Goal: Leave review/rating: Leave review/rating

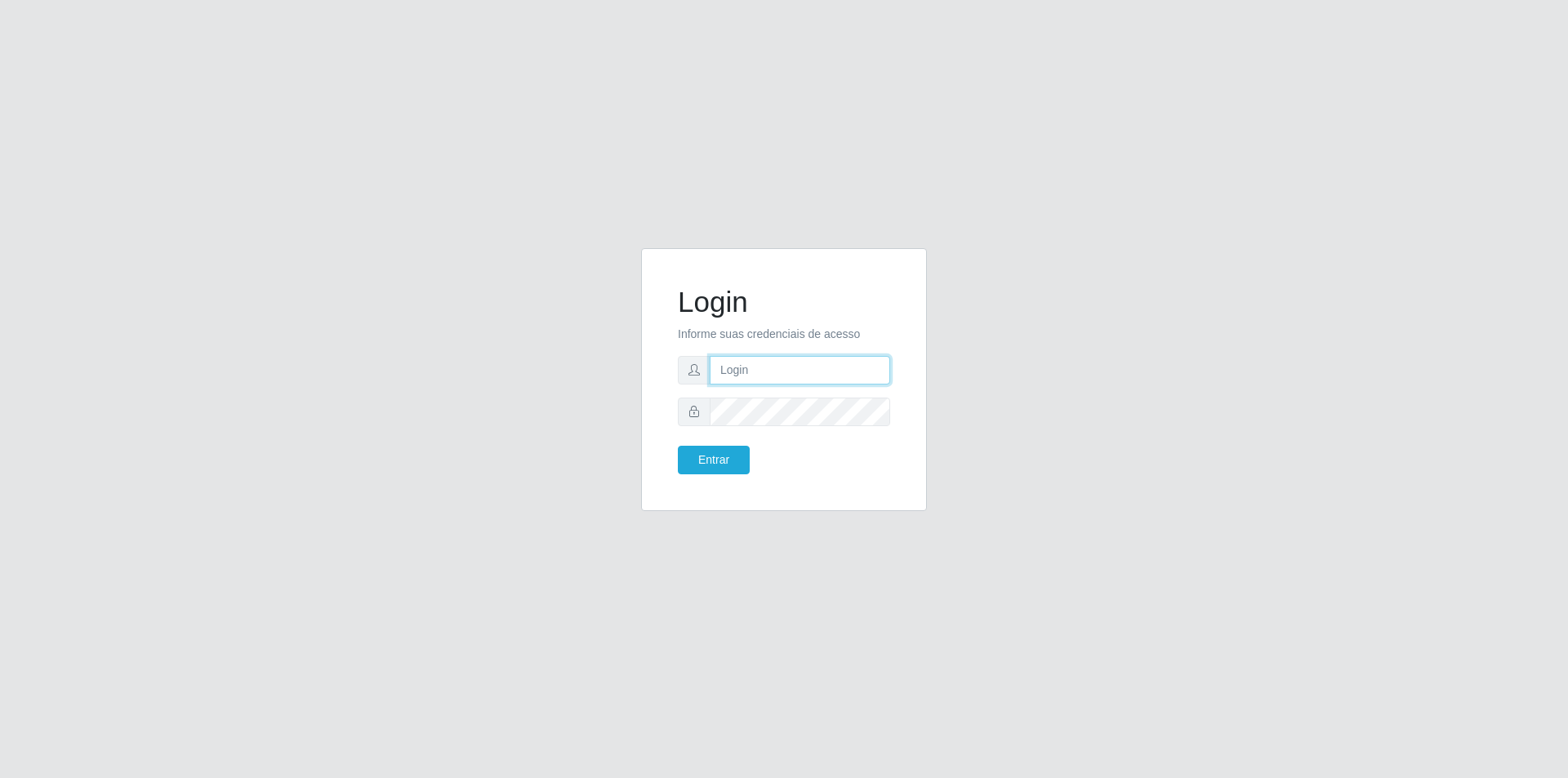
click at [826, 372] on input "text" at bounding box center [799, 370] width 180 height 28
click at [765, 372] on input "text" at bounding box center [799, 370] width 180 height 28
click at [807, 366] on input "ariel.jardim" at bounding box center [799, 370] width 180 height 28
type input "[EMAIL_ADDRESS][DOMAIN_NAME]"
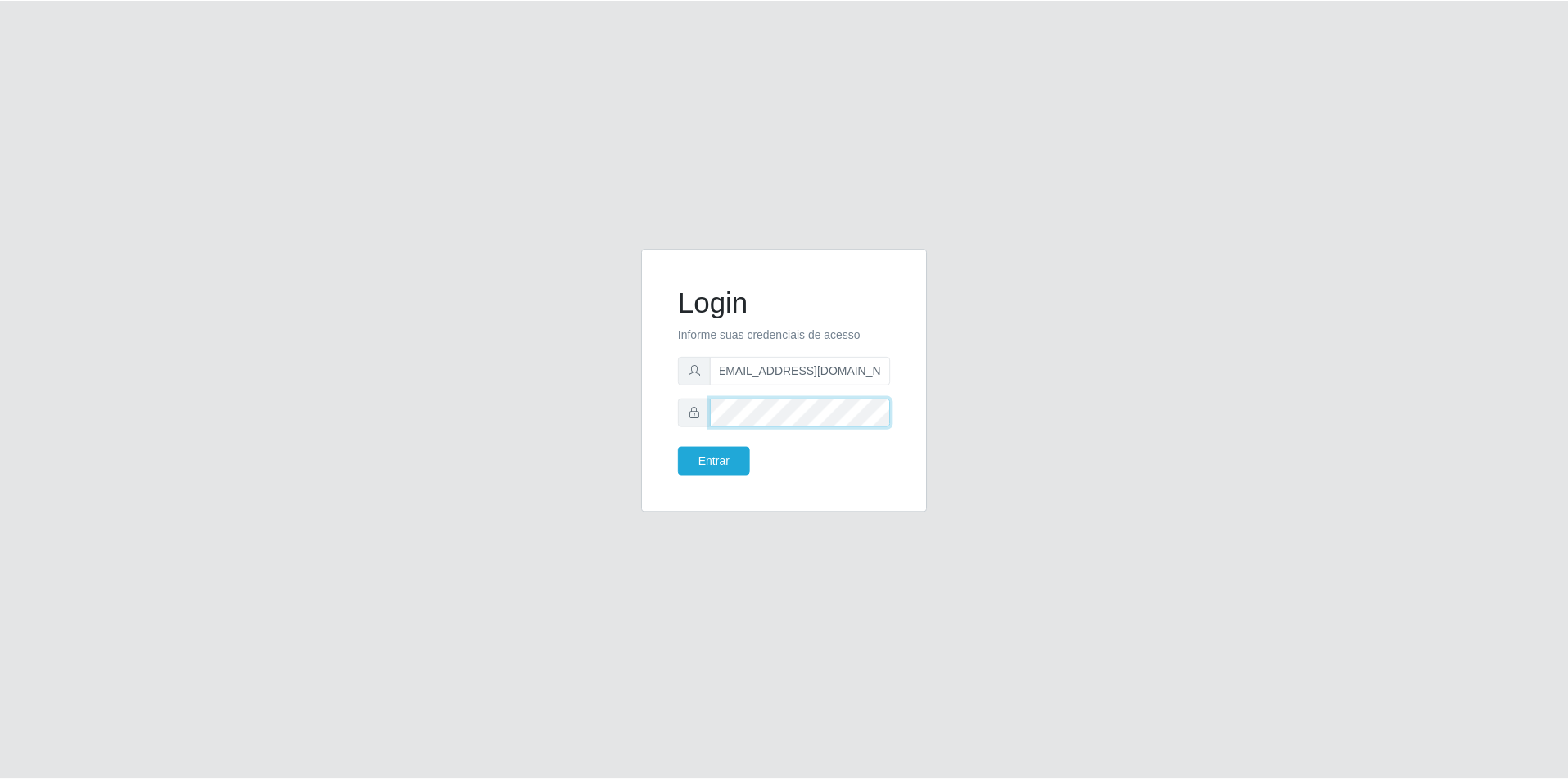
scroll to position [0, 0]
click at [680, 447] on button "Entrar" at bounding box center [715, 461] width 72 height 28
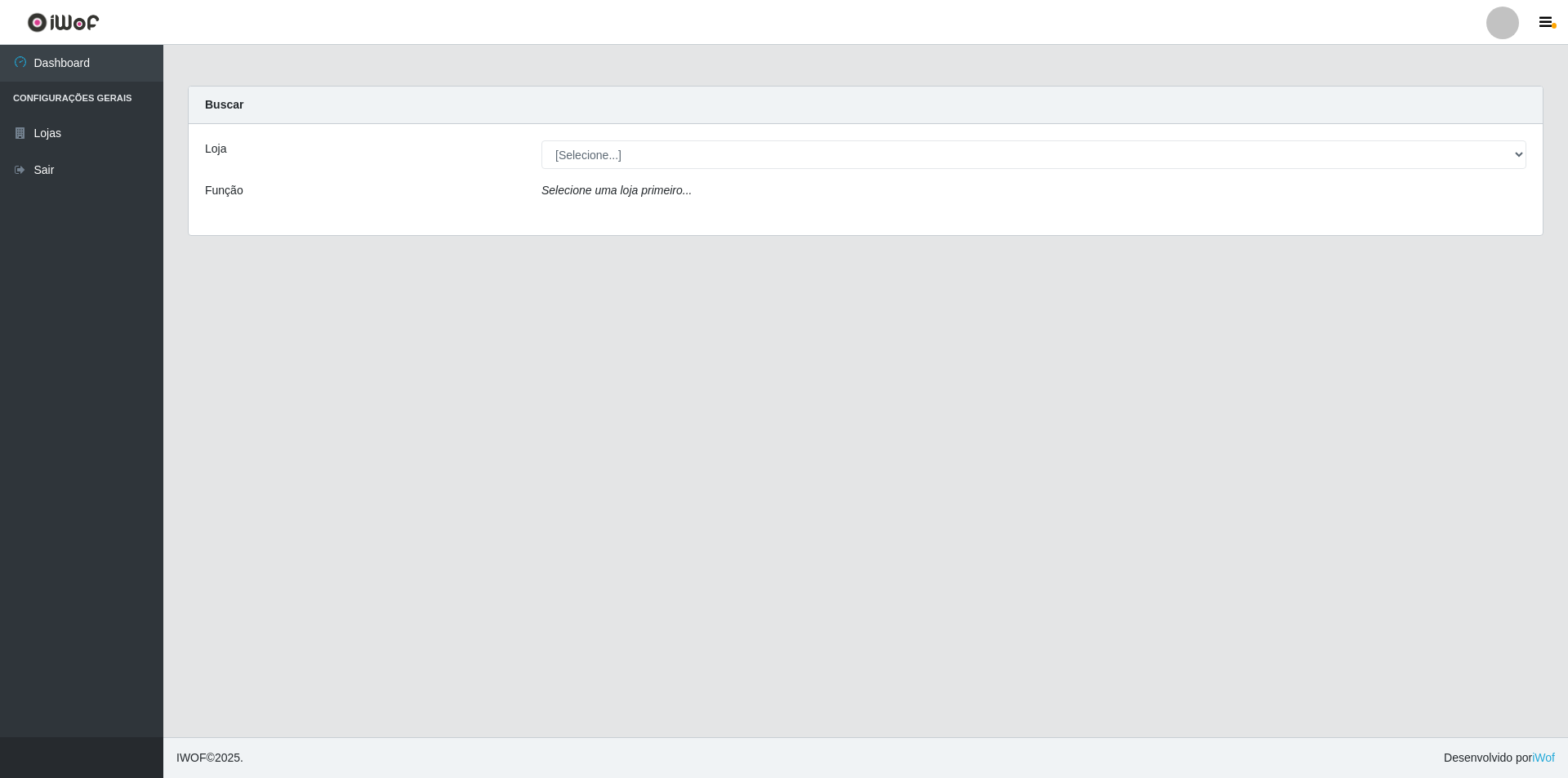
drag, startPoint x: 756, startPoint y: 139, endPoint x: 739, endPoint y: 155, distance: 23.3
click at [756, 138] on div "Loja [Selecione...] Atacado Vem - Loja 31 [GEOGRAPHIC_DATA] Função Selecione um…" at bounding box center [866, 180] width 1354 height 111
click at [721, 169] on div "Loja [Selecione...] Atacado Vem - Loja 31 [GEOGRAPHIC_DATA] Função Selecione um…" at bounding box center [866, 180] width 1354 height 111
click at [716, 138] on div "Loja [Selecione...] Atacado Vem - Loja 31 [GEOGRAPHIC_DATA] Função Selecione um…" at bounding box center [866, 180] width 1354 height 111
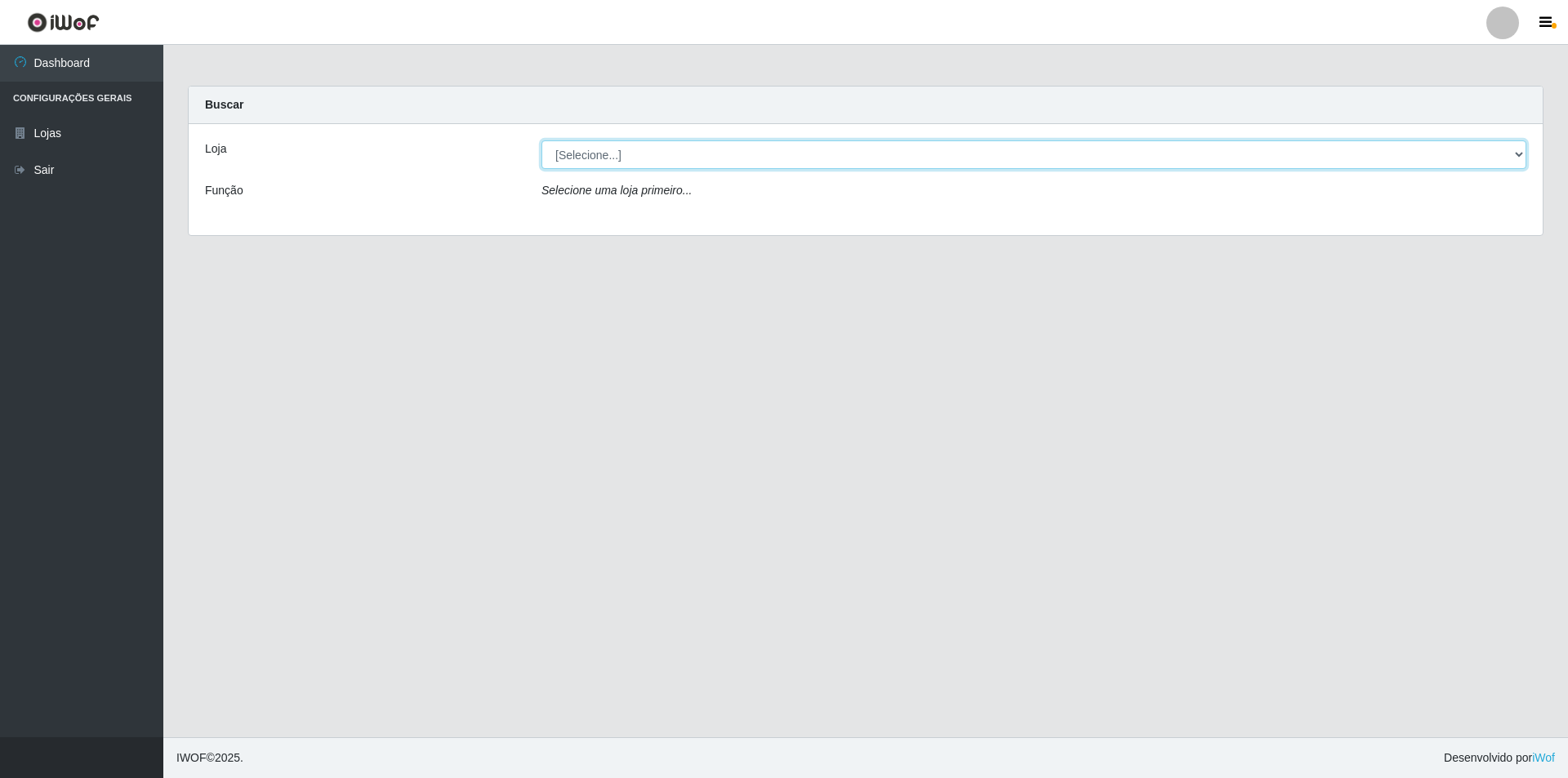
click at [686, 162] on select "[Selecione...] Atacado Vem - Loja 31 [GEOGRAPHIC_DATA]" at bounding box center [1033, 154] width 985 height 28
select select "437"
click at [541, 140] on select "[Selecione...] Atacado Vem - Loja 31 [GEOGRAPHIC_DATA]" at bounding box center [1033, 154] width 985 height 28
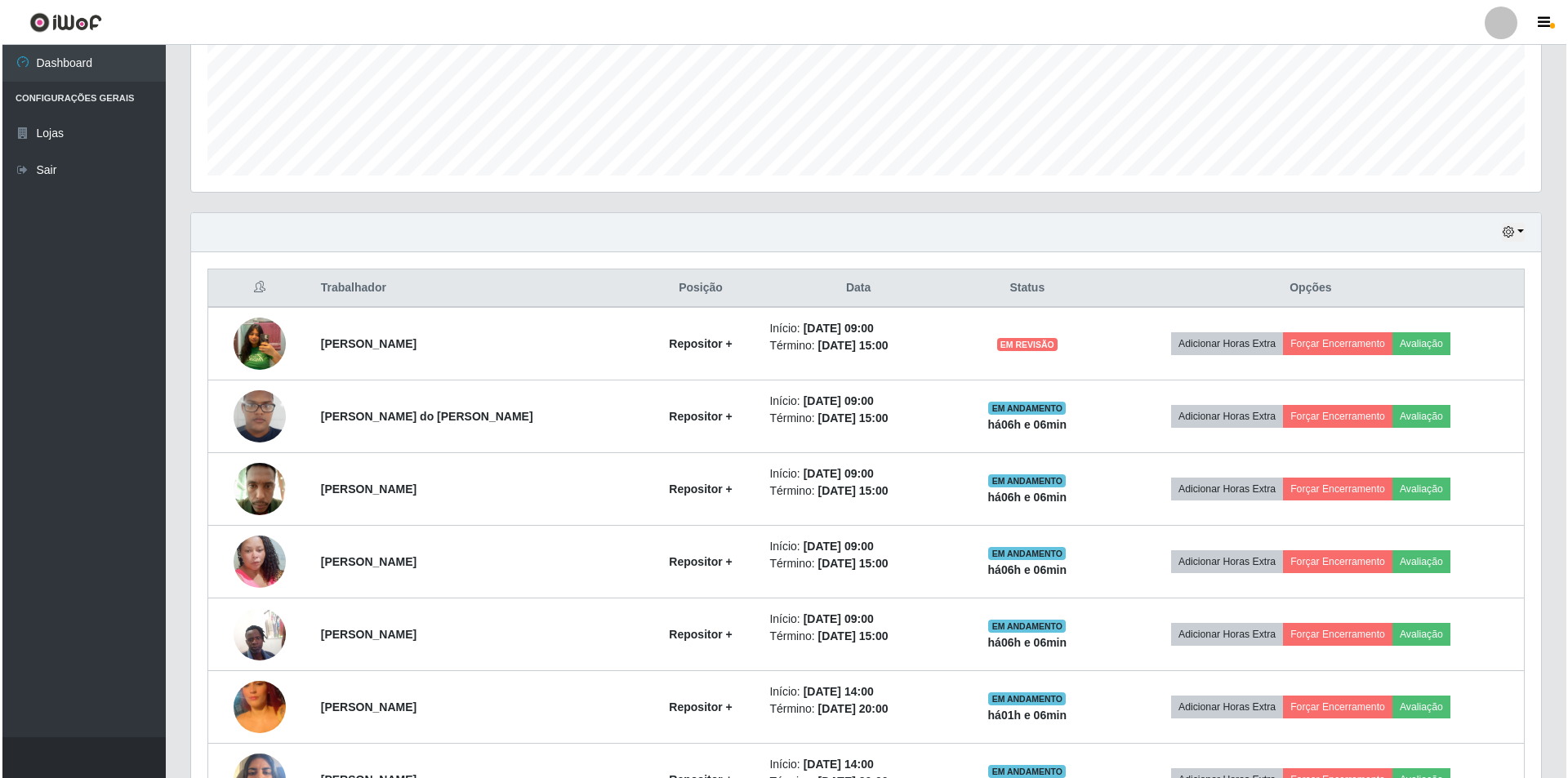
scroll to position [572, 0]
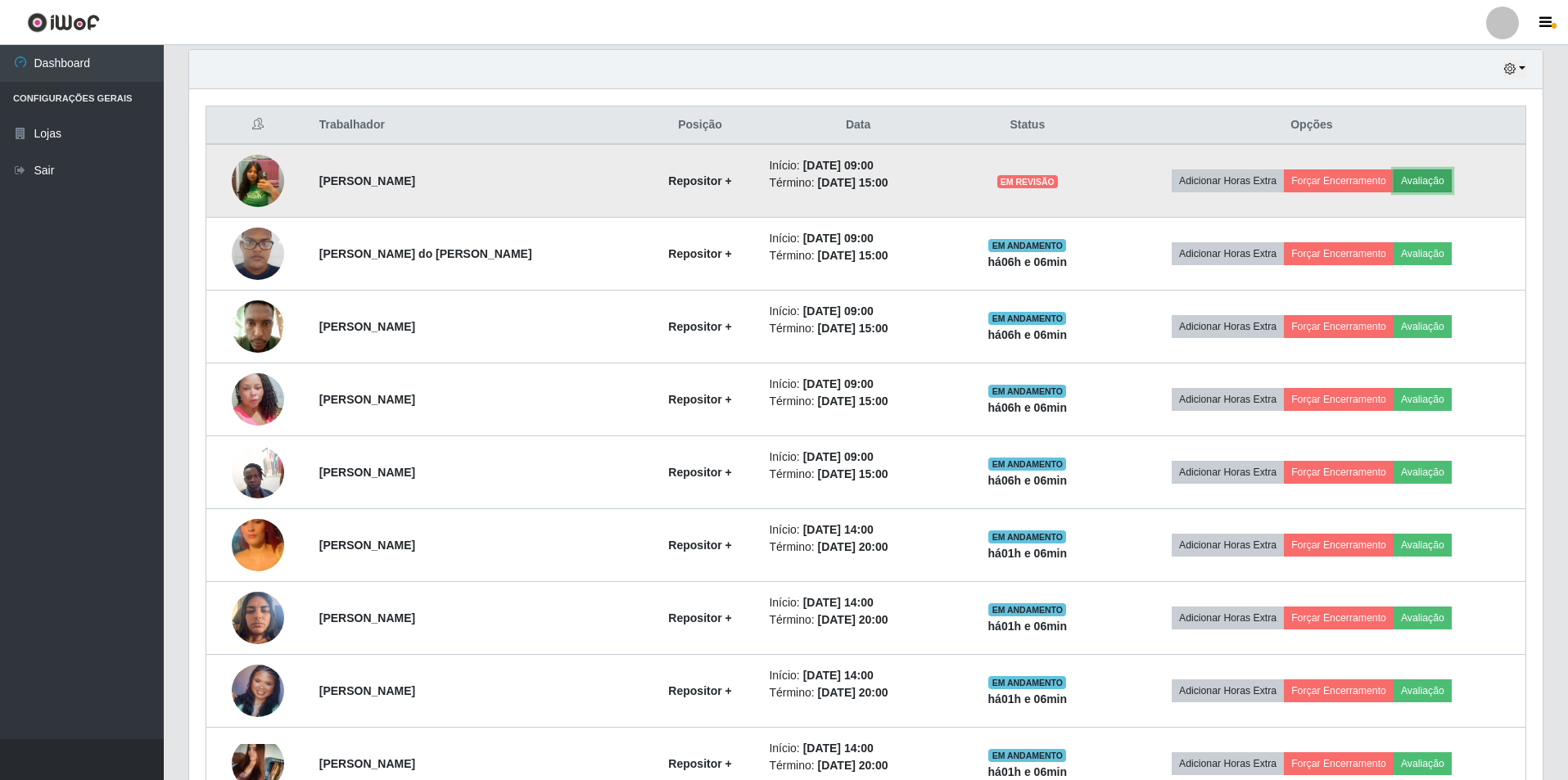
click at [1435, 184] on button "Avaliação" at bounding box center [1423, 181] width 58 height 23
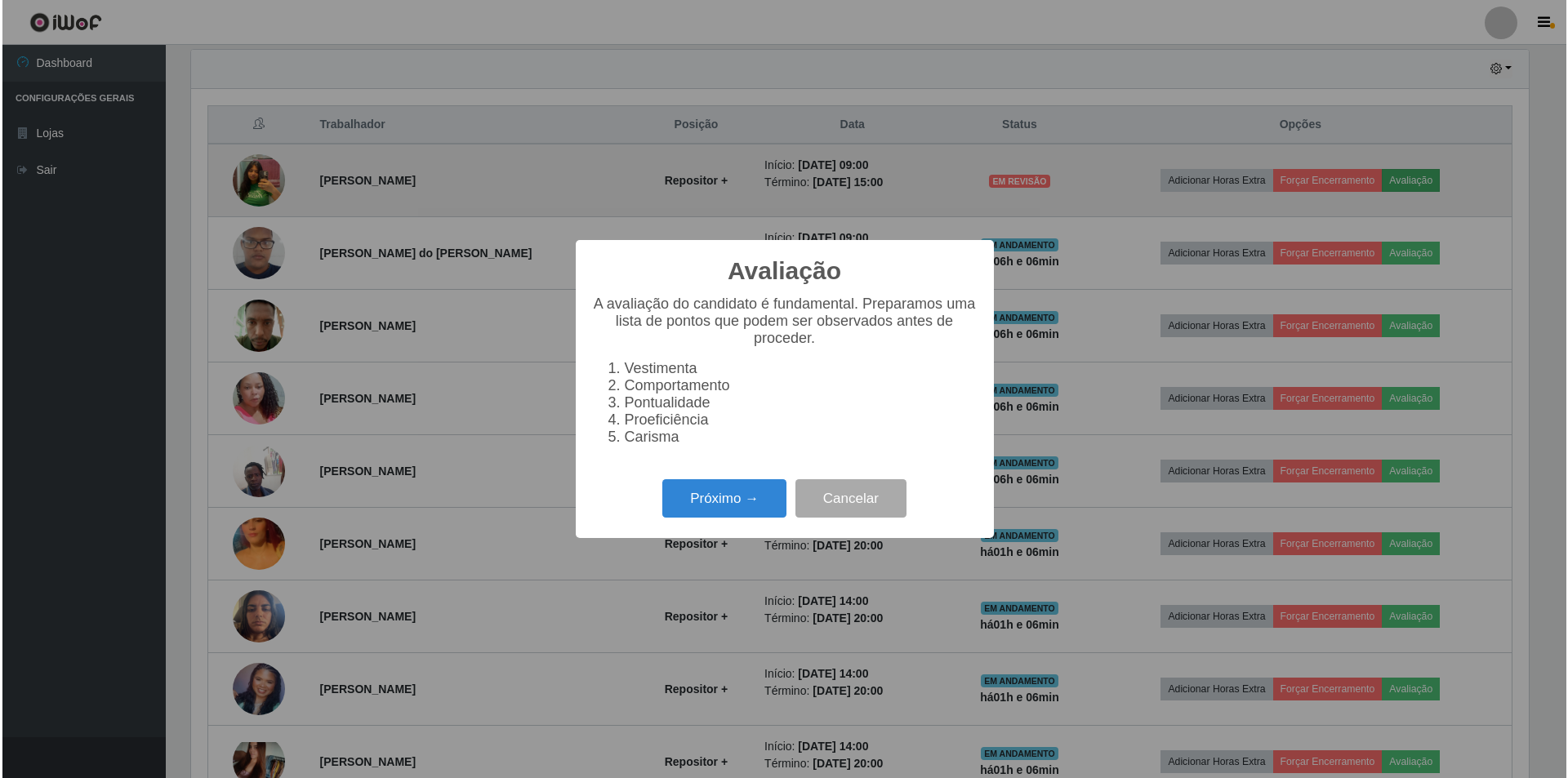
scroll to position [339, 1341]
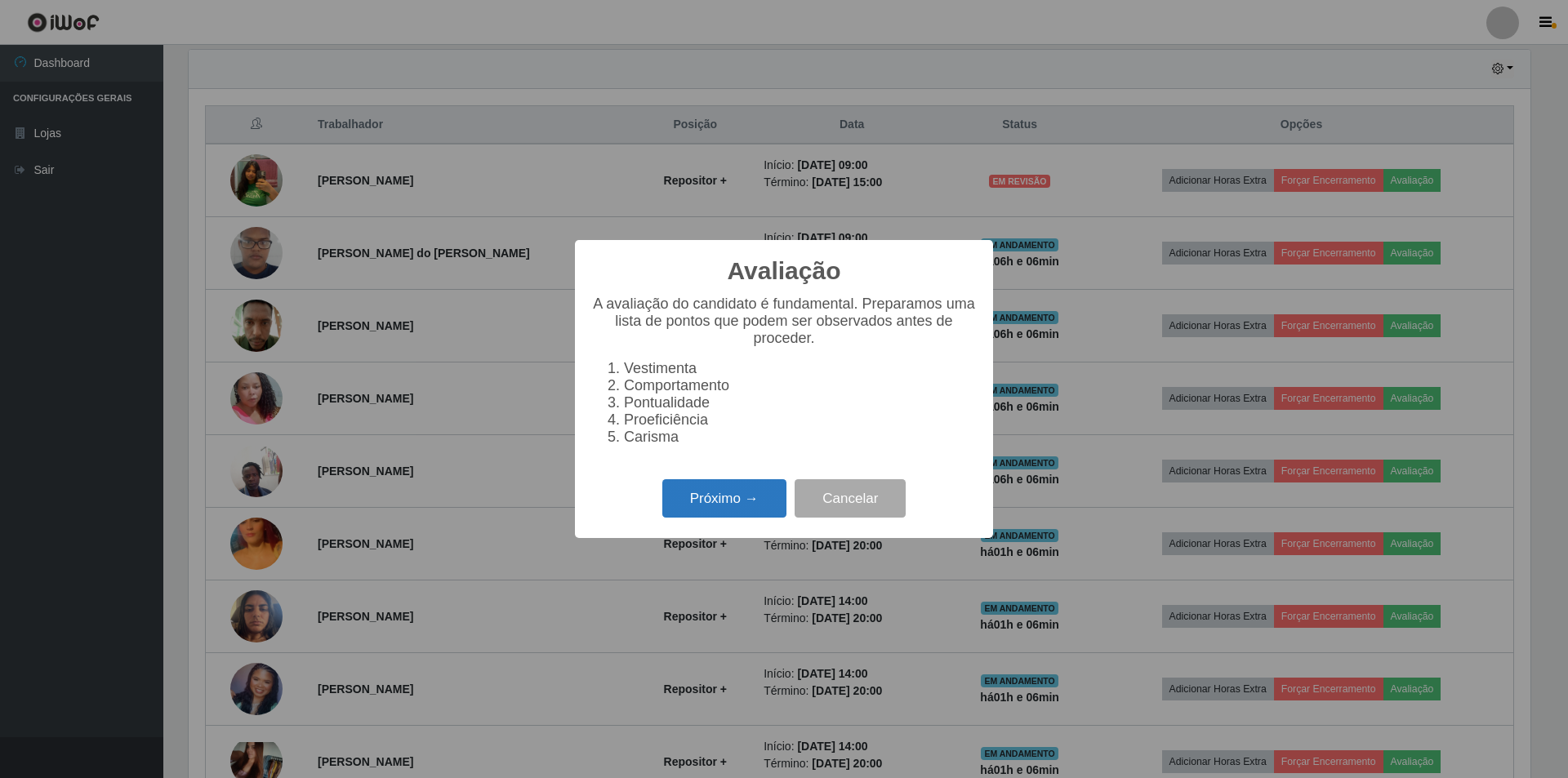
click at [744, 497] on button "Próximo →" at bounding box center [724, 497] width 124 height 38
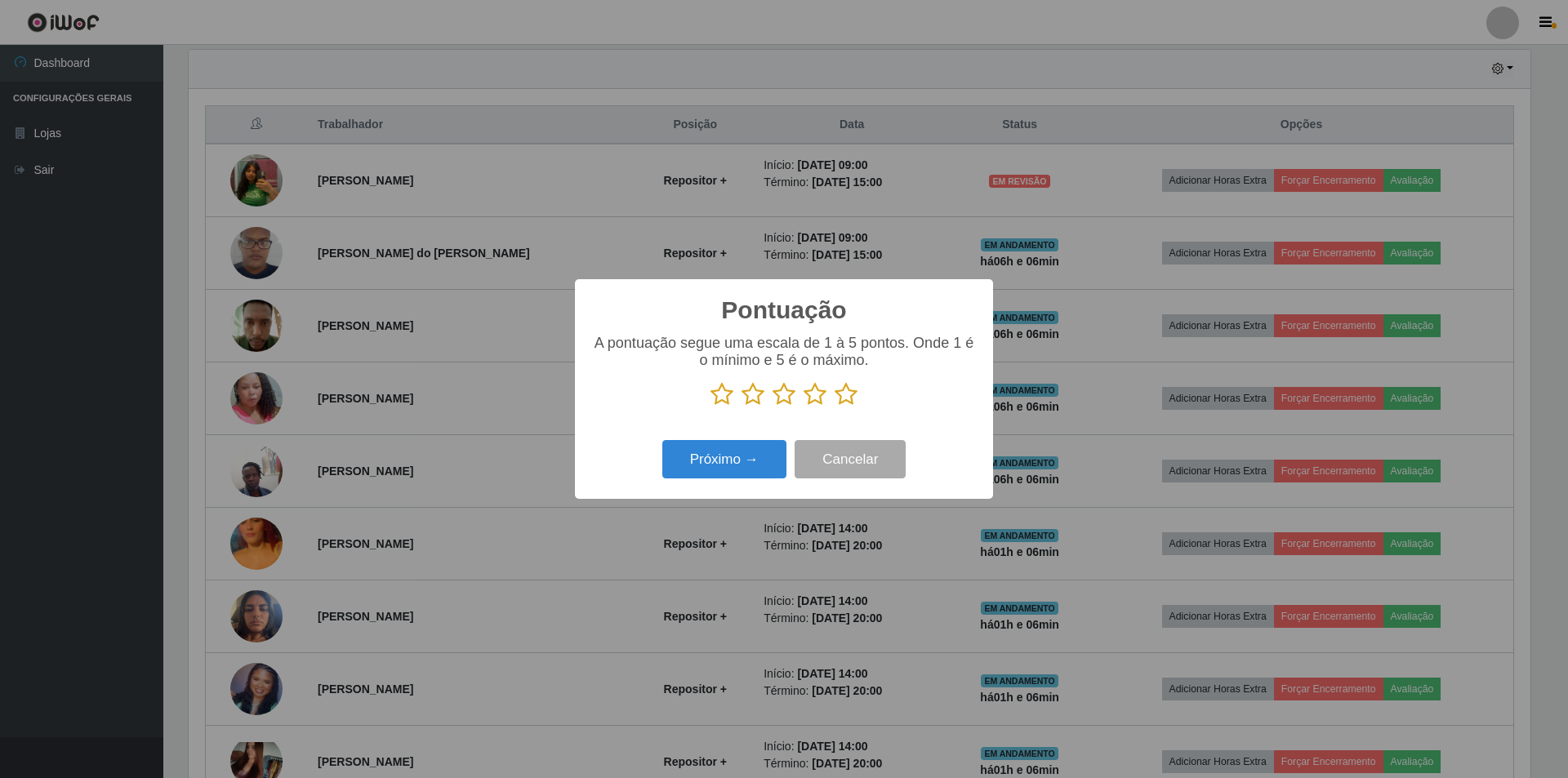
scroll to position [815888, 815163]
click at [846, 391] on icon at bounding box center [846, 394] width 23 height 25
click at [835, 407] on input "radio" at bounding box center [835, 407] width 0 height 0
click at [752, 454] on button "Próximo →" at bounding box center [724, 459] width 124 height 38
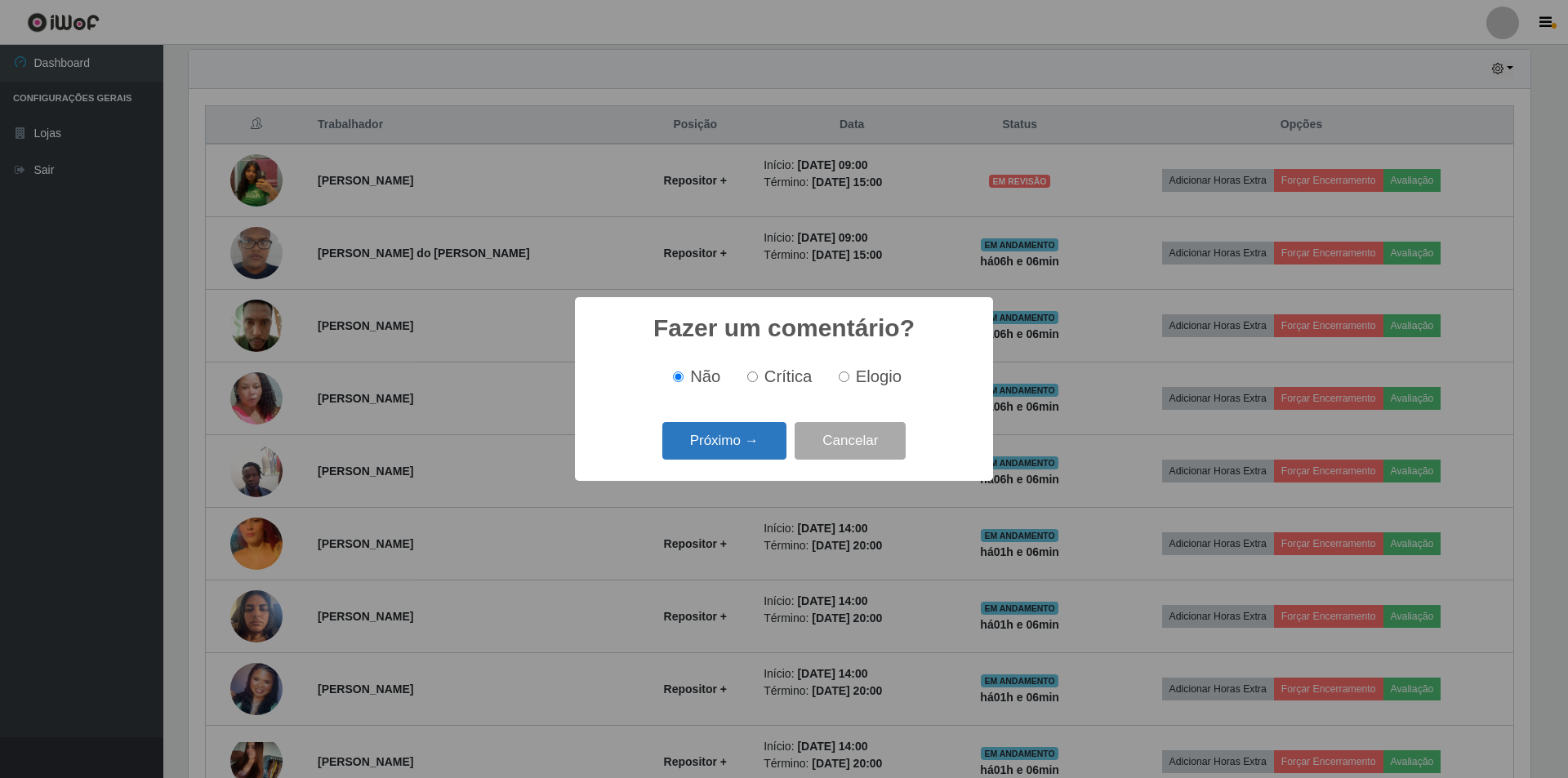
click at [751, 451] on button "Próximo →" at bounding box center [724, 440] width 124 height 38
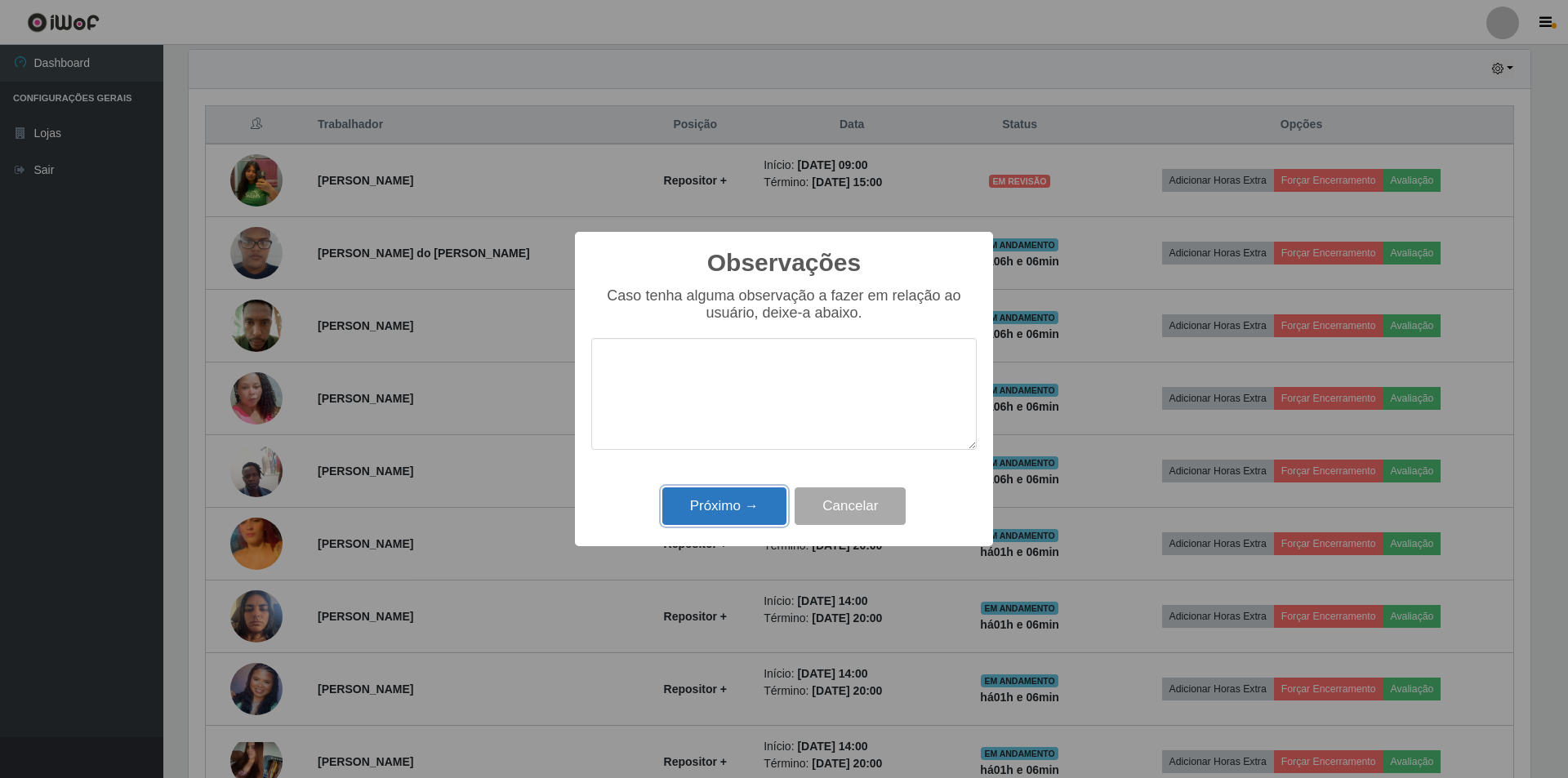
click at [754, 505] on button "Próximo →" at bounding box center [724, 505] width 124 height 38
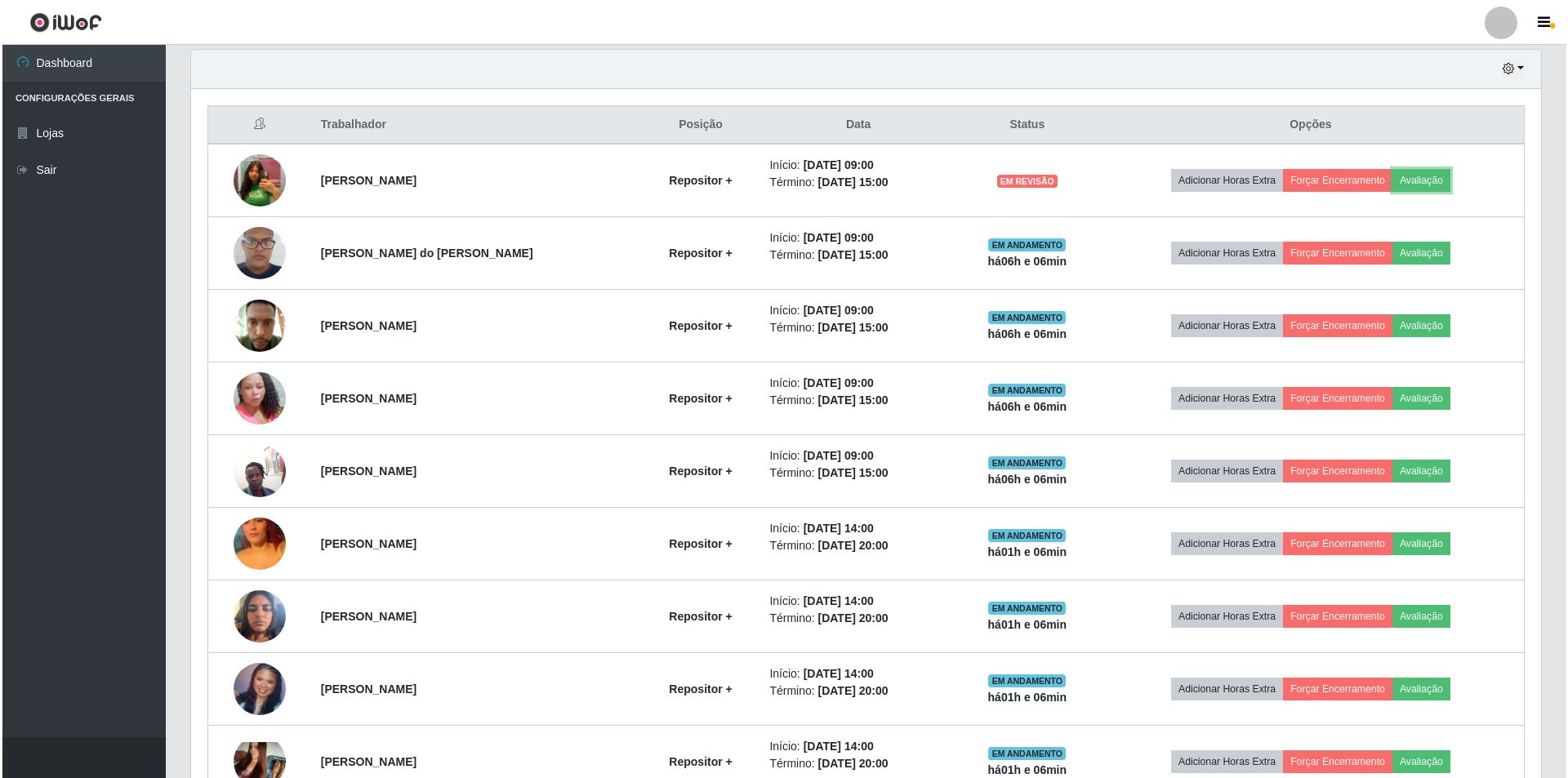
scroll to position [339, 1350]
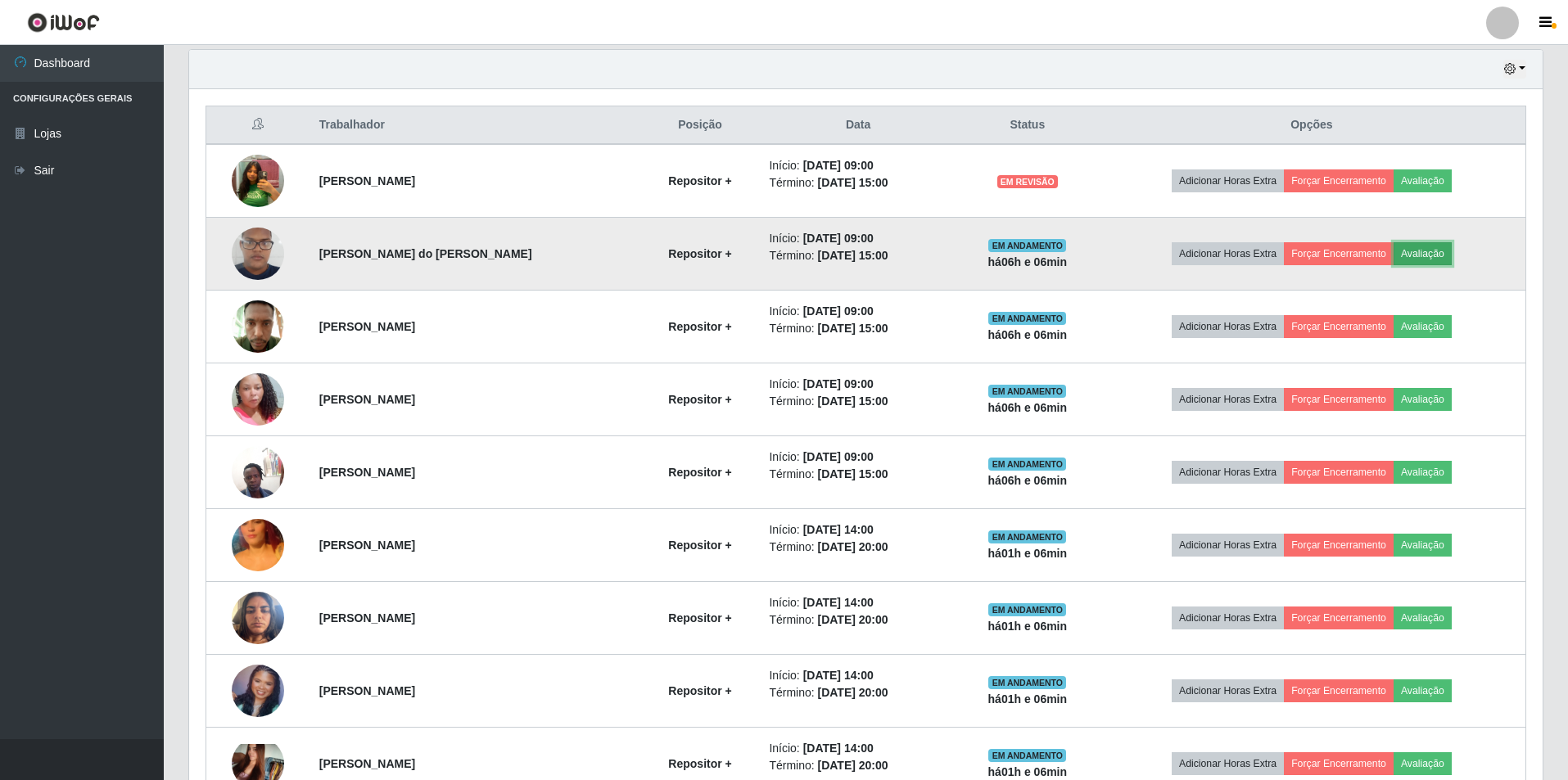
click at [1431, 251] on button "Avaliação" at bounding box center [1423, 254] width 58 height 23
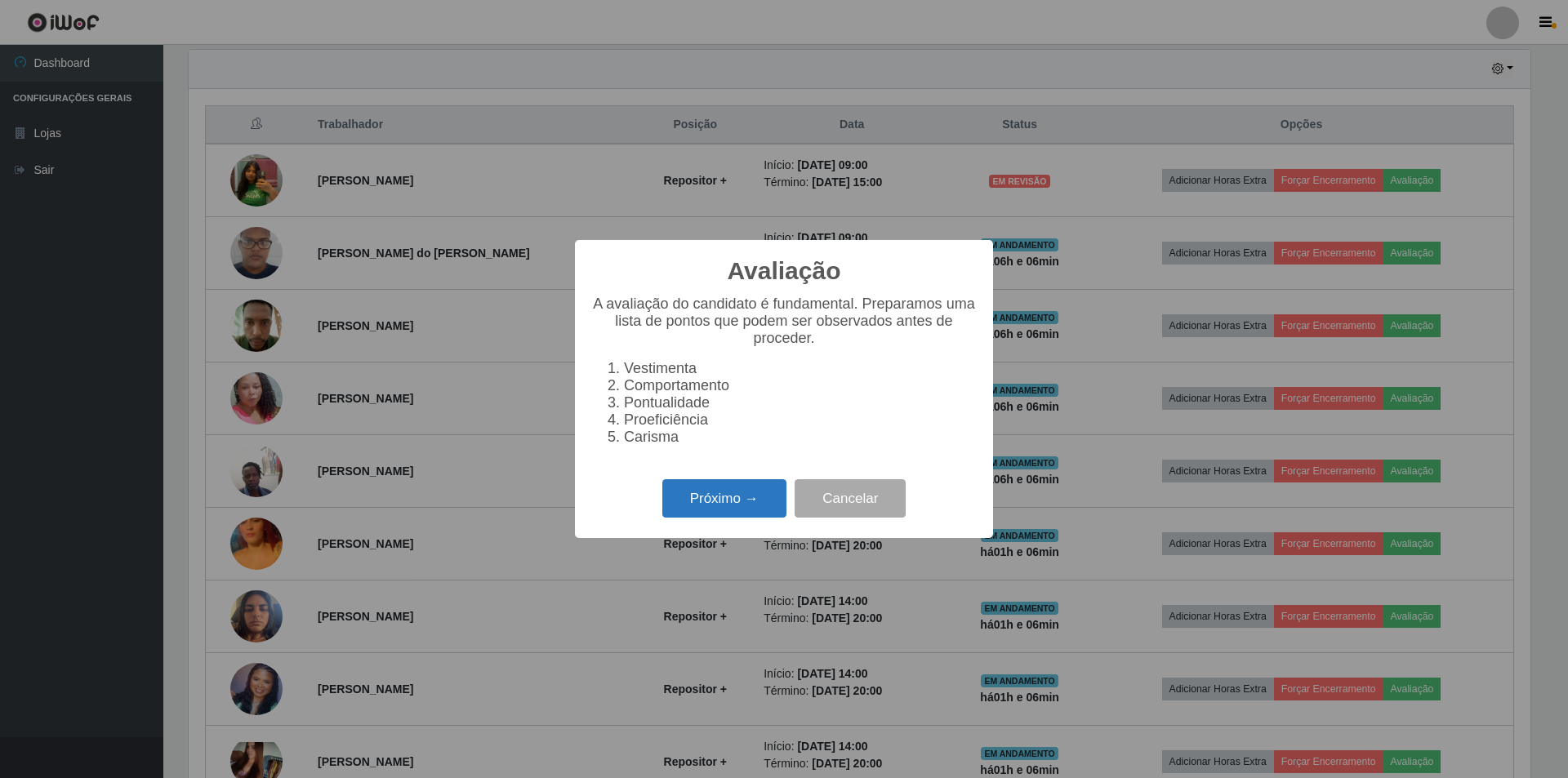
click at [694, 508] on button "Próximo →" at bounding box center [724, 497] width 124 height 38
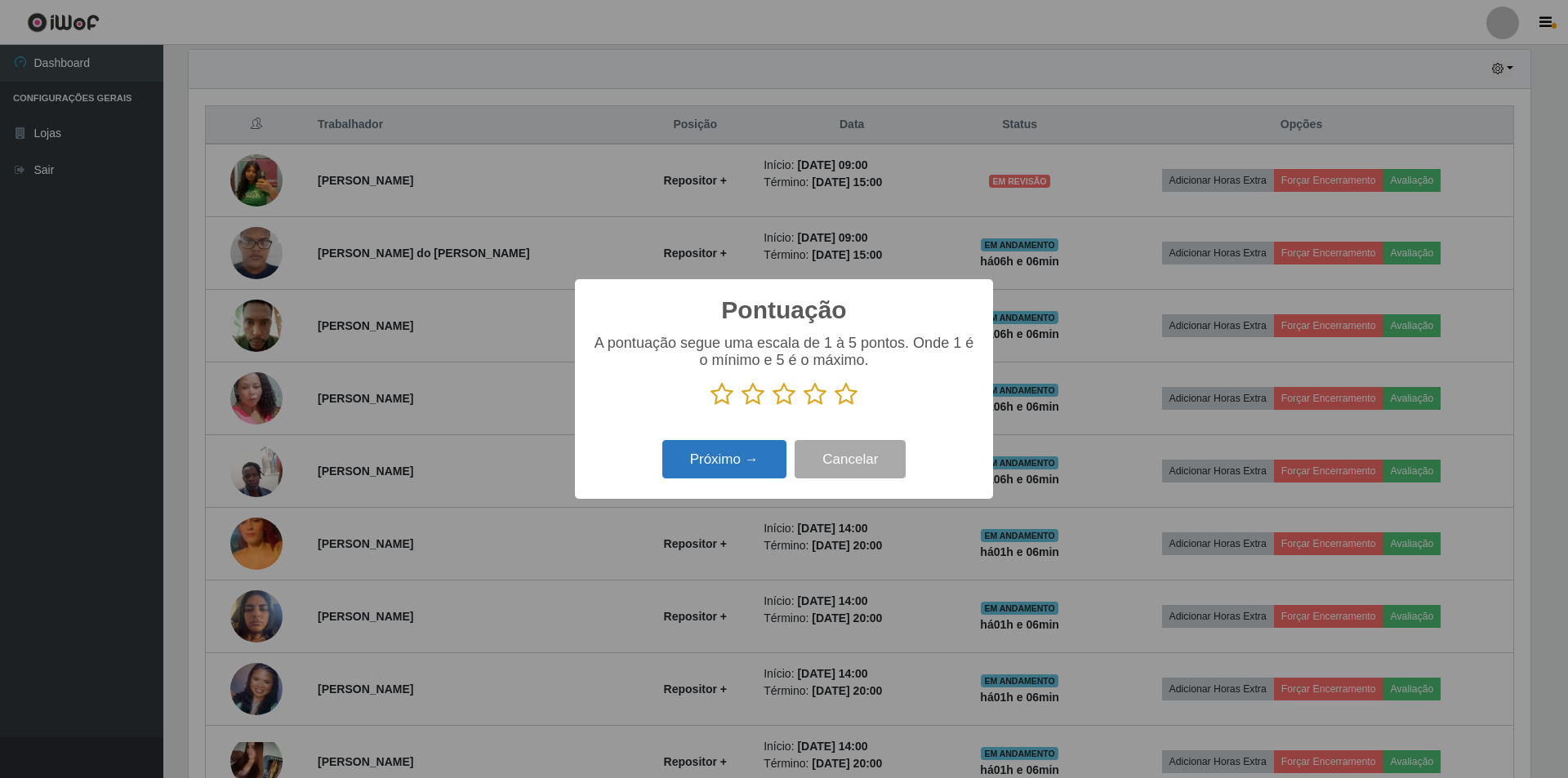
scroll to position [815888, 815163]
click at [848, 406] on icon at bounding box center [846, 394] width 23 height 25
click at [835, 407] on input "radio" at bounding box center [835, 407] width 0 height 0
click at [746, 464] on button "Próximo →" at bounding box center [724, 459] width 124 height 38
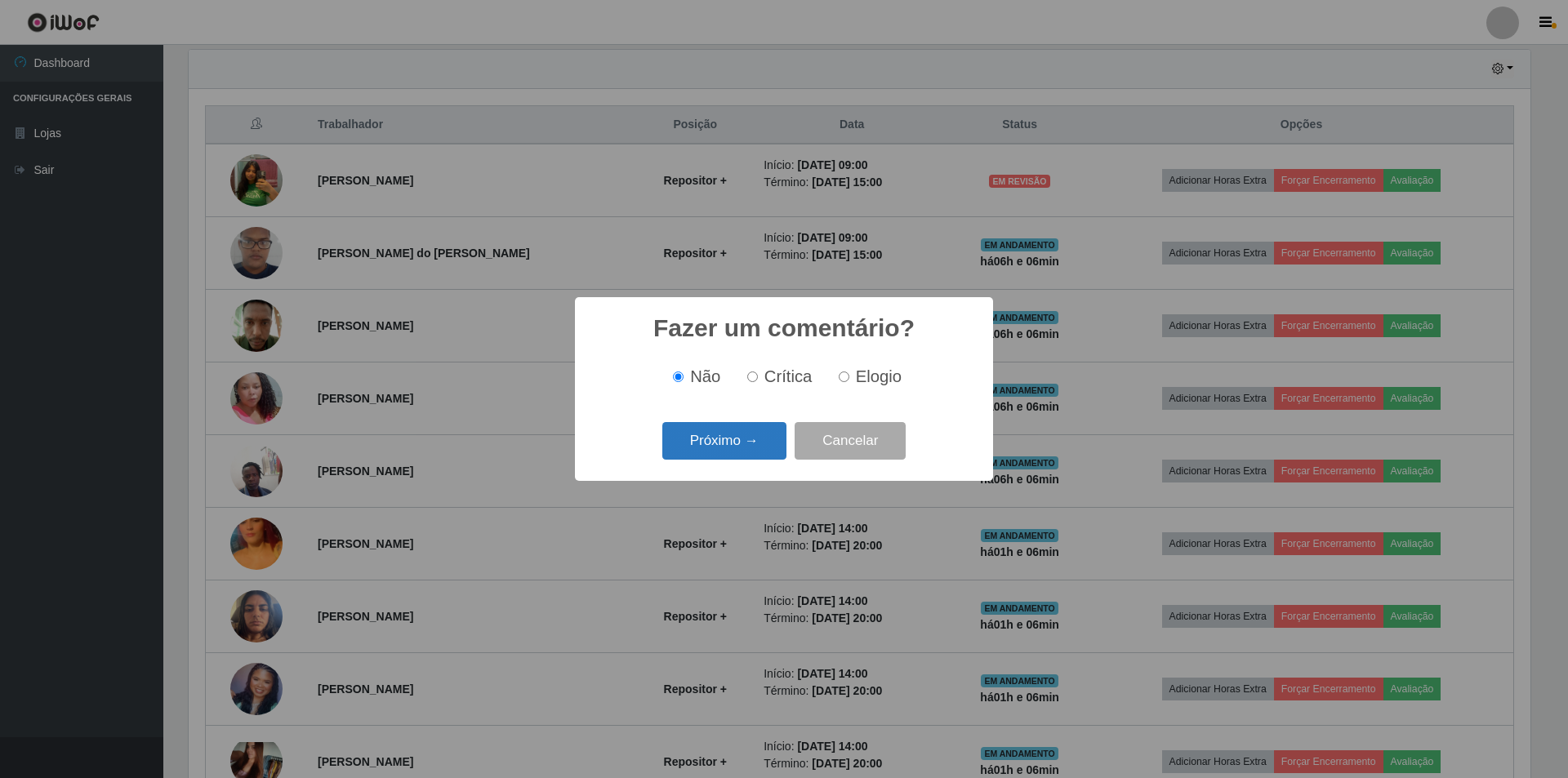
click at [757, 450] on button "Próximo →" at bounding box center [724, 440] width 124 height 38
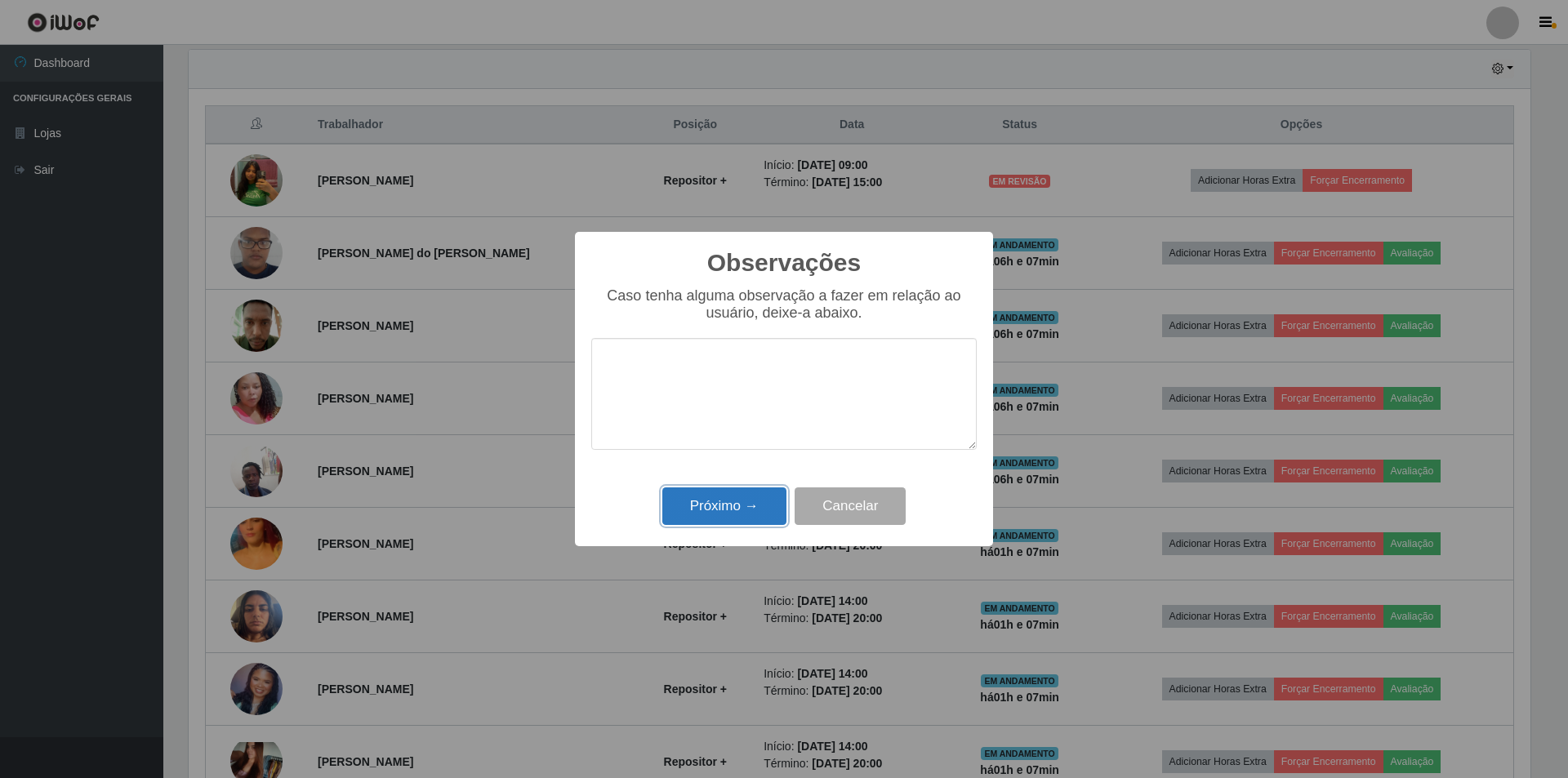
click at [746, 501] on button "Próximo →" at bounding box center [724, 505] width 124 height 38
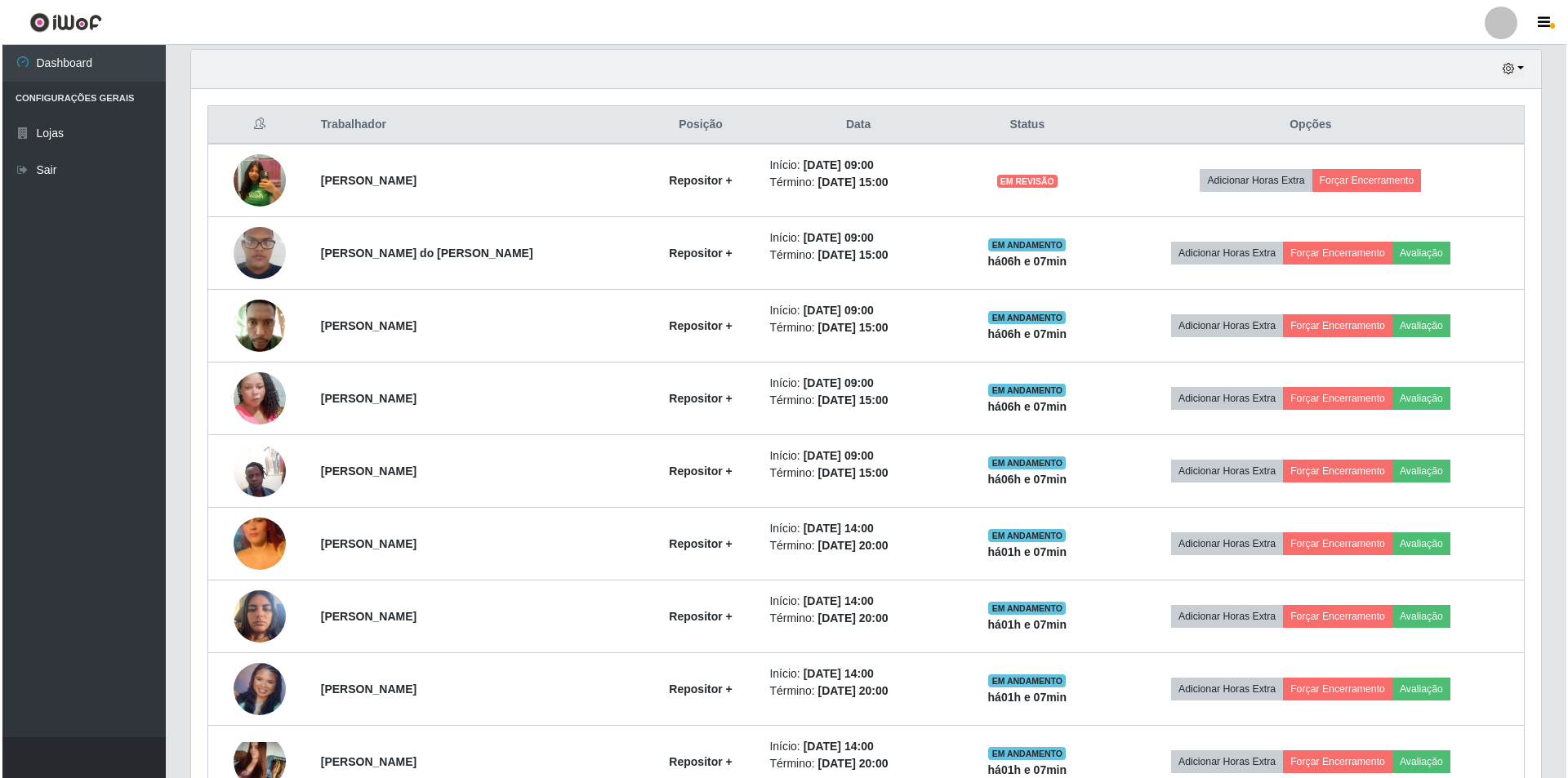
scroll to position [339, 1350]
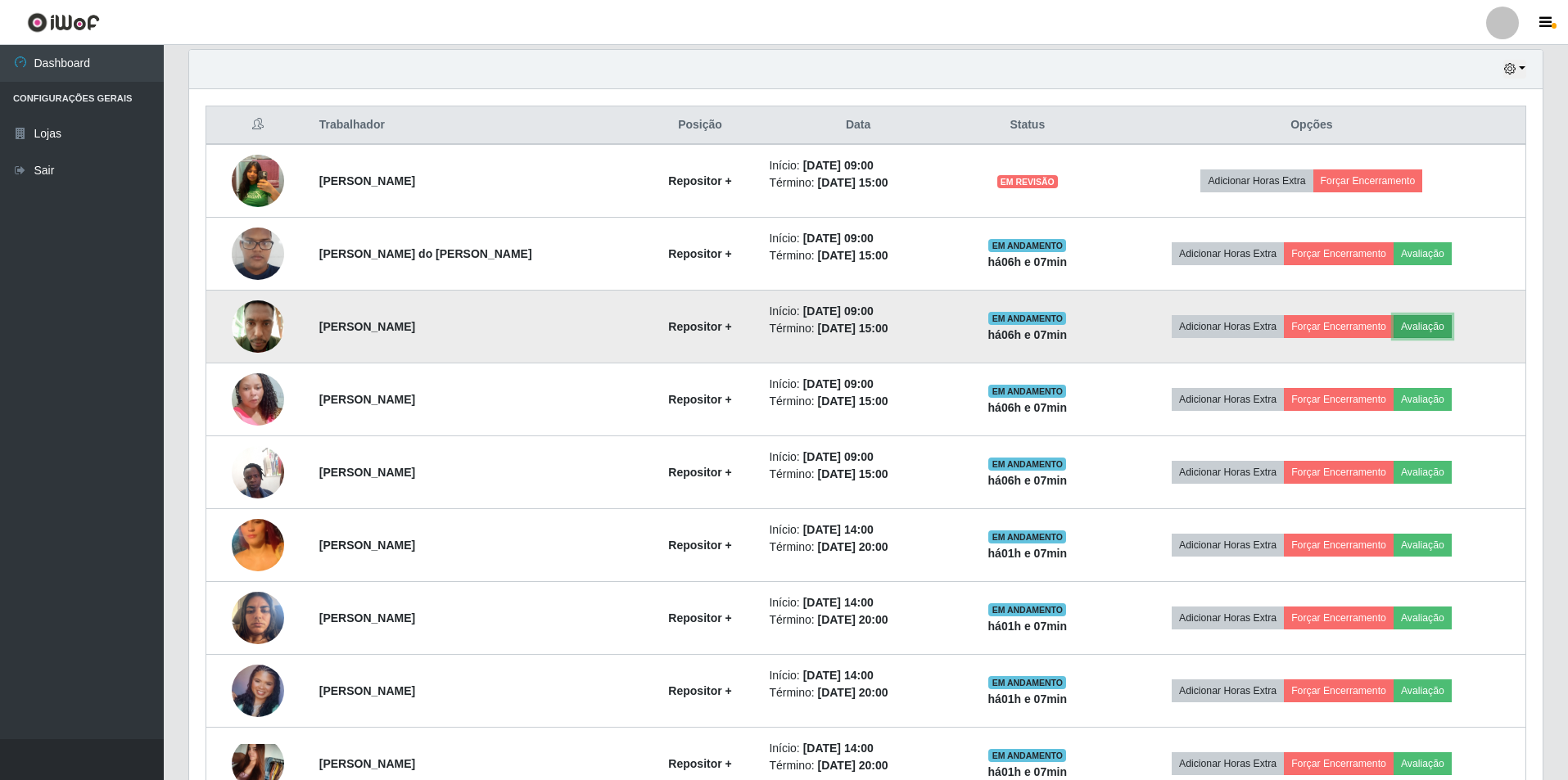
click at [1426, 322] on button "Avaliação" at bounding box center [1423, 326] width 58 height 23
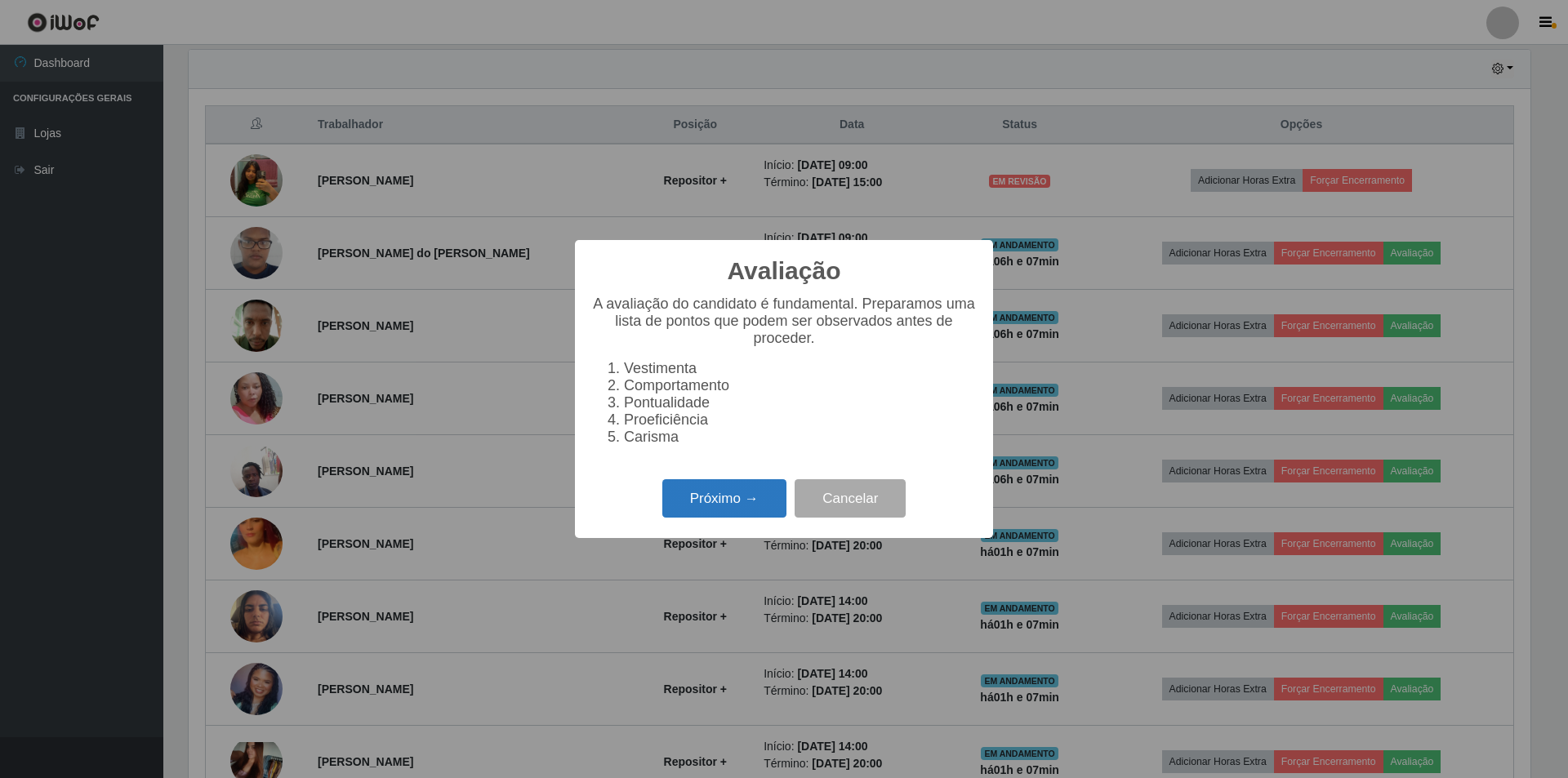
click at [756, 505] on button "Próximo →" at bounding box center [724, 497] width 124 height 38
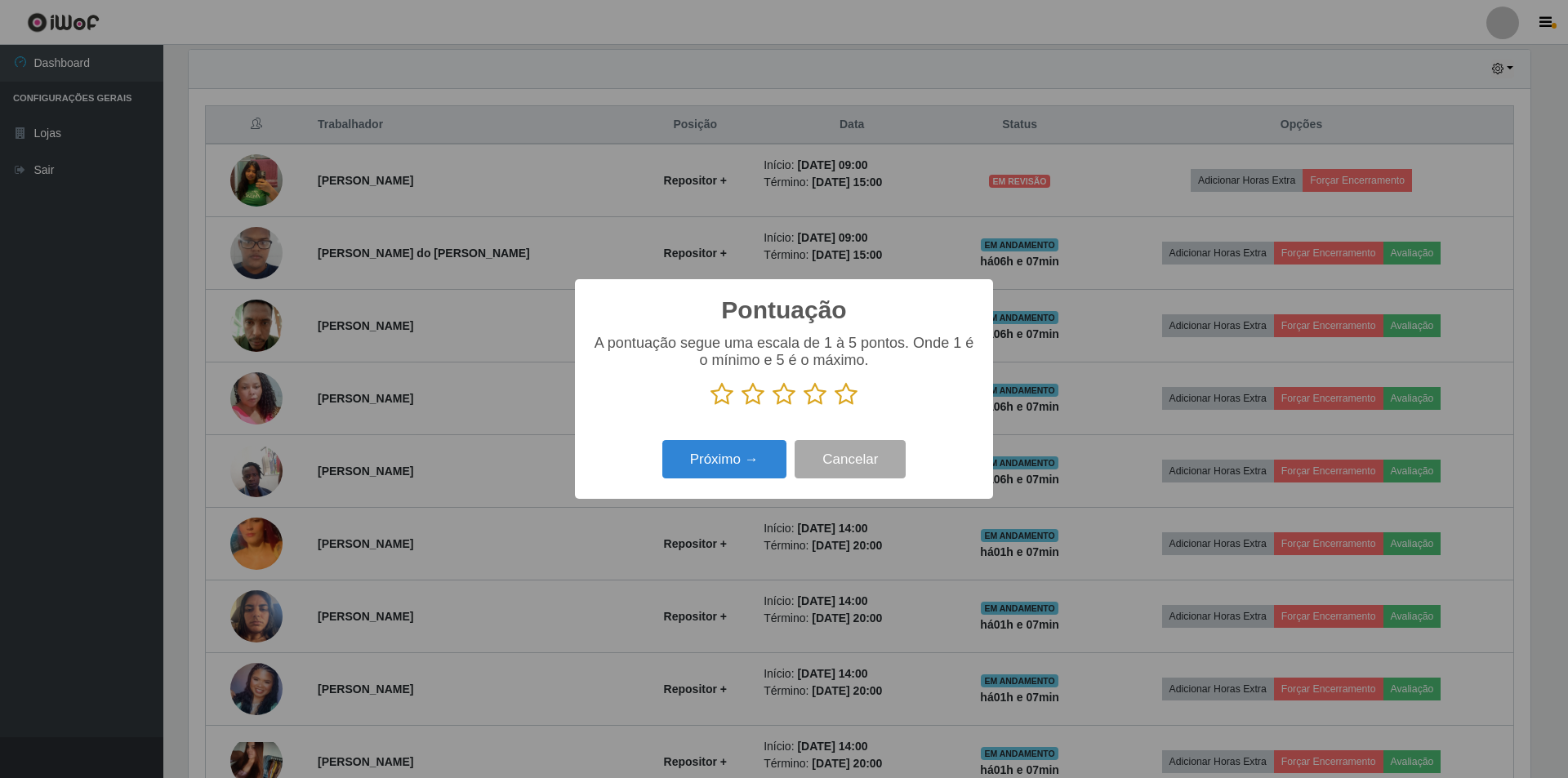
click at [844, 397] on icon at bounding box center [846, 394] width 23 height 25
click at [835, 407] on input "radio" at bounding box center [835, 407] width 0 height 0
click at [739, 458] on button "Próximo →" at bounding box center [724, 459] width 124 height 38
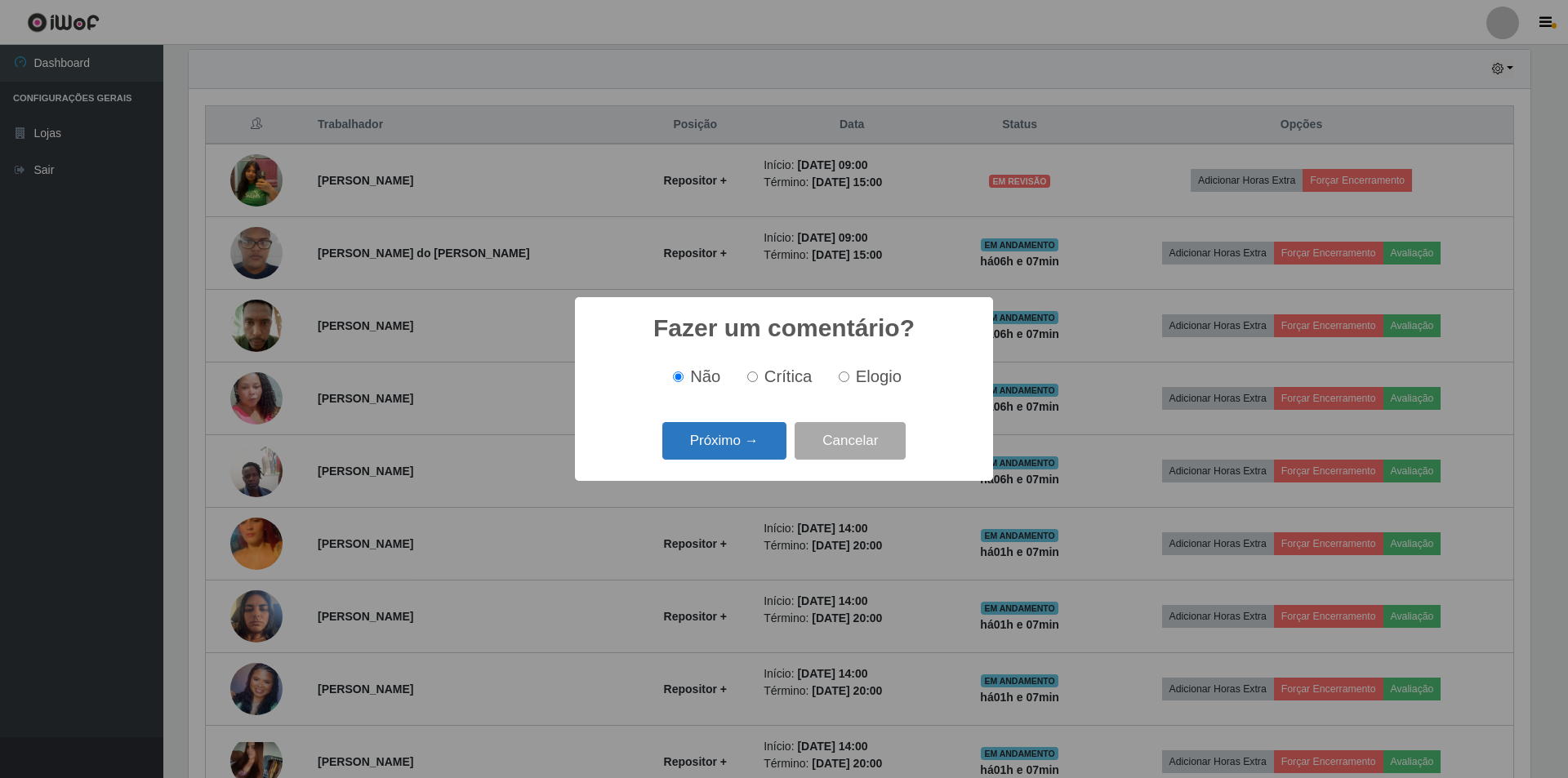
click at [767, 443] on button "Próximo →" at bounding box center [724, 440] width 124 height 38
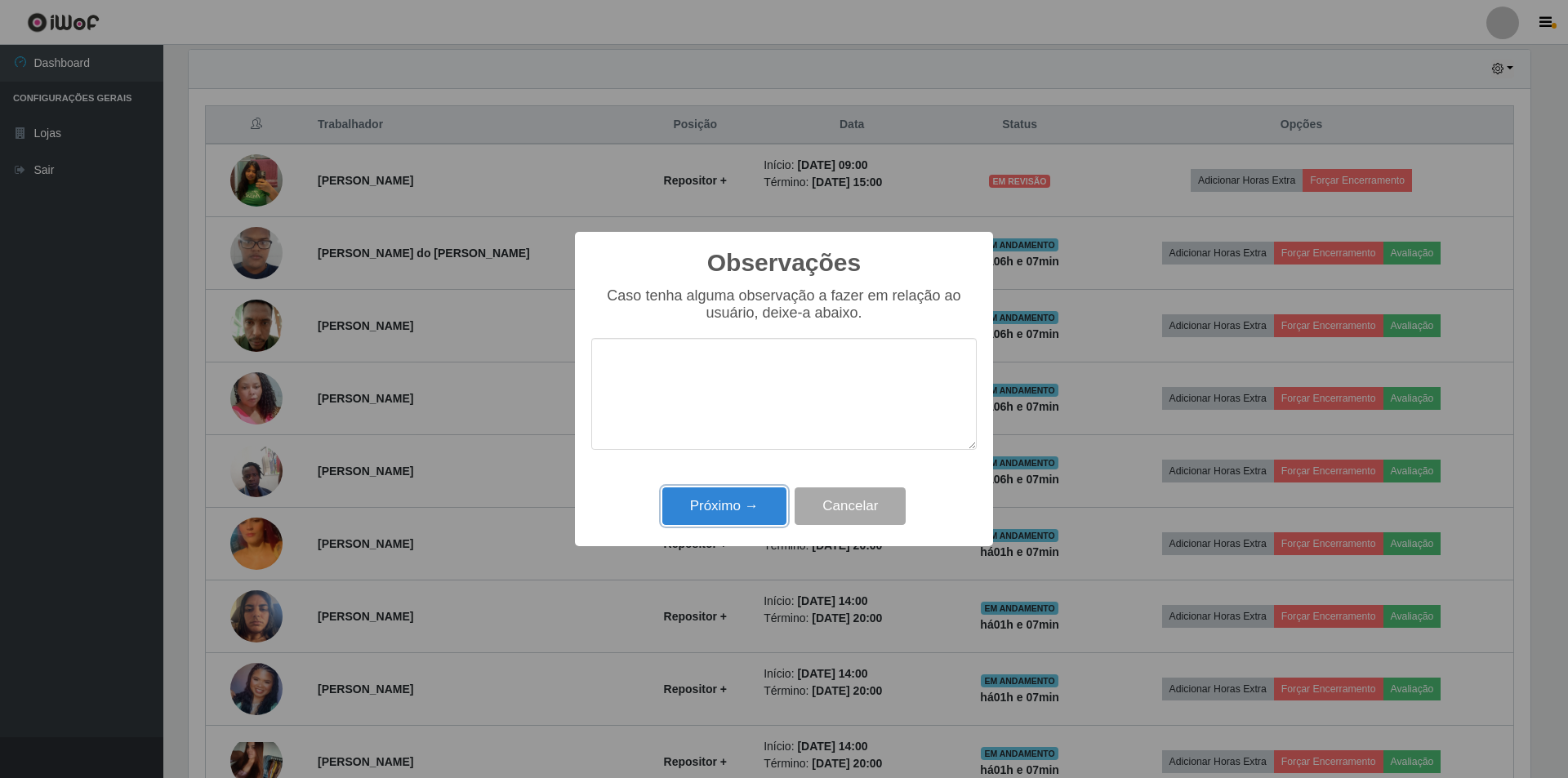
click at [712, 522] on button "Próximo →" at bounding box center [724, 505] width 124 height 38
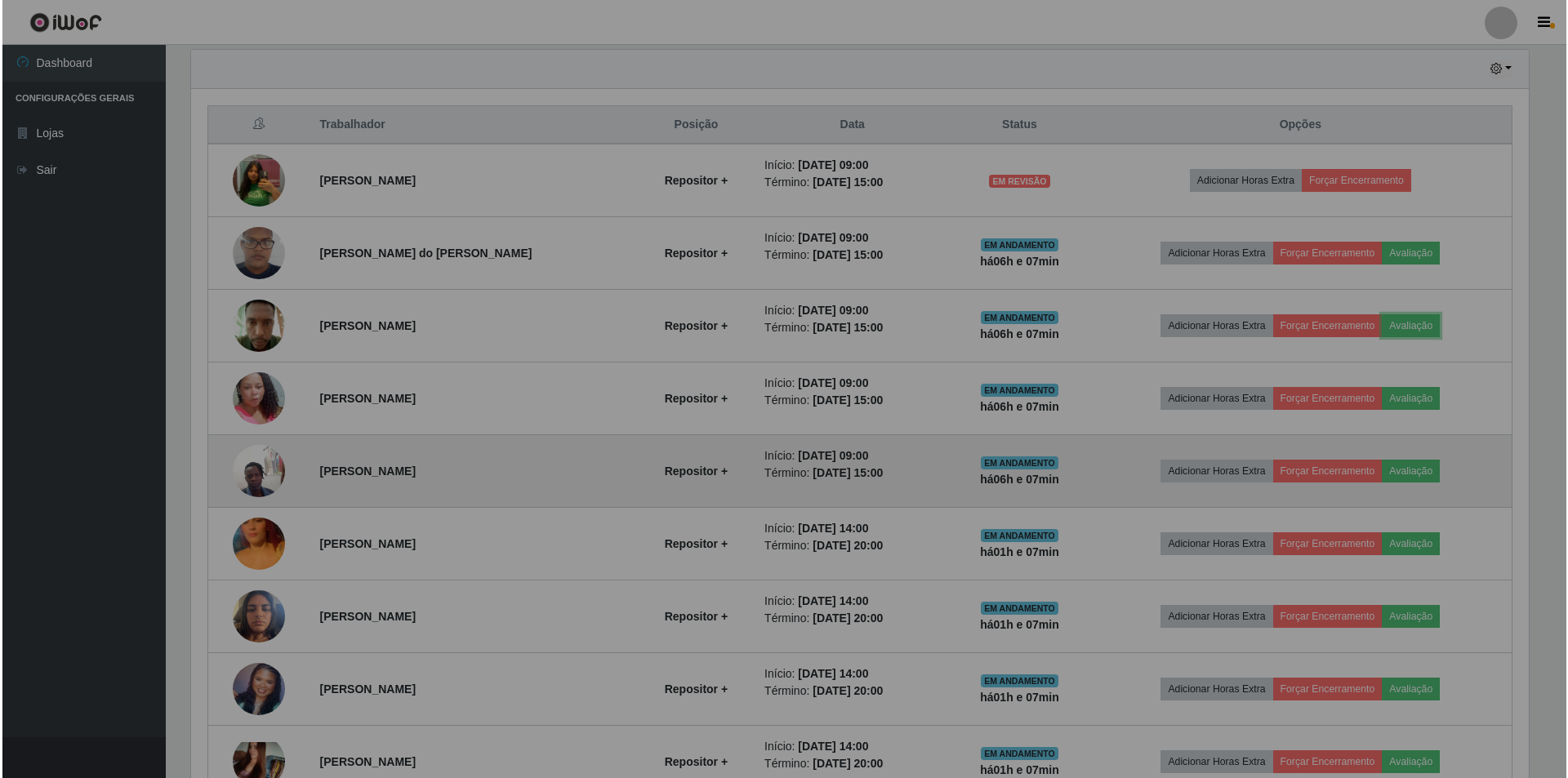
scroll to position [339, 1350]
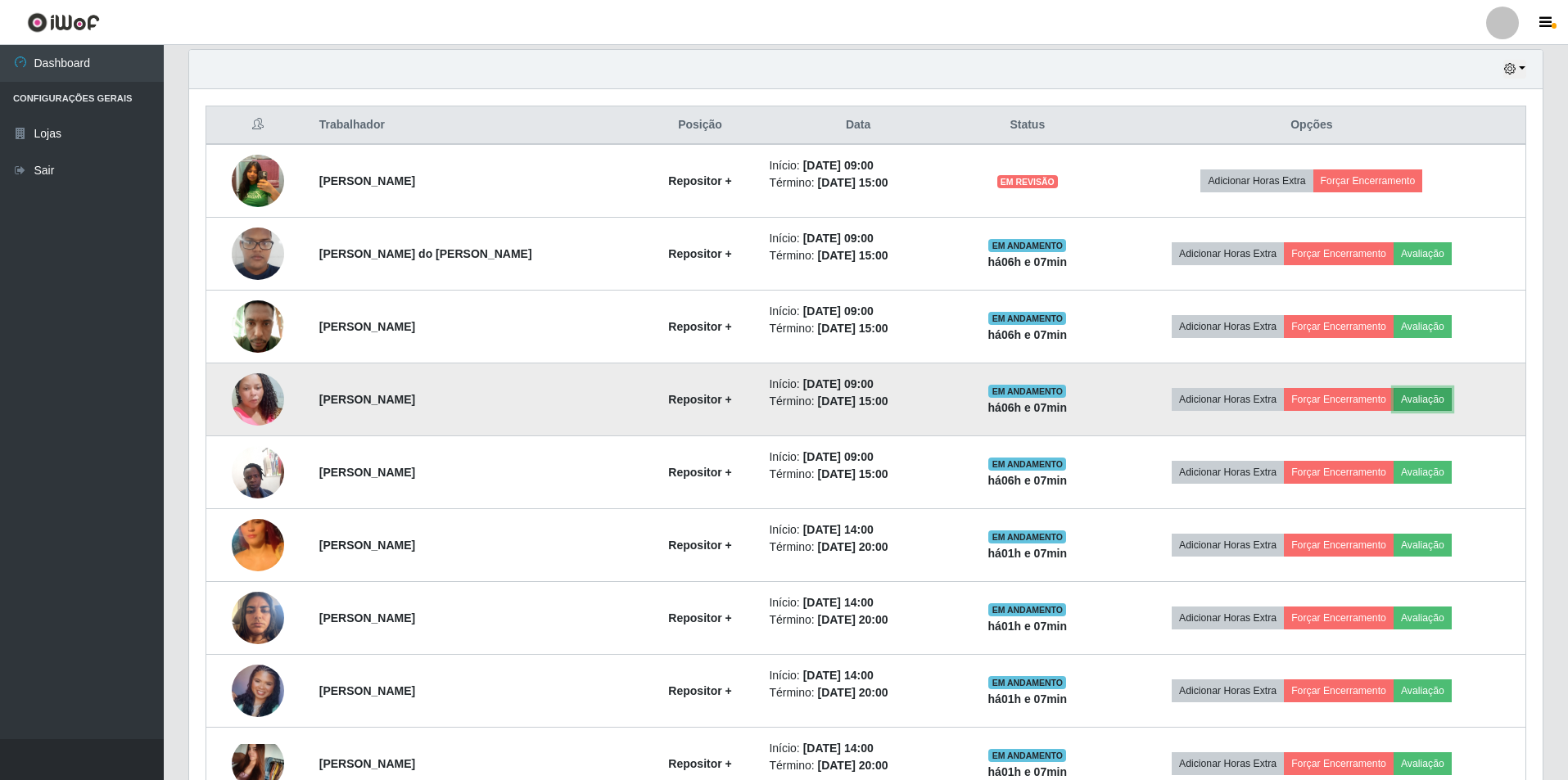
click at [1416, 390] on button "Avaliação" at bounding box center [1423, 400] width 58 height 23
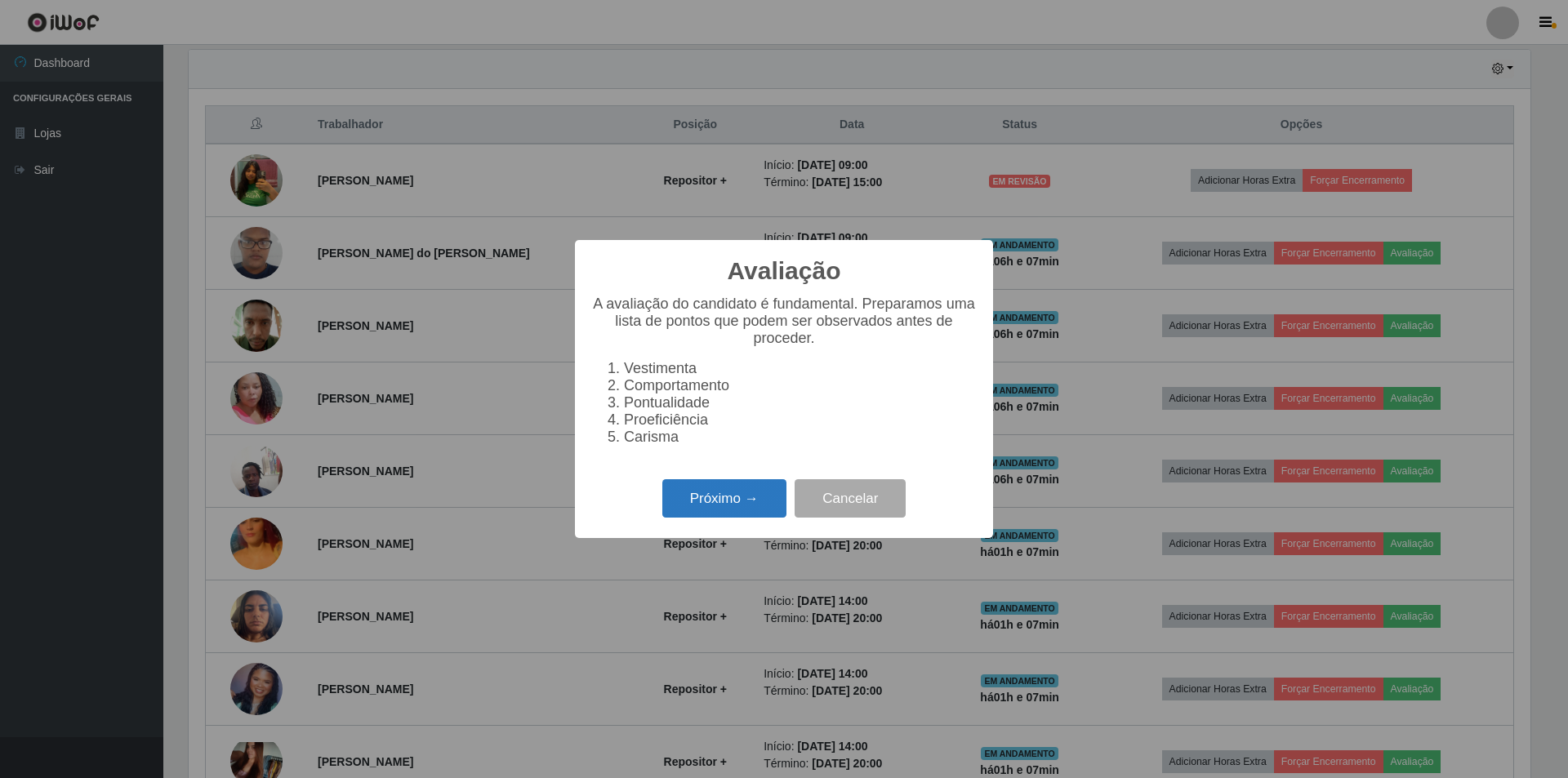
click at [762, 491] on button "Próximo →" at bounding box center [724, 497] width 124 height 38
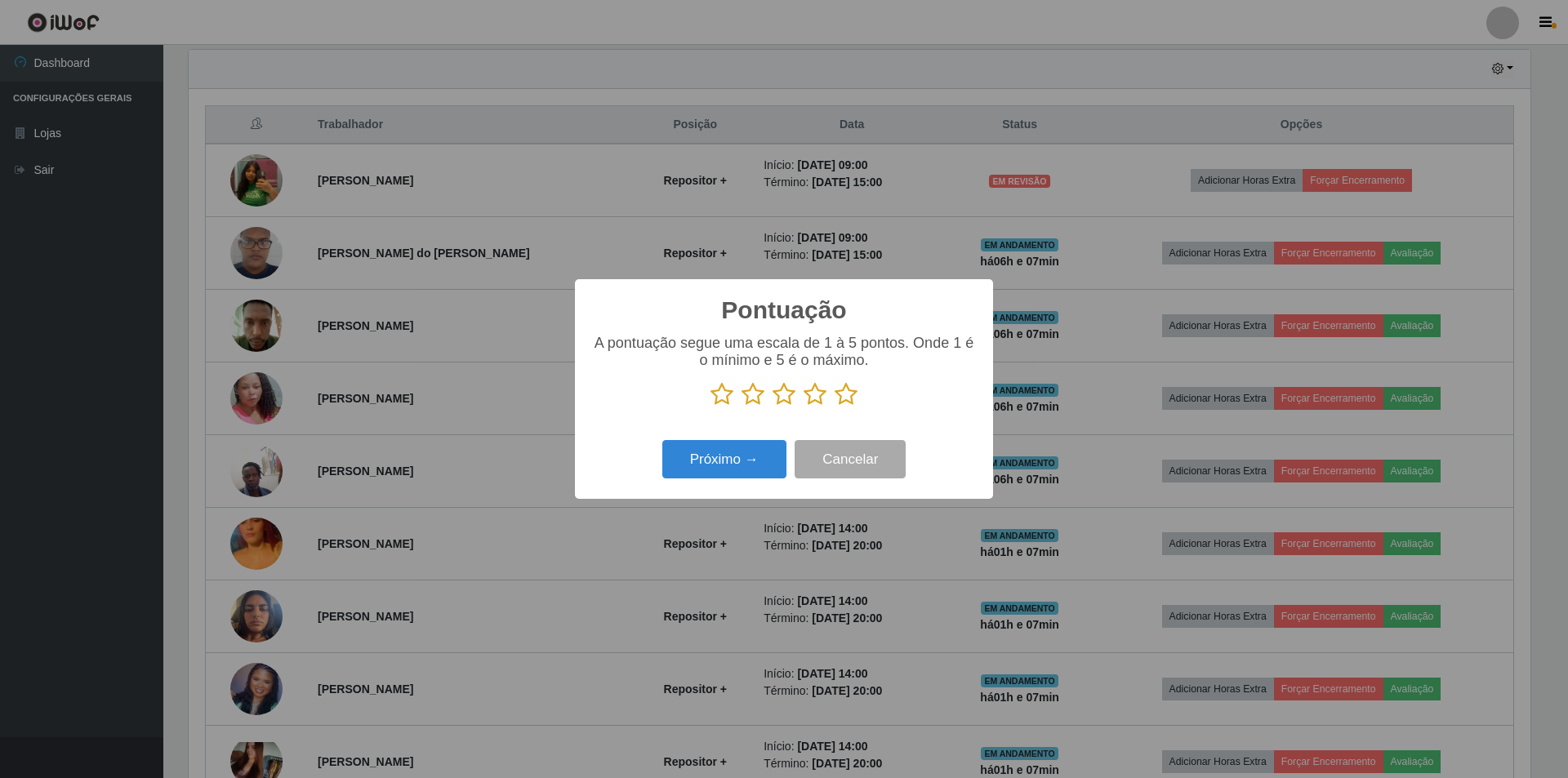
scroll to position [815888, 815163]
click at [809, 404] on icon at bounding box center [815, 394] width 23 height 25
click at [804, 407] on input "radio" at bounding box center [804, 407] width 0 height 0
click at [720, 468] on button "Próximo →" at bounding box center [724, 459] width 124 height 38
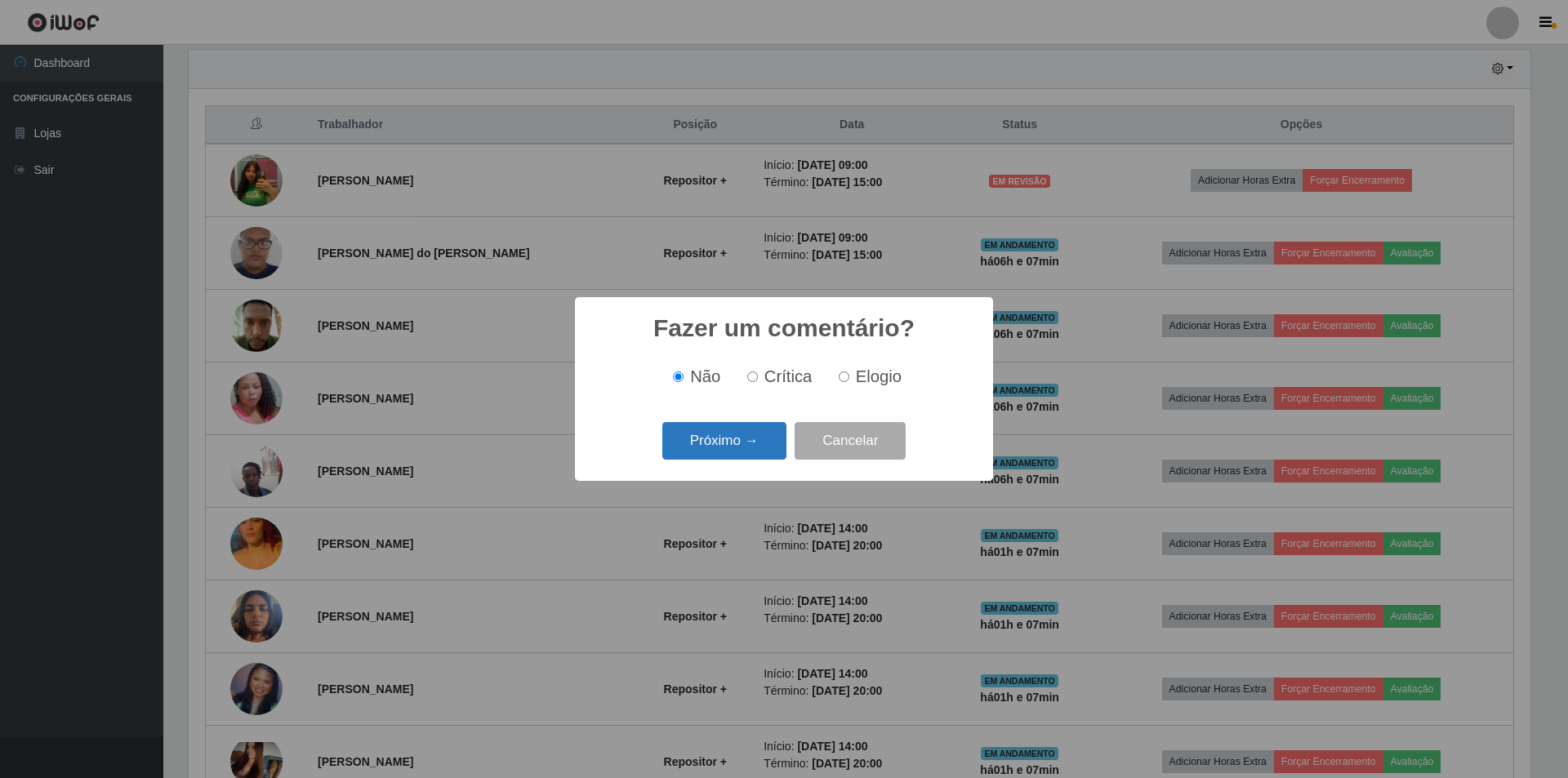
click at [727, 455] on button "Próximo →" at bounding box center [724, 440] width 124 height 38
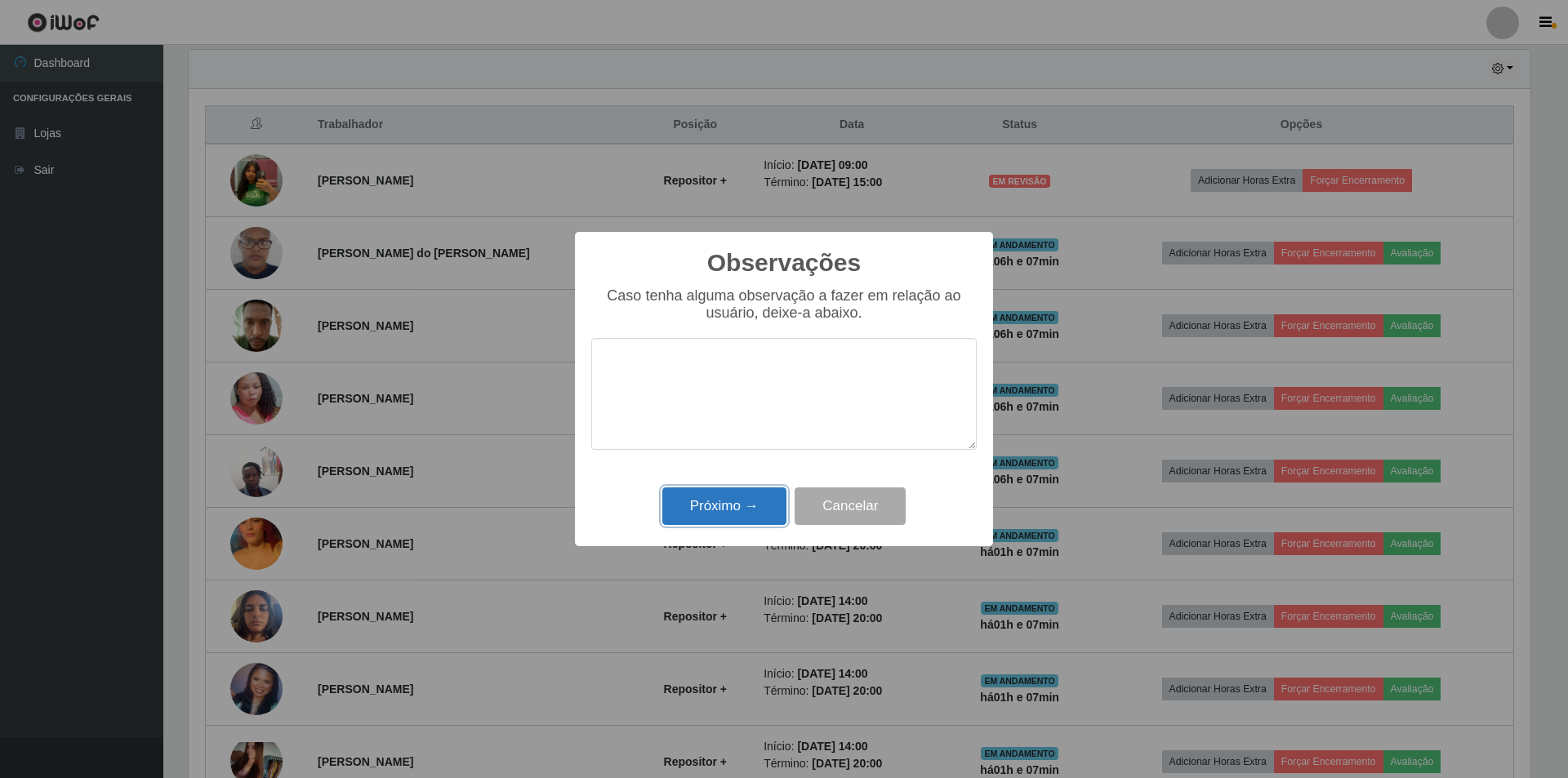
click at [739, 508] on button "Próximo →" at bounding box center [724, 505] width 124 height 38
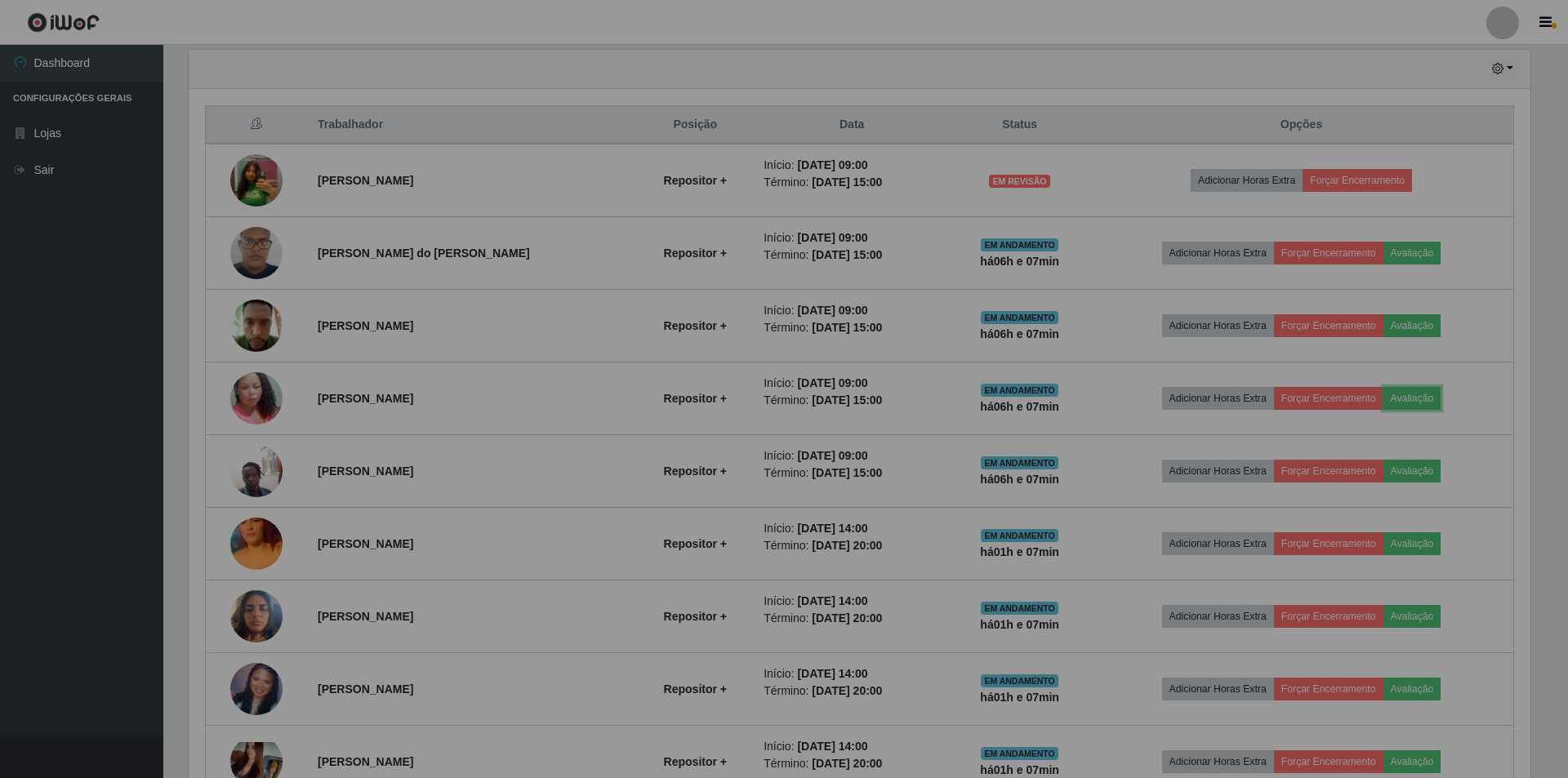
scroll to position [339, 1350]
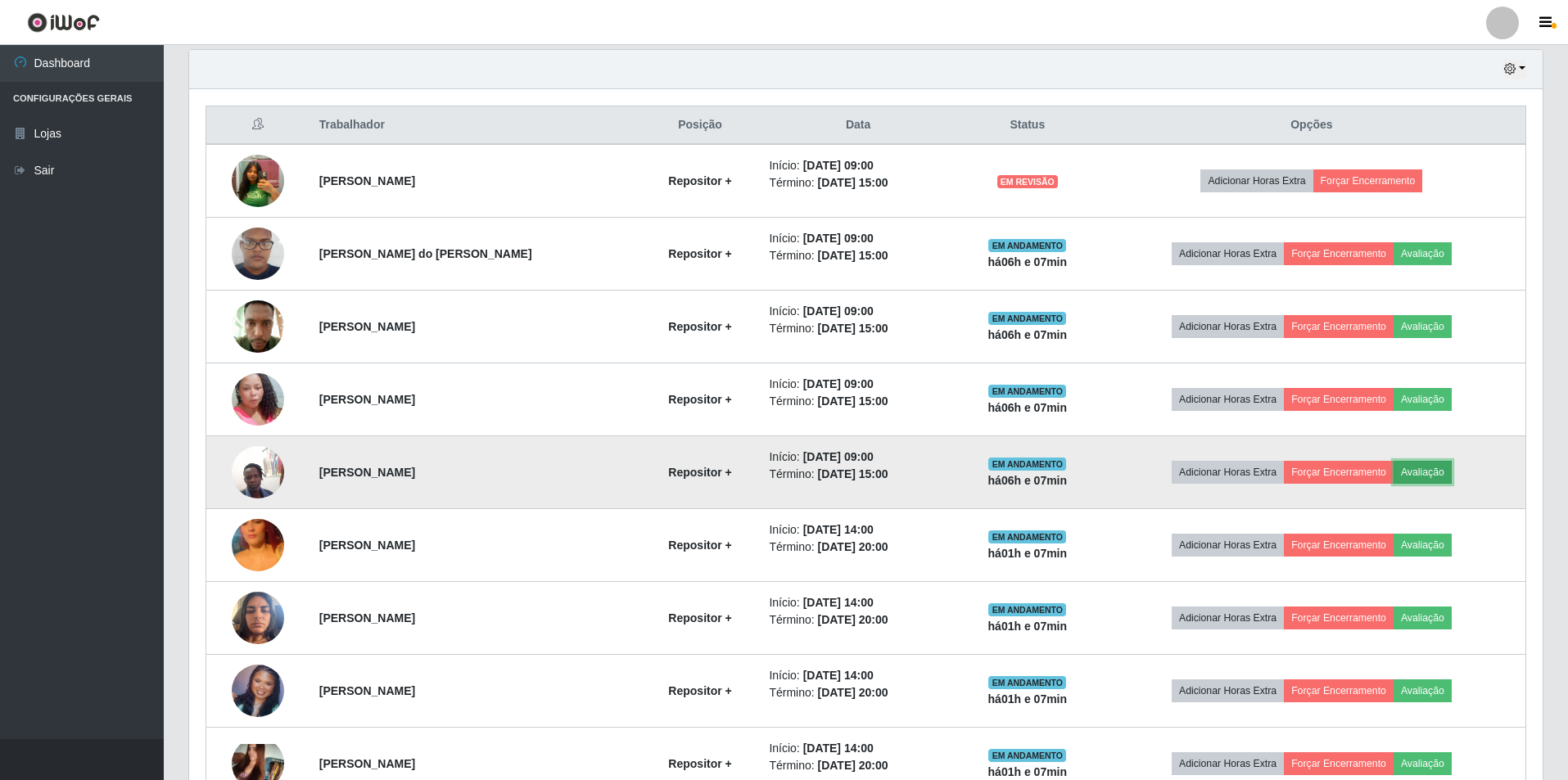
click at [1429, 468] on button "Avaliação" at bounding box center [1423, 472] width 58 height 23
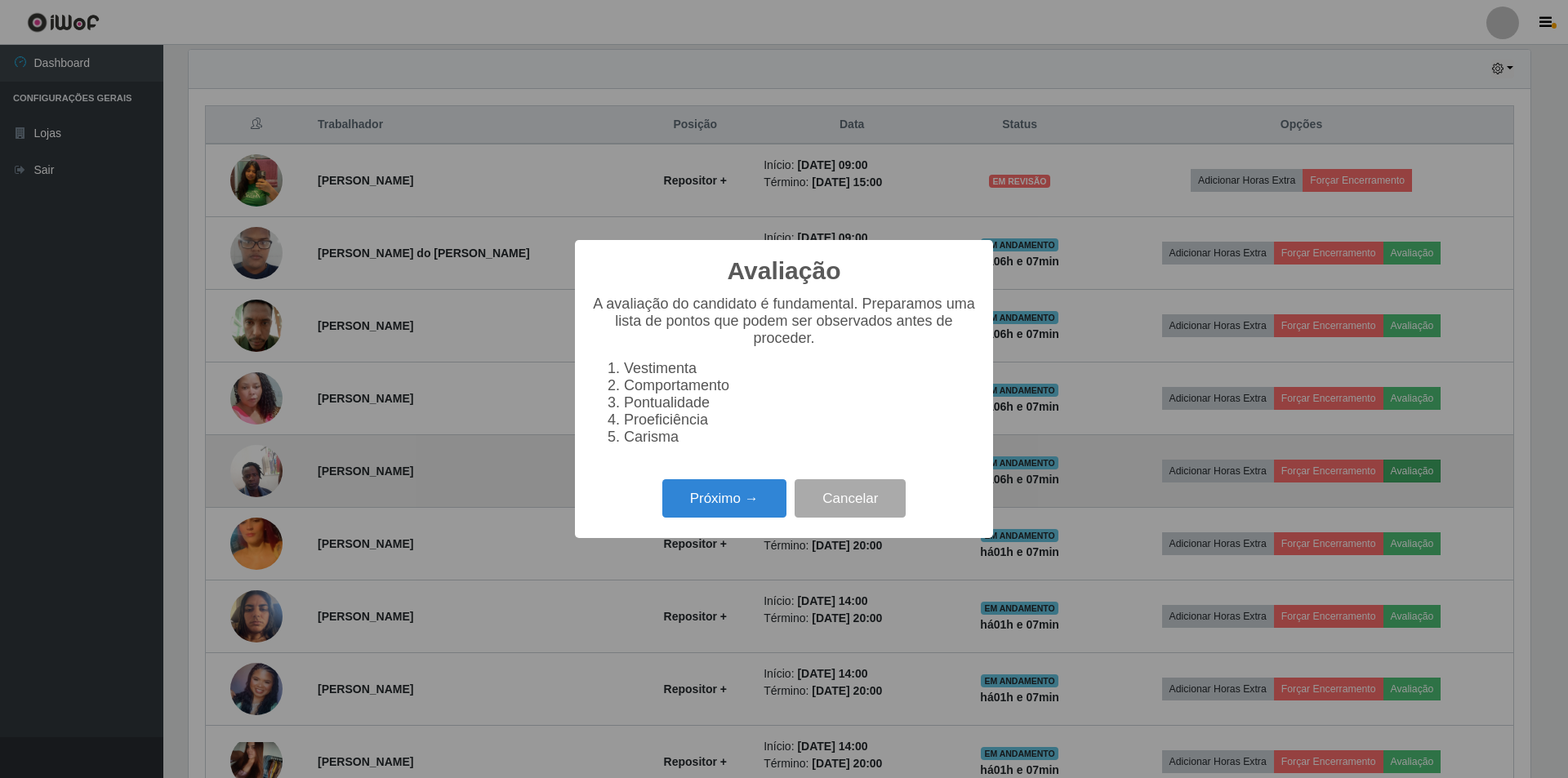
scroll to position [339, 1341]
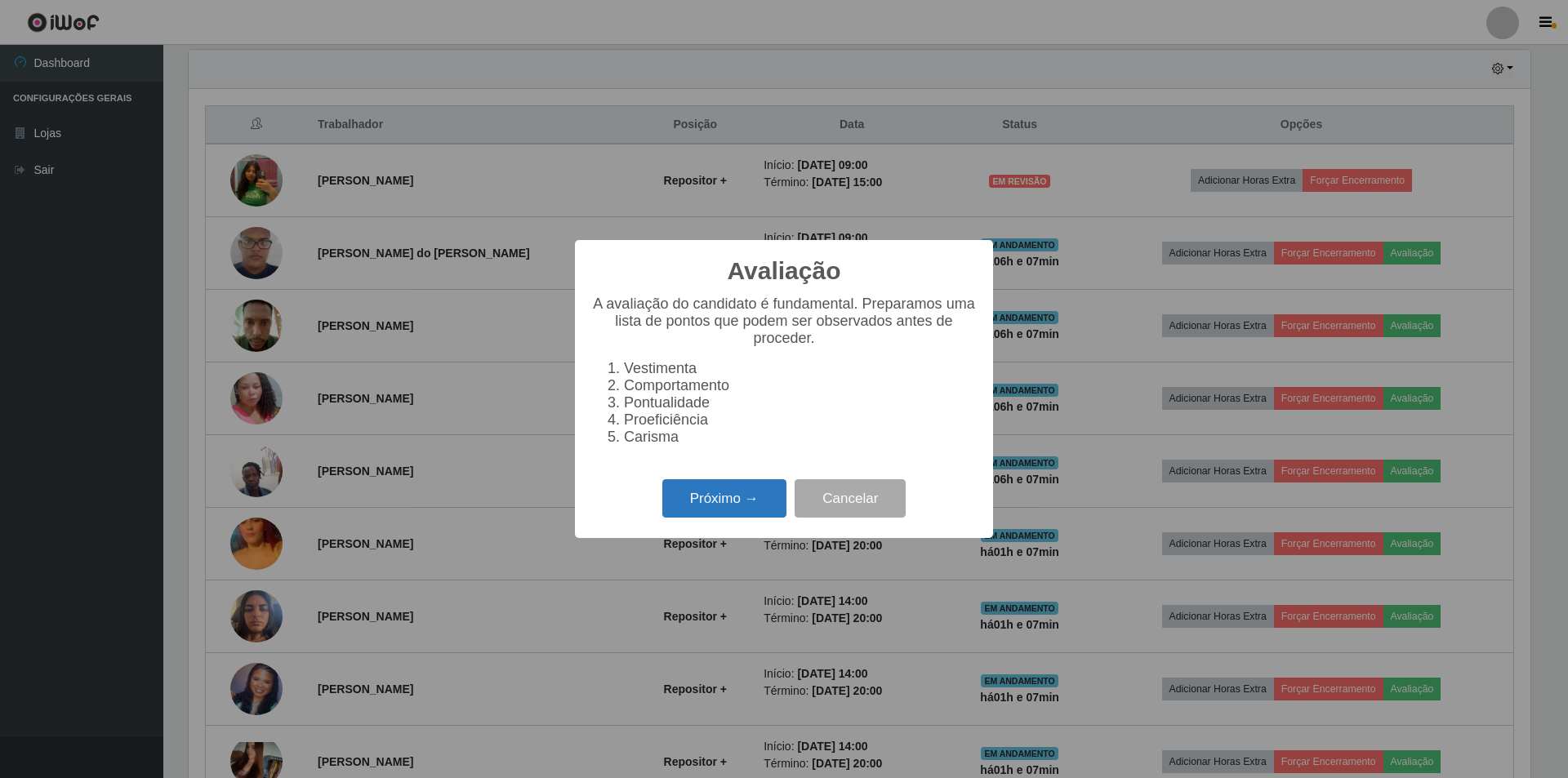
click at [739, 503] on button "Próximo →" at bounding box center [724, 497] width 124 height 38
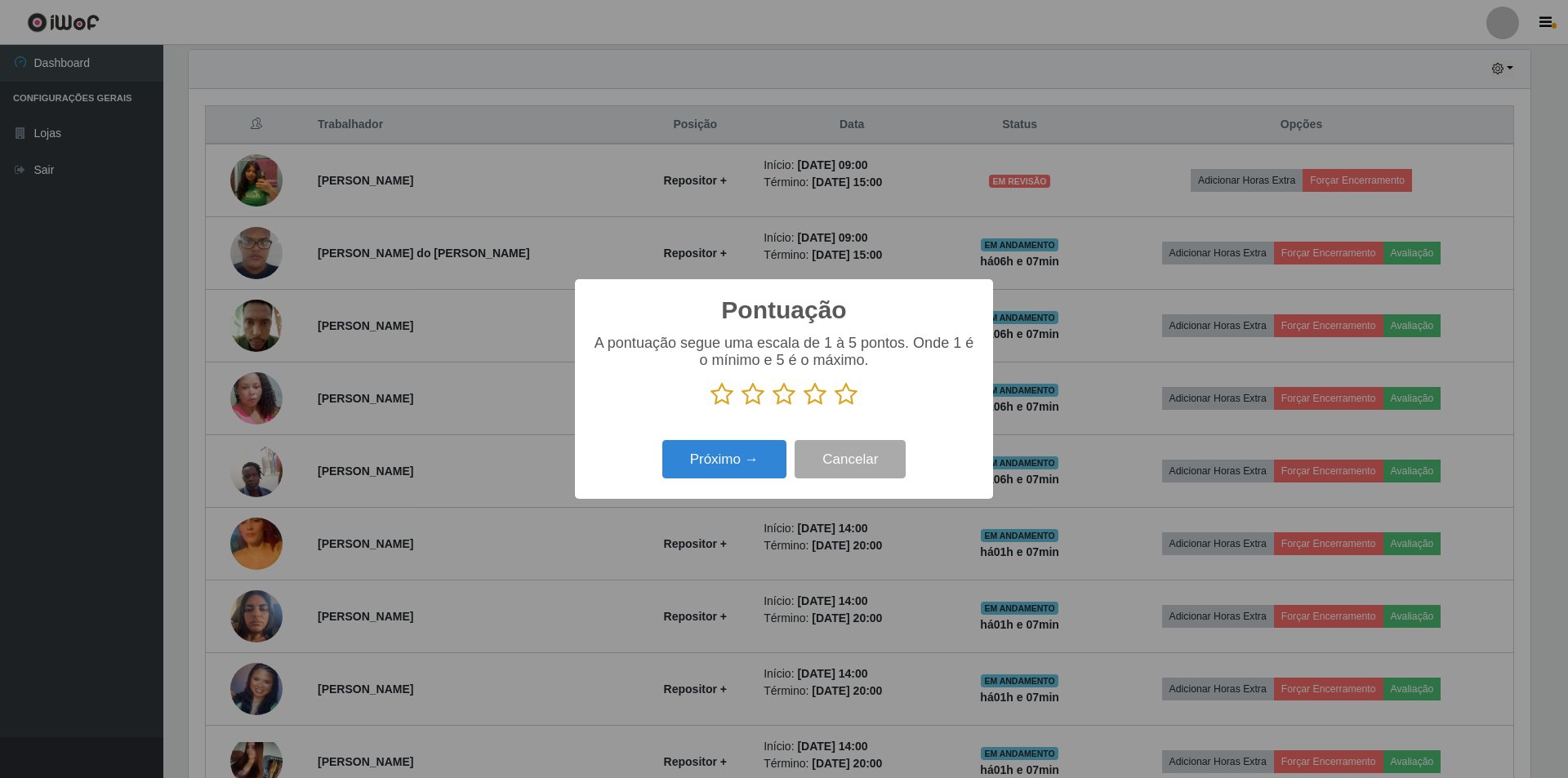
click at [838, 402] on icon at bounding box center [846, 394] width 23 height 25
click at [835, 407] on input "radio" at bounding box center [835, 407] width 0 height 0
click at [777, 465] on button "Próximo →" at bounding box center [724, 459] width 124 height 38
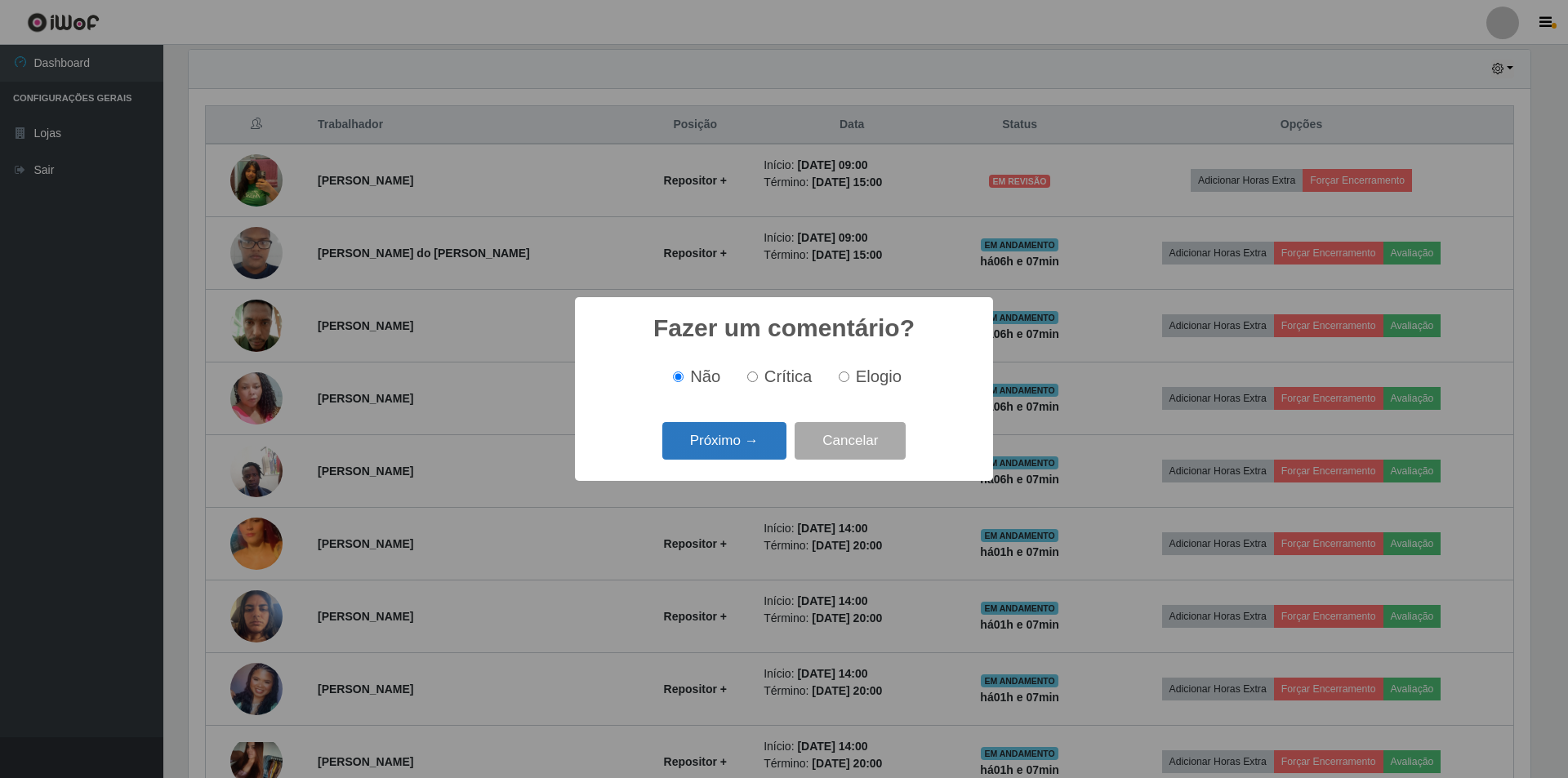
click at [707, 443] on button "Próximo →" at bounding box center [724, 440] width 124 height 38
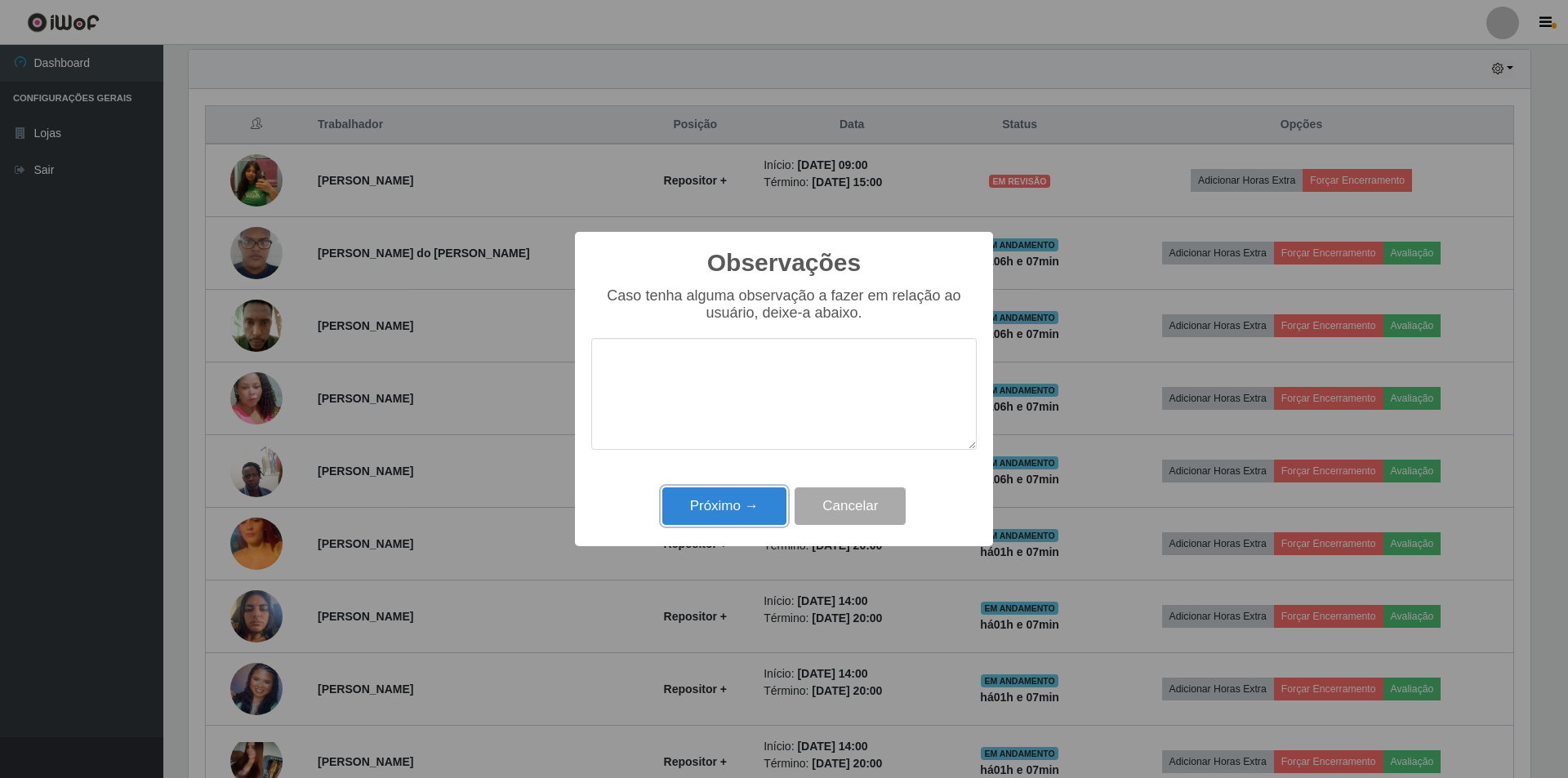
click at [747, 511] on button "Próximo →" at bounding box center [724, 505] width 124 height 38
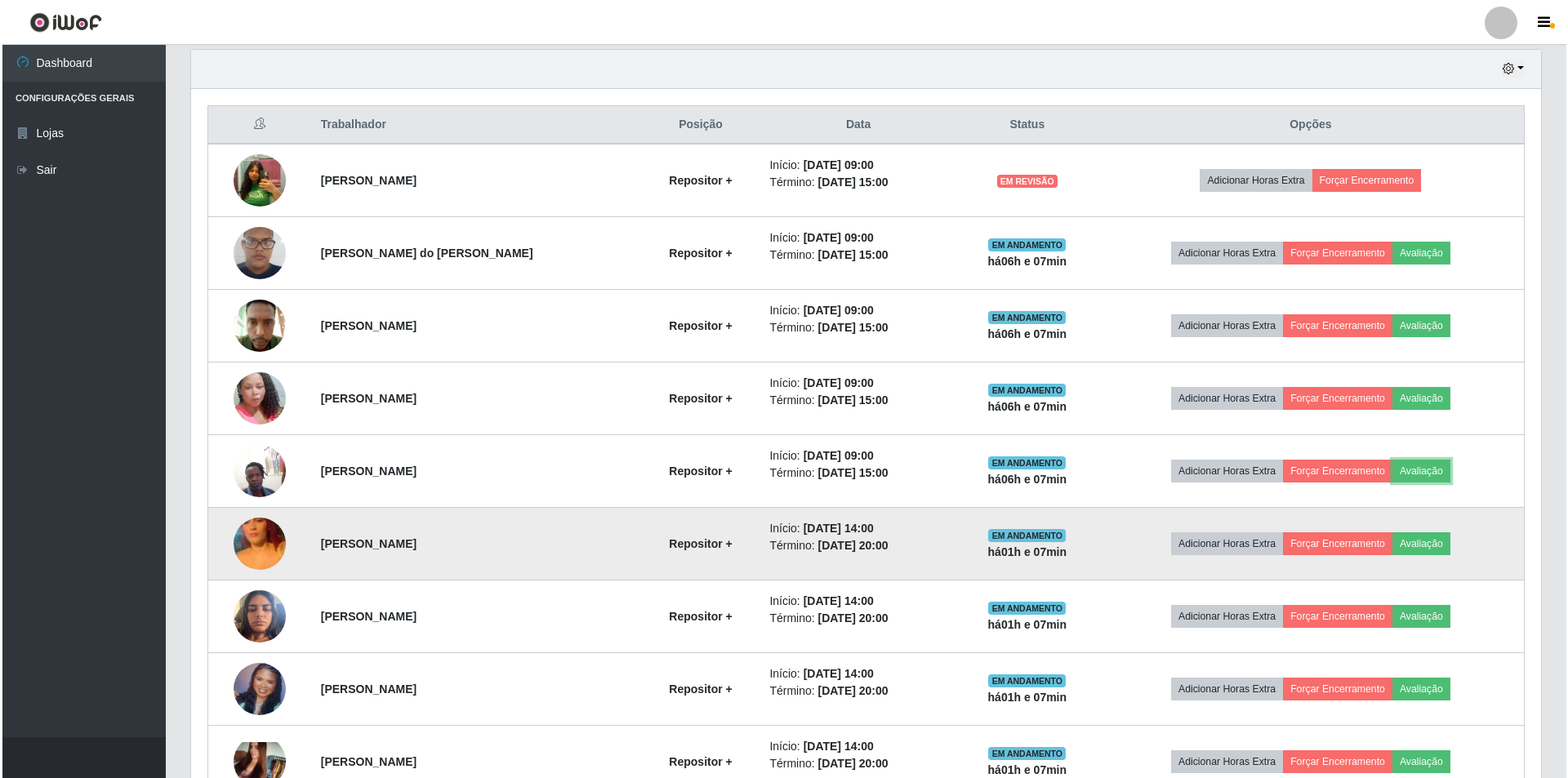
scroll to position [0, 0]
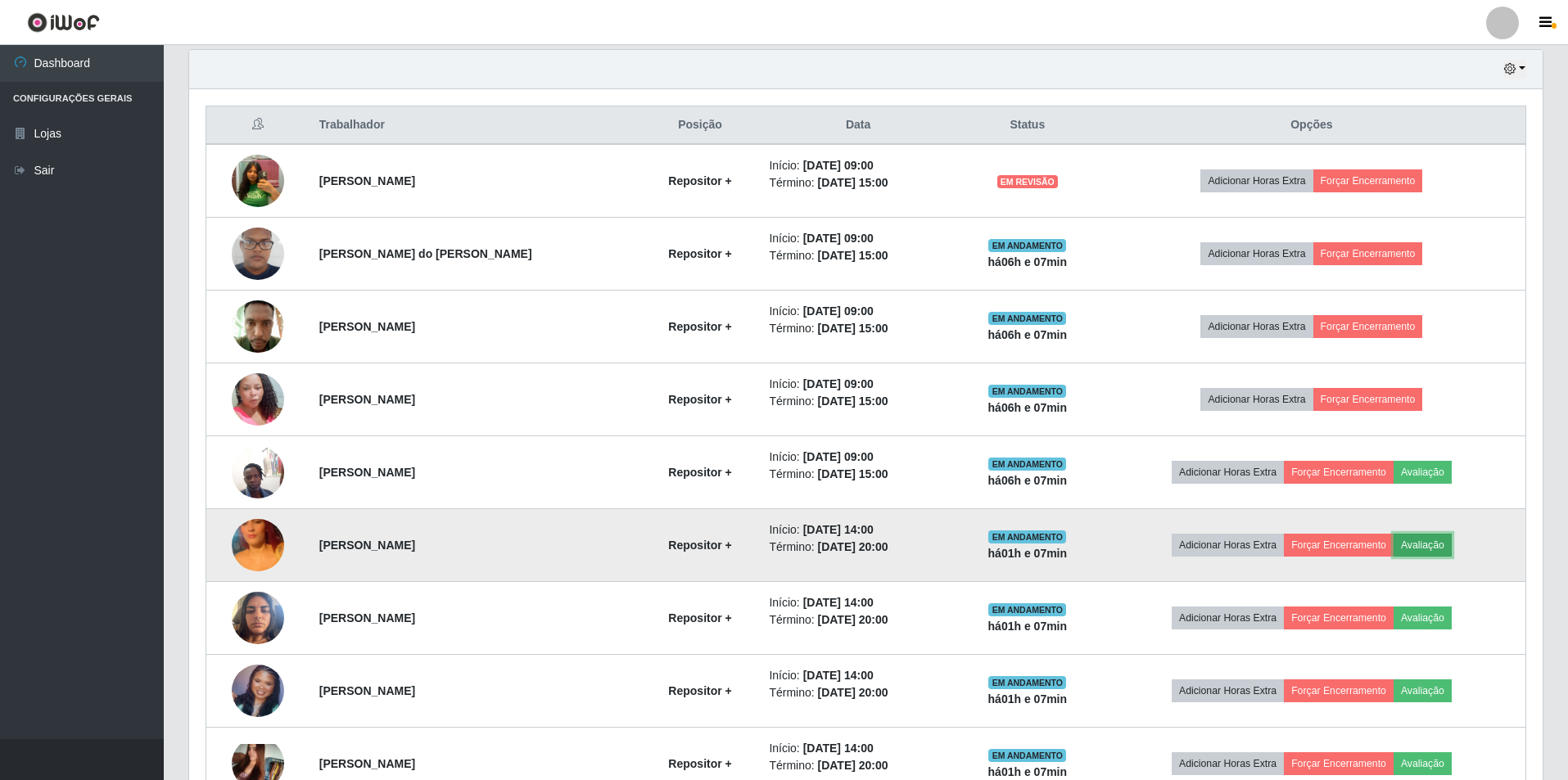
click at [1433, 542] on button "Avaliação" at bounding box center [1423, 545] width 58 height 23
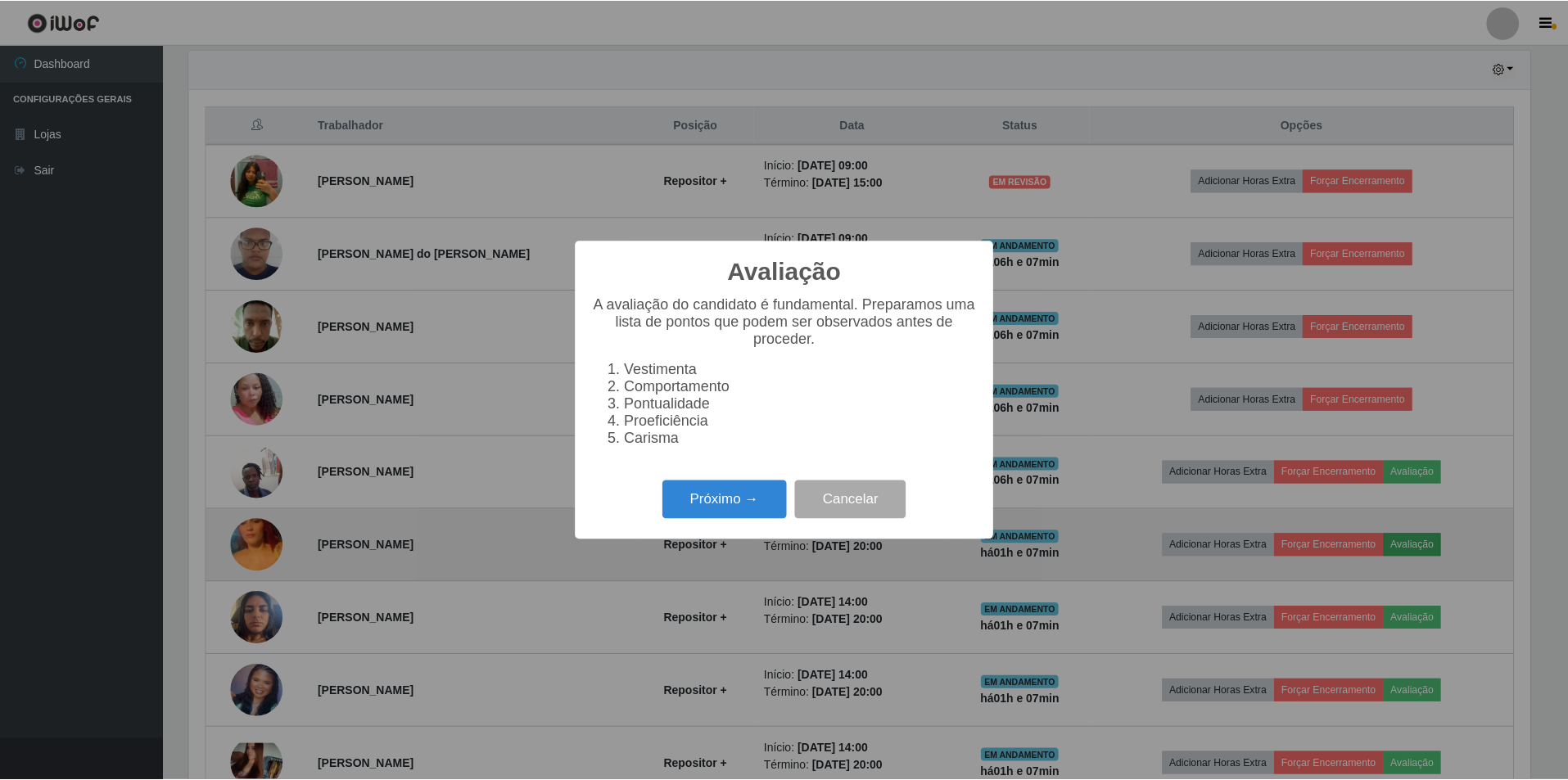
scroll to position [340, 1345]
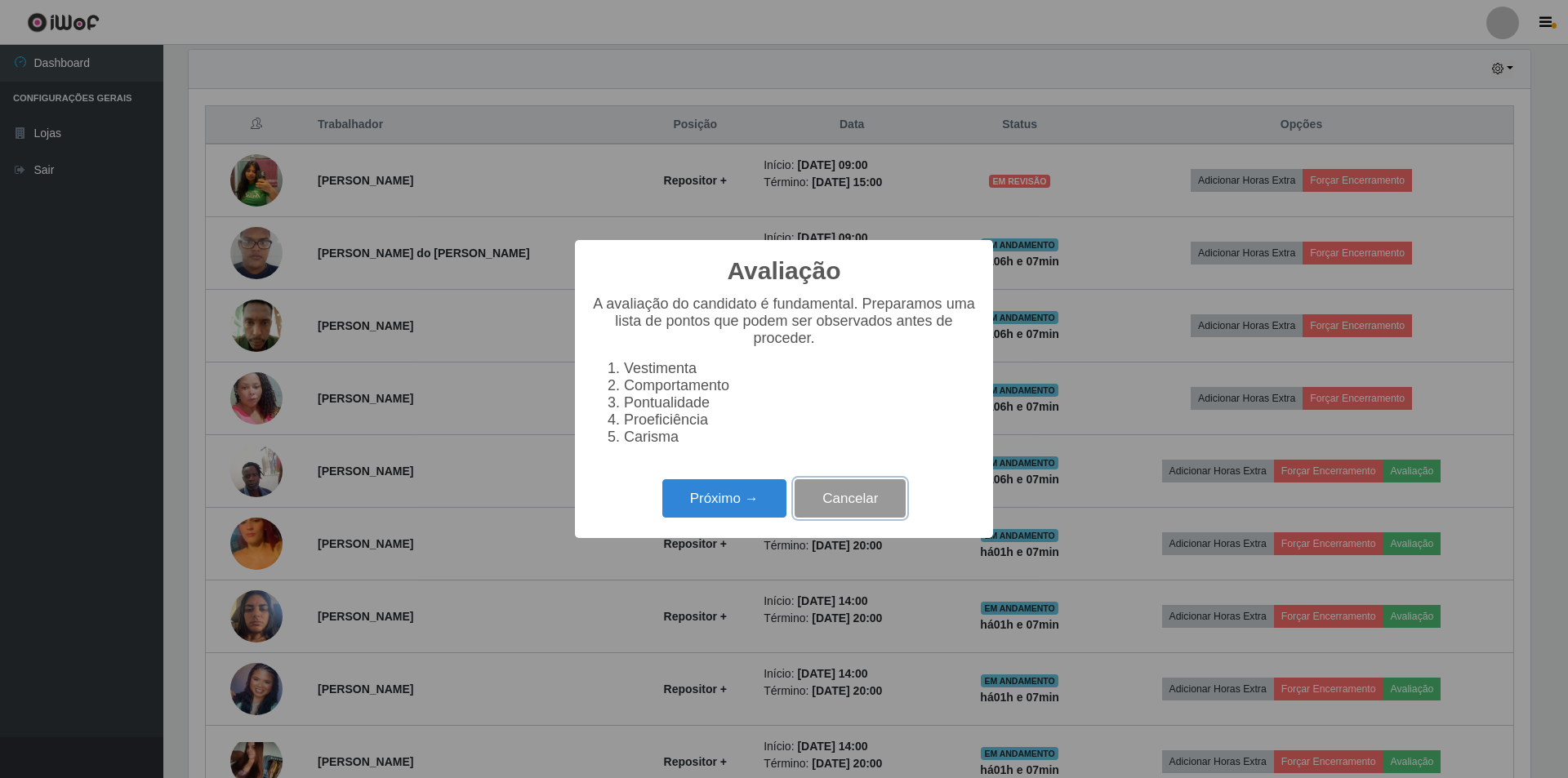
click at [860, 512] on button "Cancelar" at bounding box center [850, 497] width 111 height 38
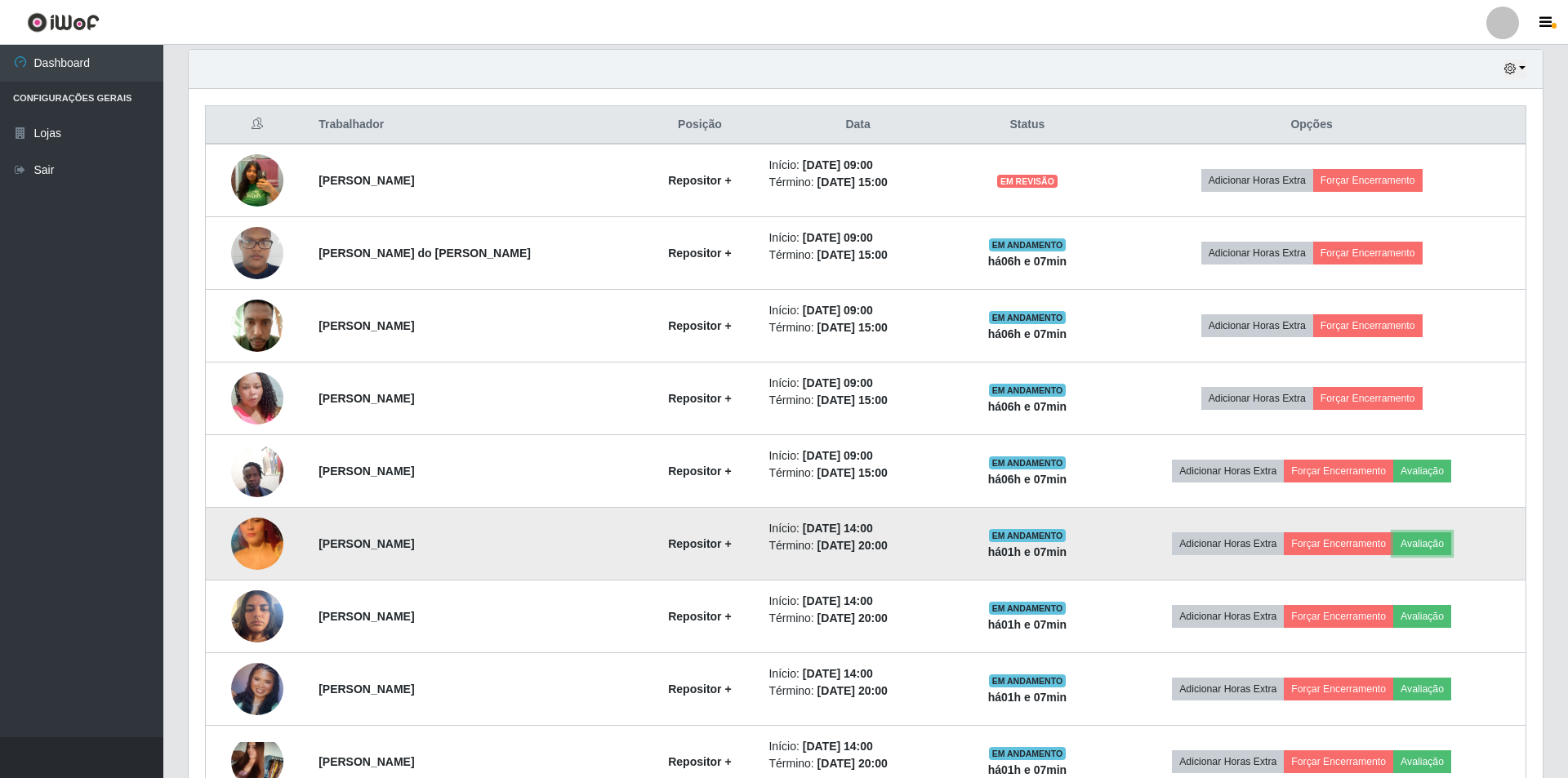
scroll to position [339, 1350]
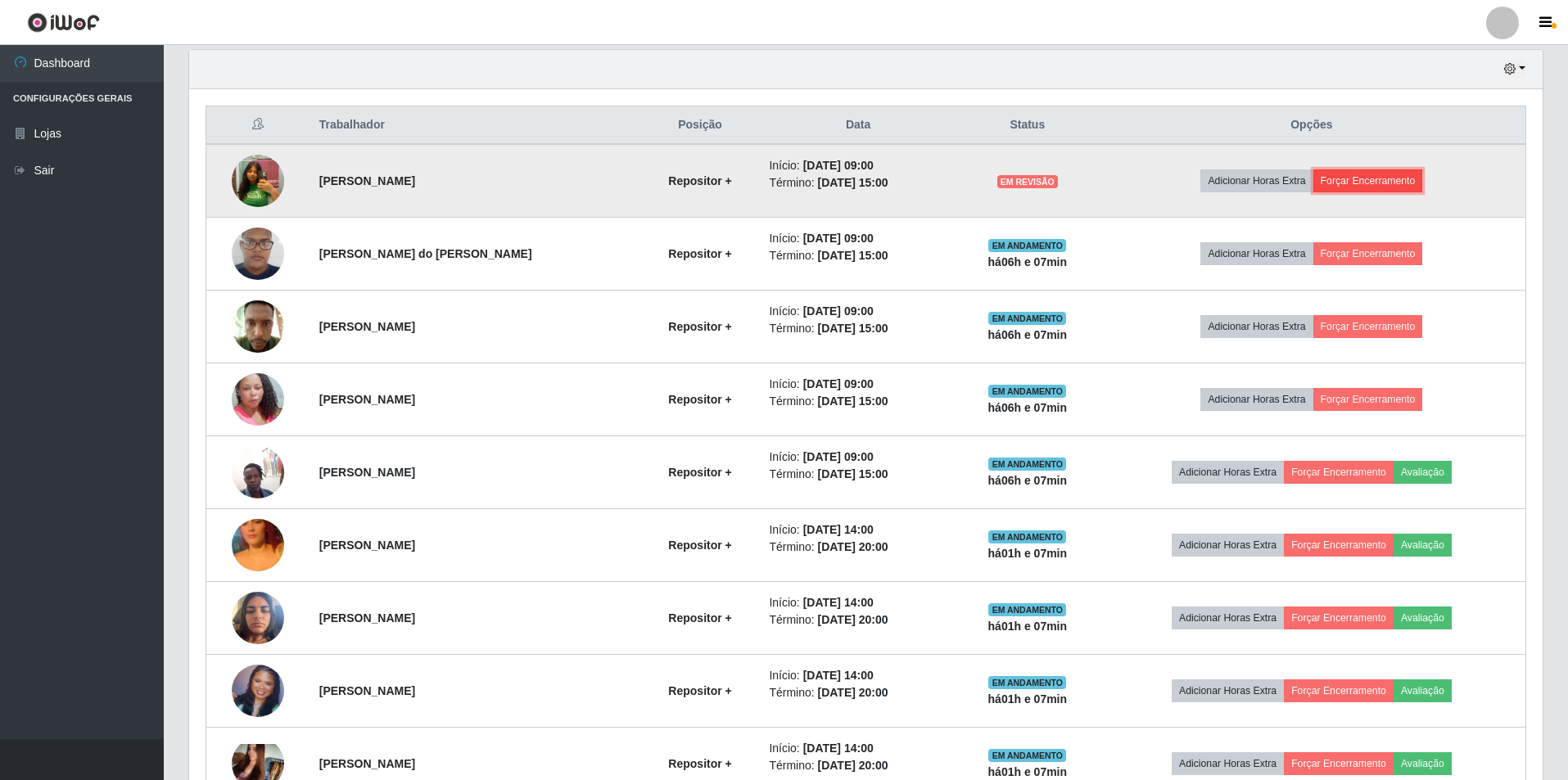
click at [1371, 181] on button "Forçar Encerramento" at bounding box center [1368, 181] width 110 height 23
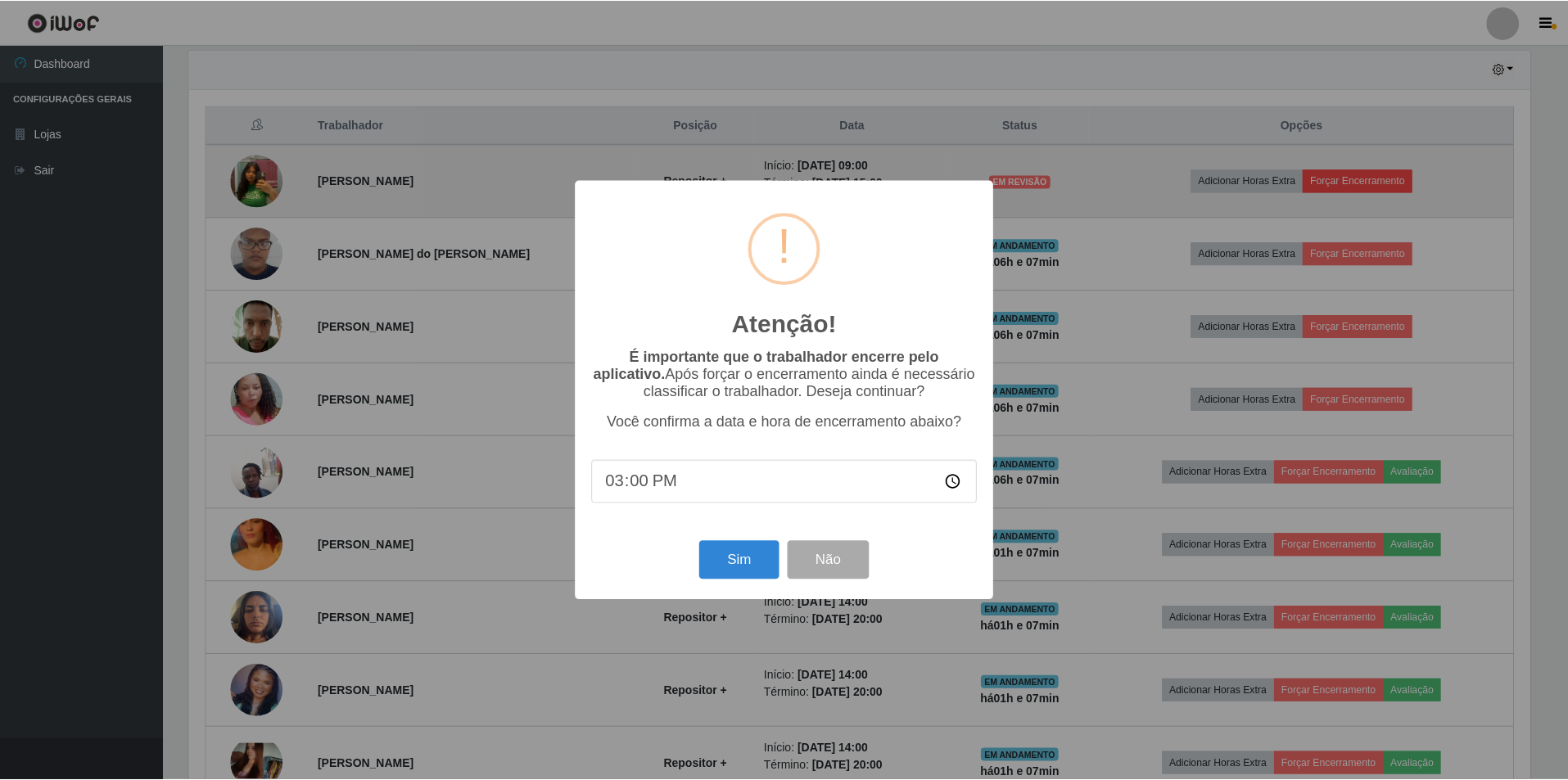
scroll to position [340, 1345]
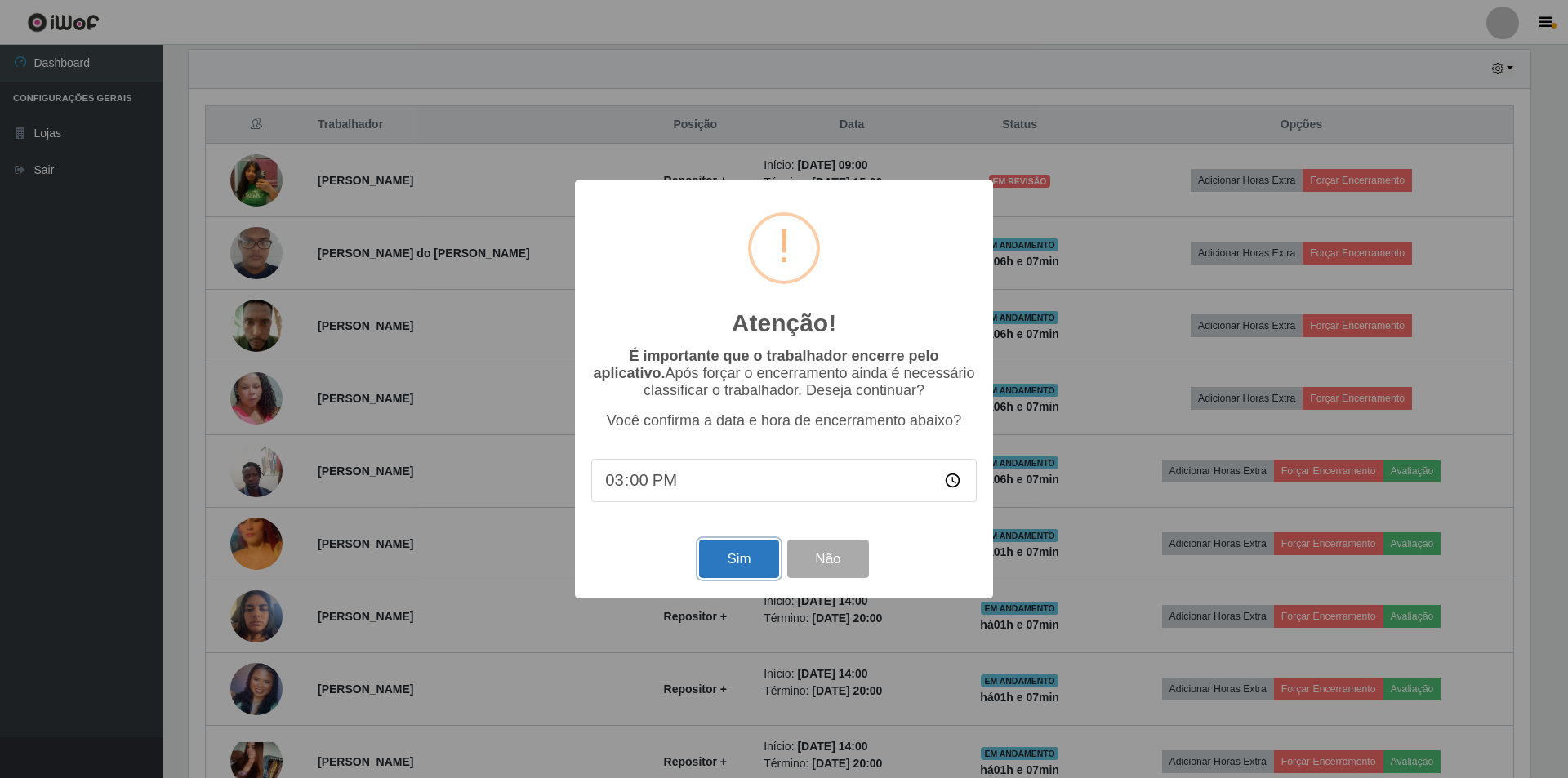
click at [738, 563] on button "Sim" at bounding box center [739, 558] width 79 height 38
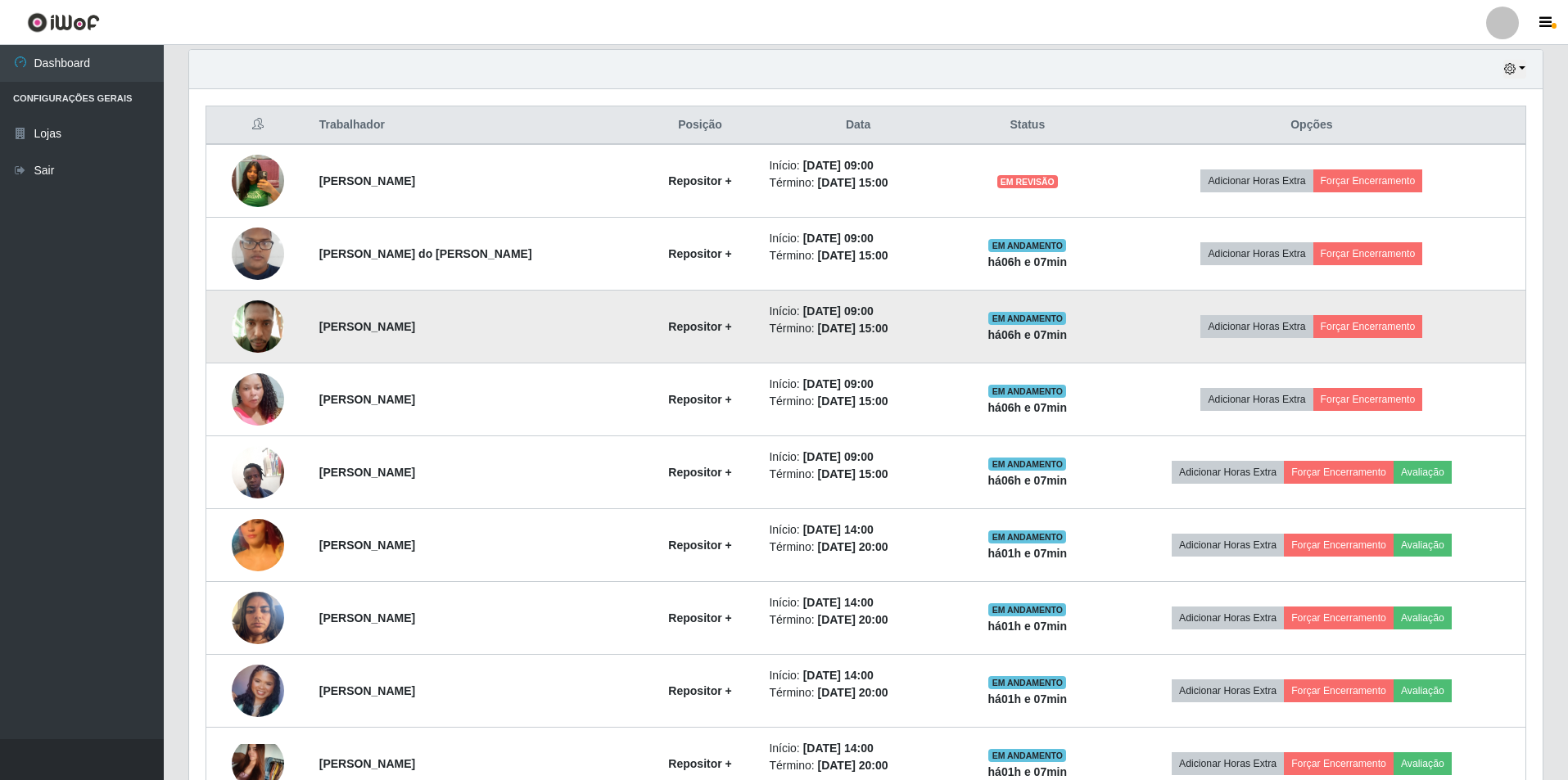
scroll to position [817986, 817463]
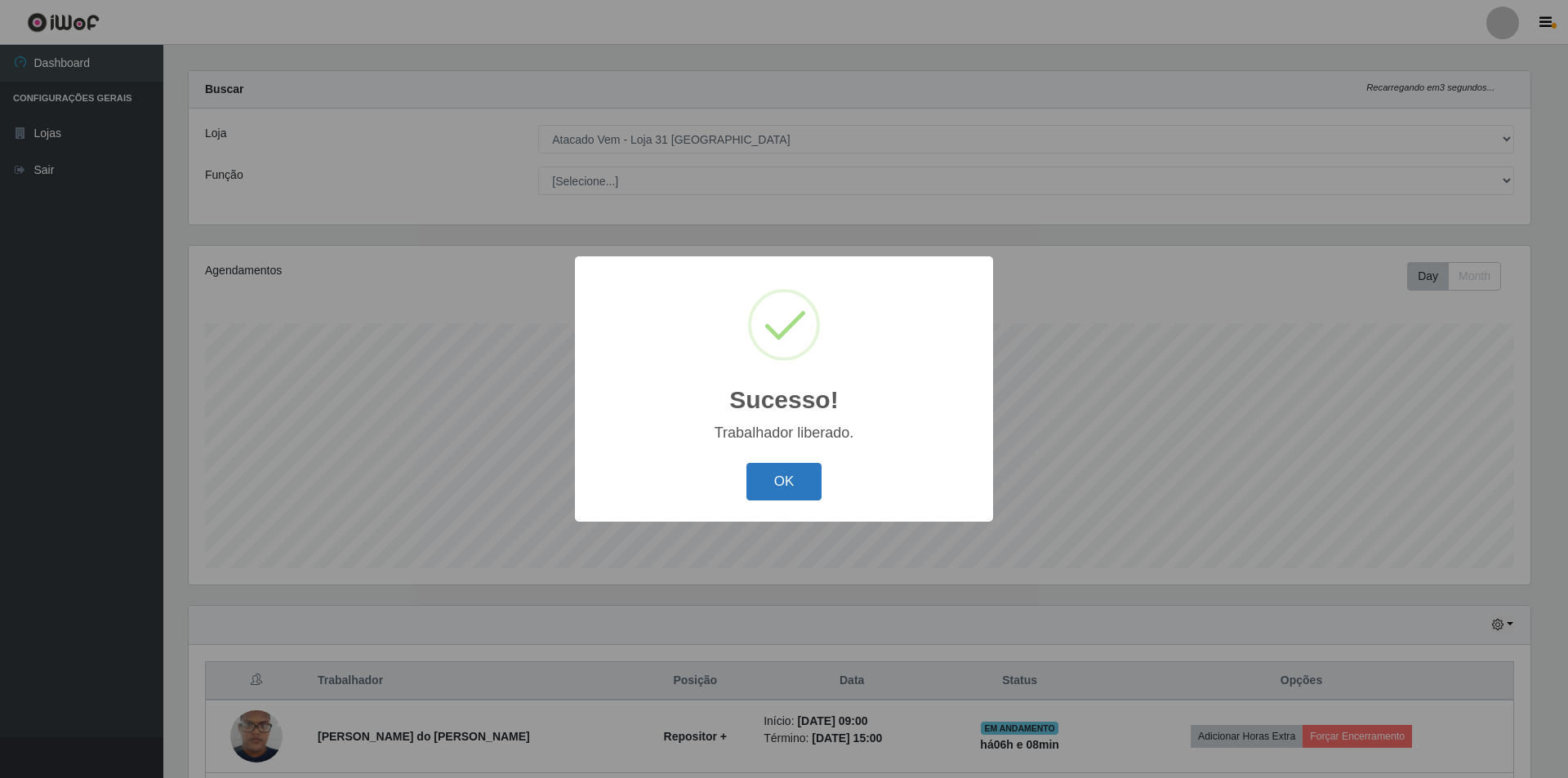
click at [794, 471] on button "OK" at bounding box center [784, 482] width 76 height 38
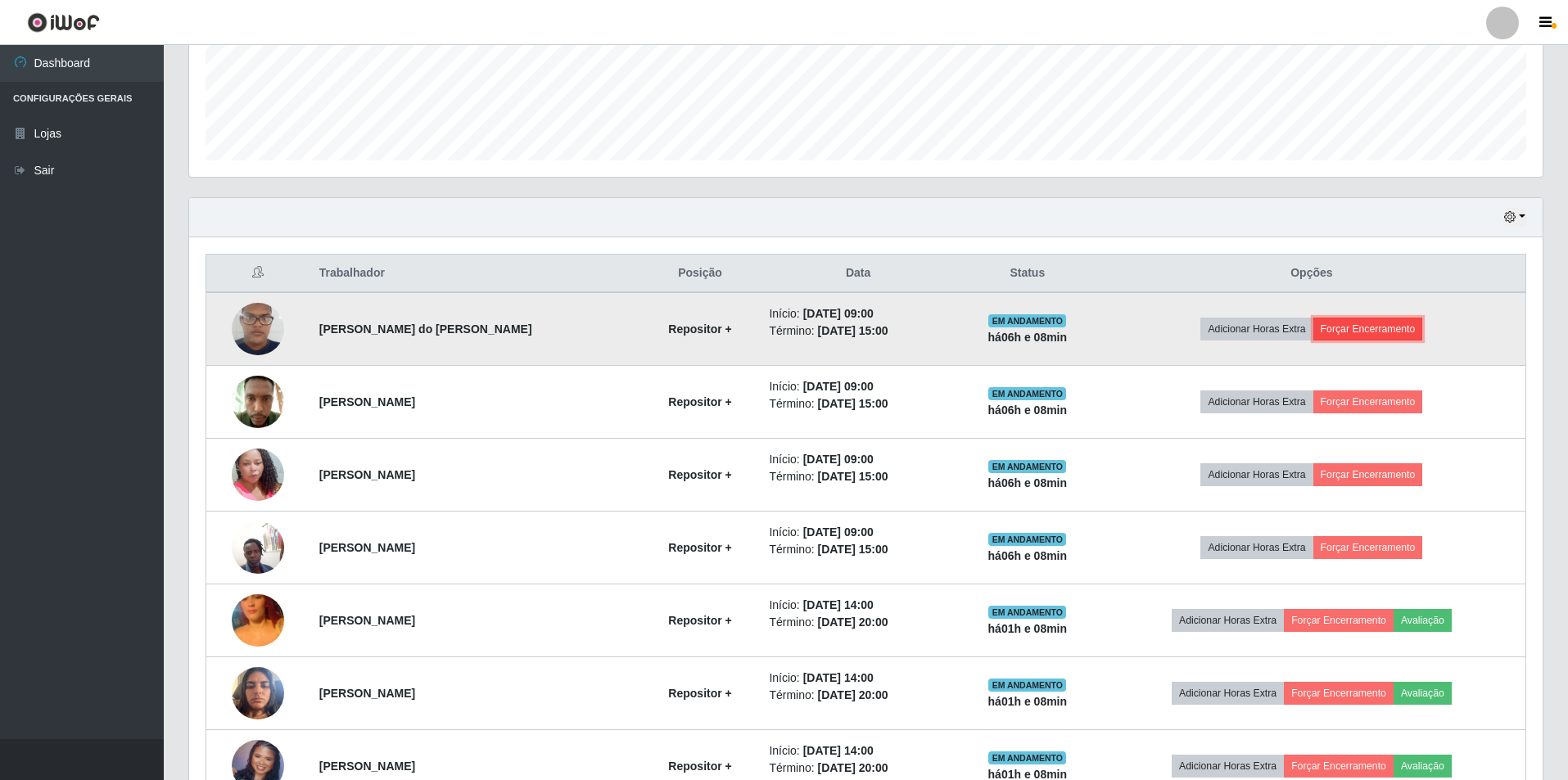
click at [1394, 325] on button "Forçar Encerramento" at bounding box center [1368, 329] width 110 height 23
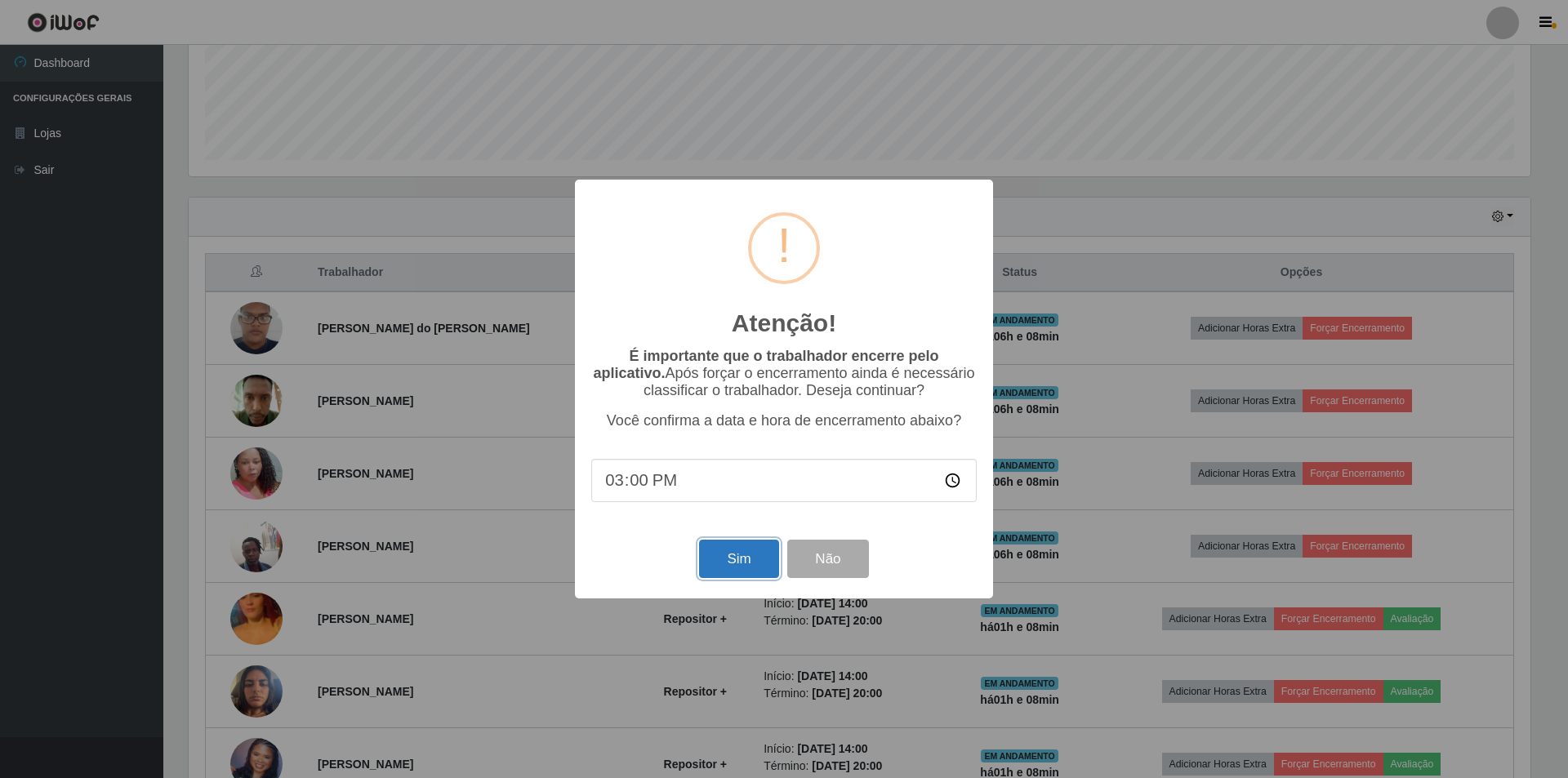
click at [764, 570] on button "Sim" at bounding box center [739, 558] width 79 height 38
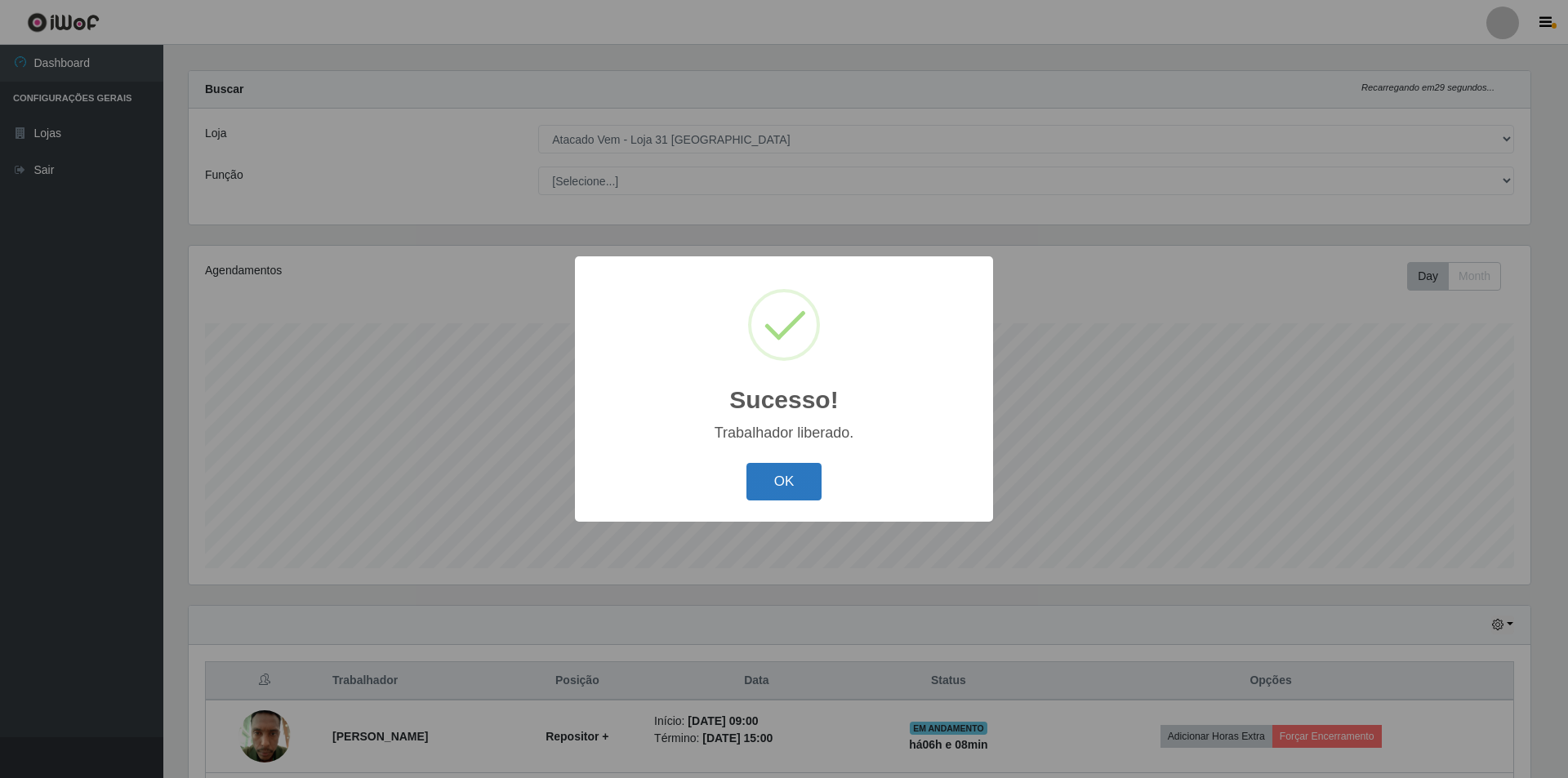
click at [768, 475] on button "OK" at bounding box center [784, 482] width 76 height 38
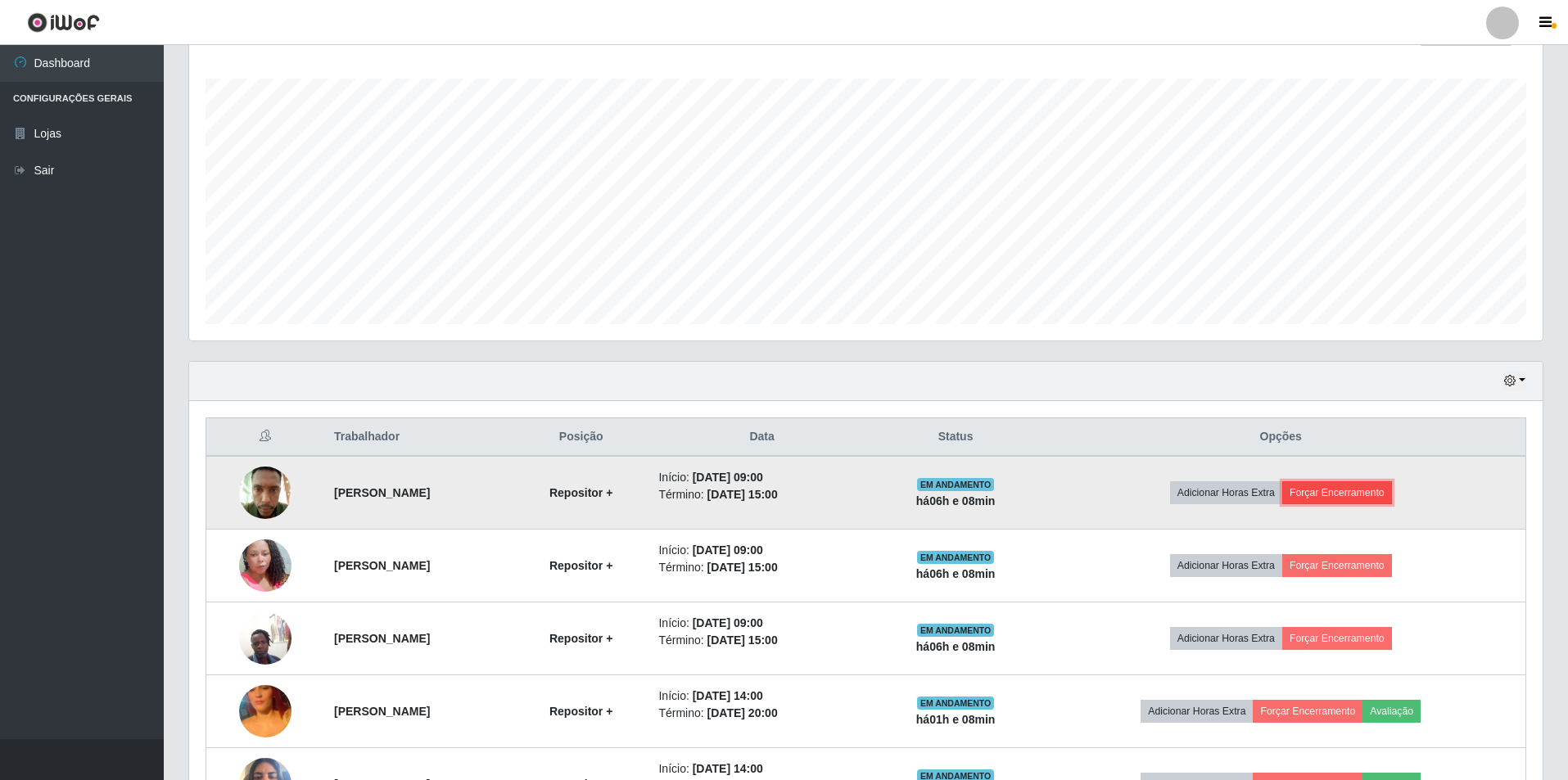
click at [1389, 497] on button "Forçar Encerramento" at bounding box center [1337, 493] width 110 height 23
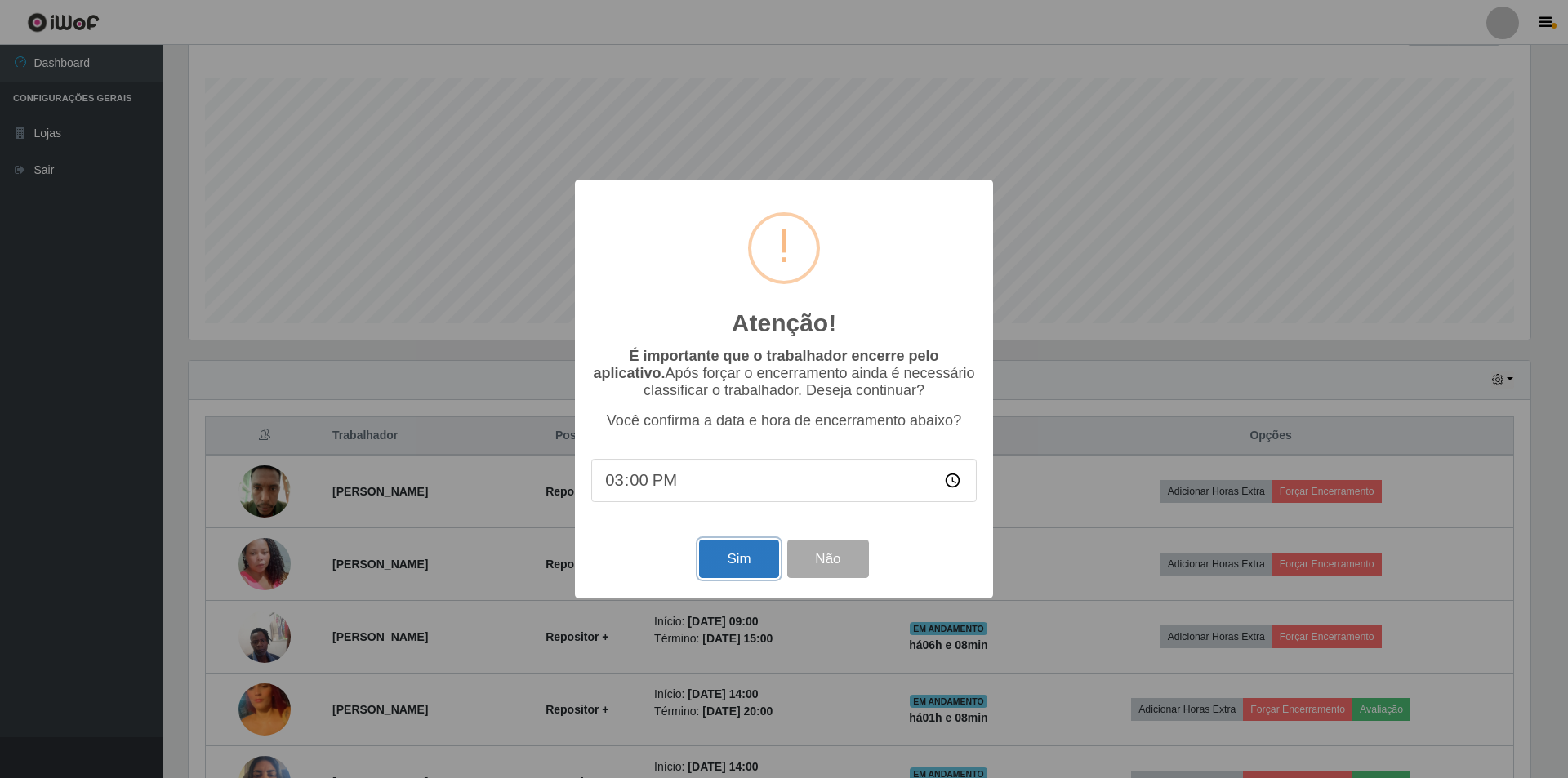
click at [741, 557] on button "Sim" at bounding box center [739, 558] width 79 height 38
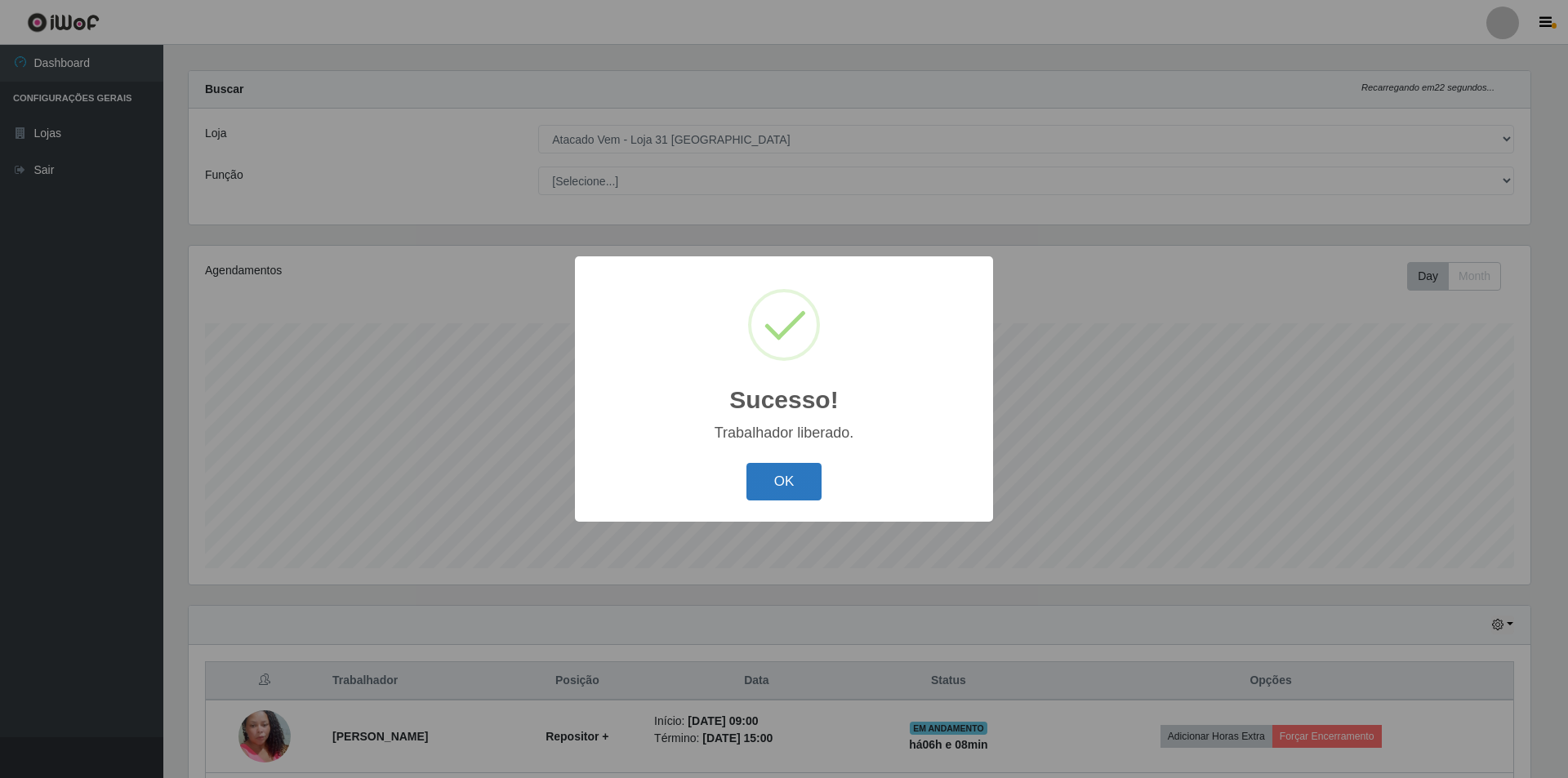
click at [774, 479] on button "OK" at bounding box center [784, 482] width 76 height 38
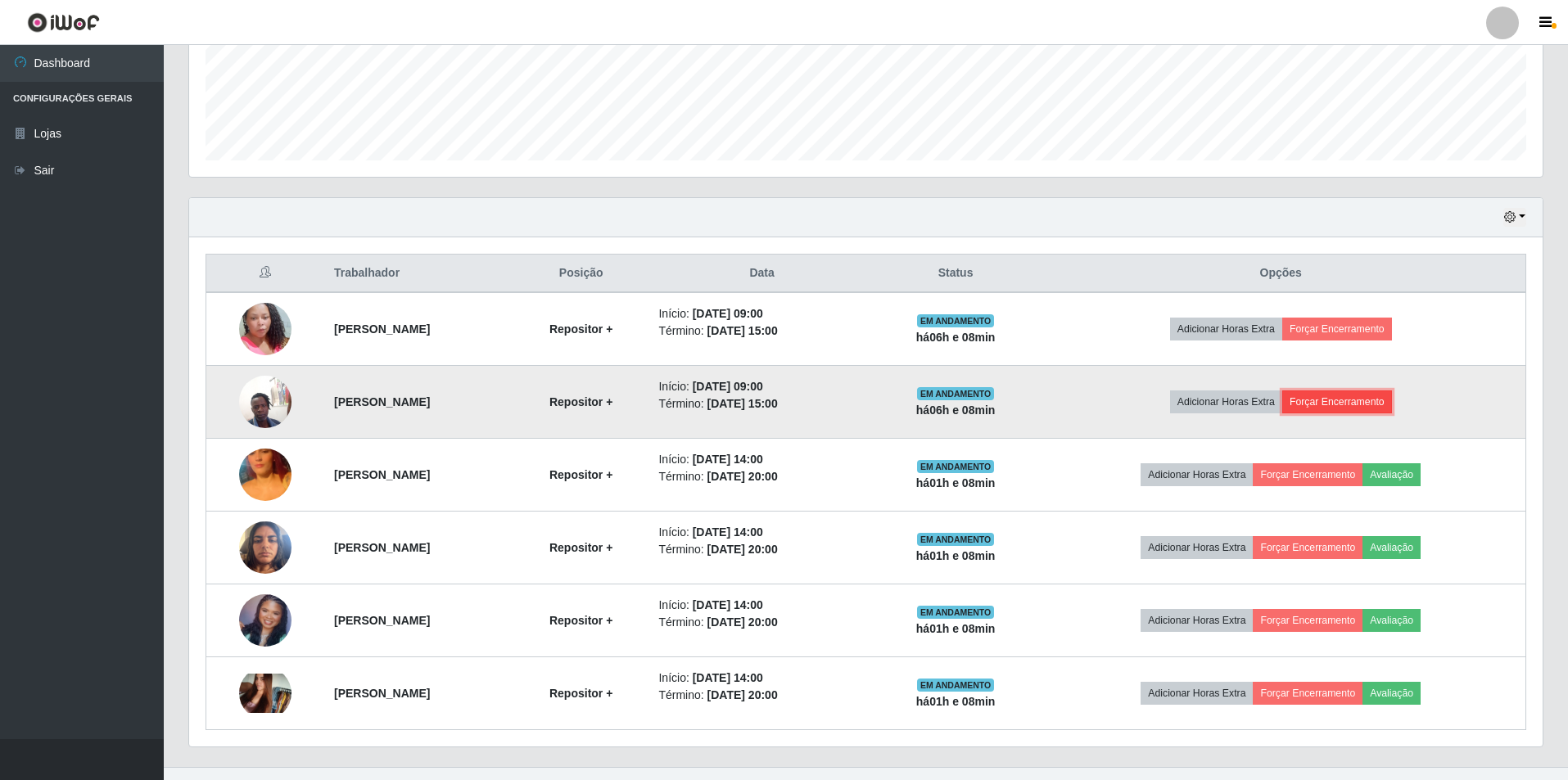
click at [1392, 401] on button "Forçar Encerramento" at bounding box center [1337, 401] width 110 height 23
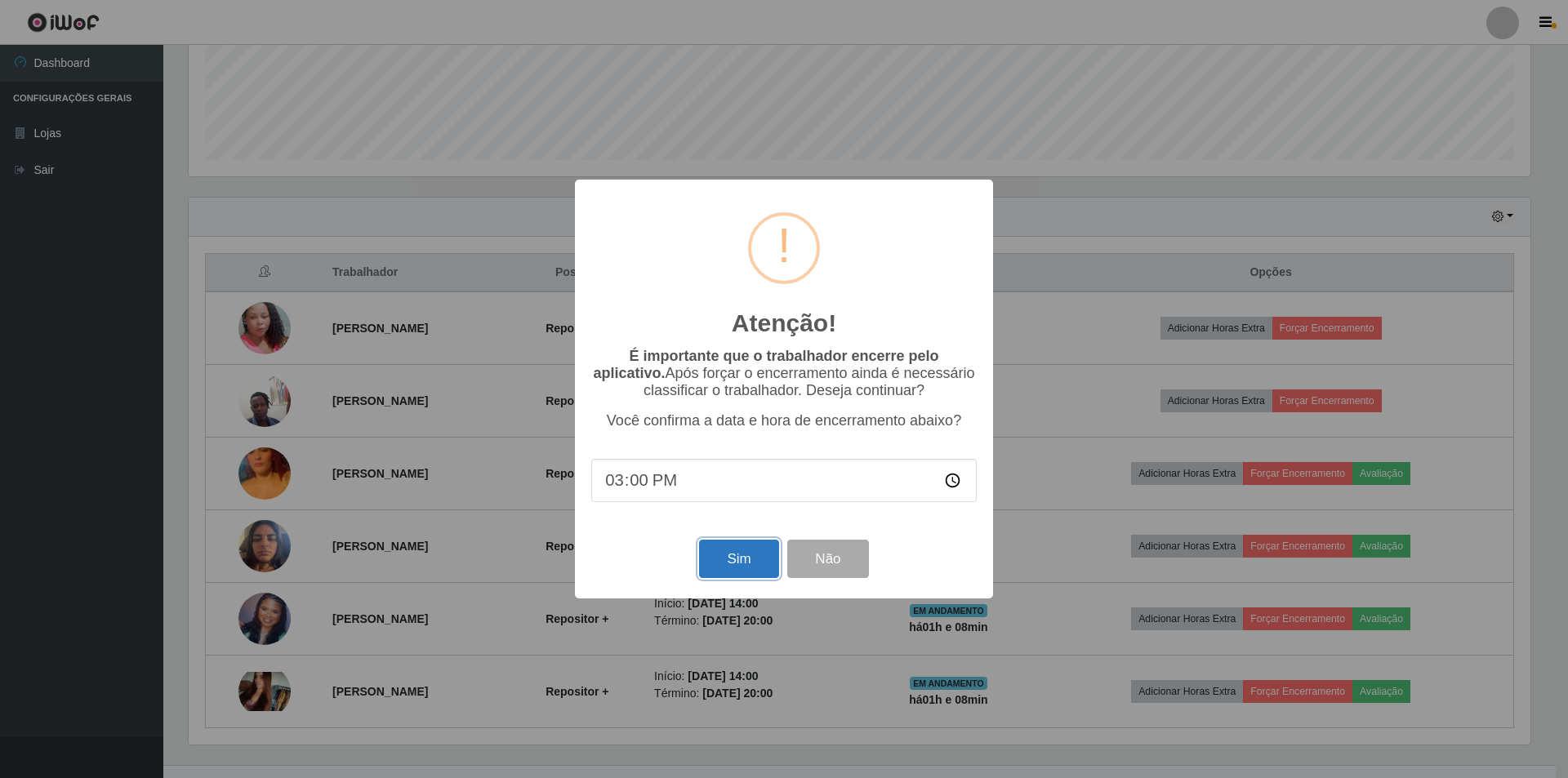
click at [741, 555] on button "Sim" at bounding box center [739, 558] width 79 height 38
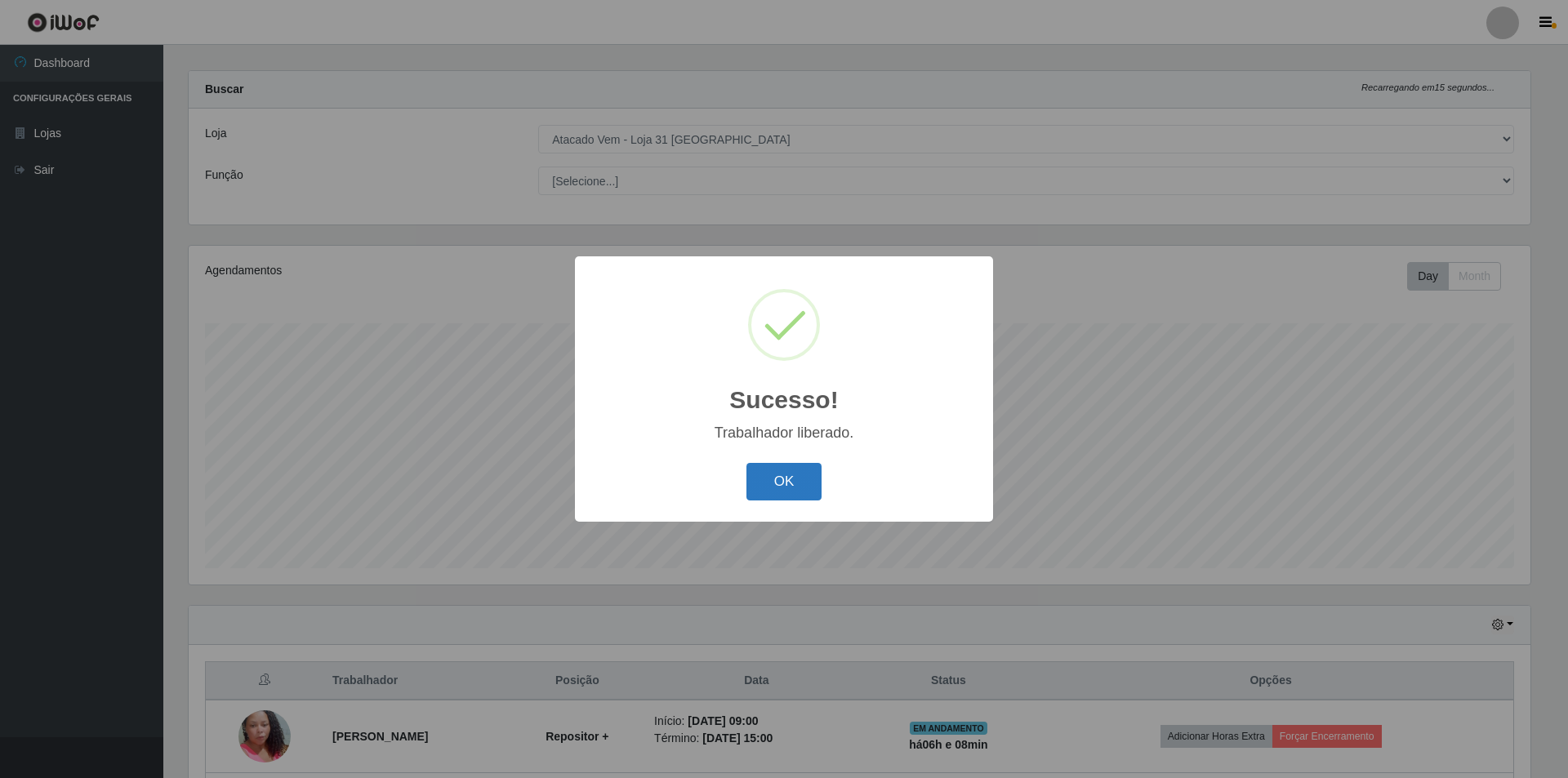
click at [777, 476] on button "OK" at bounding box center [784, 482] width 76 height 38
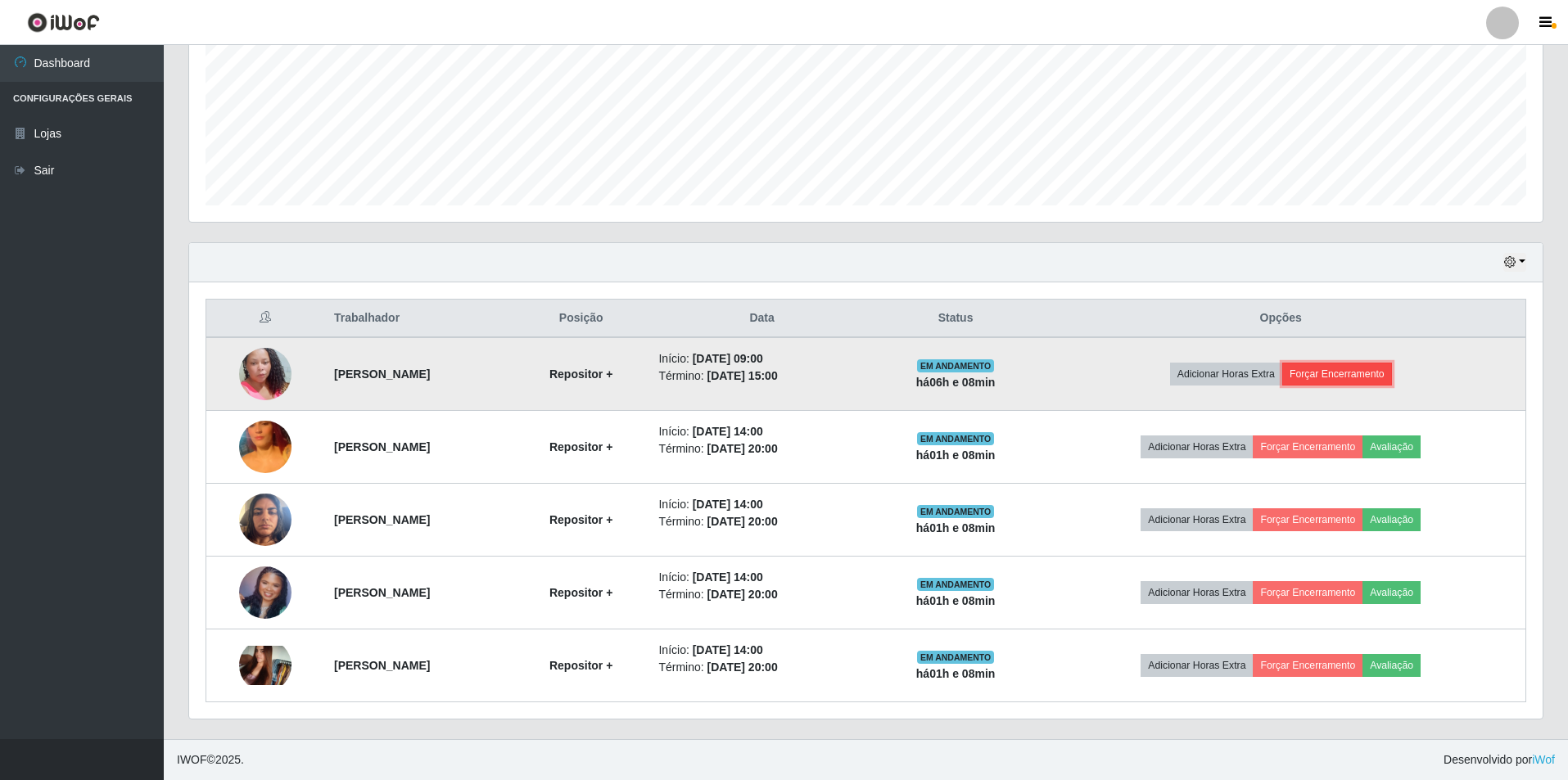
click at [1377, 371] on button "Forçar Encerramento" at bounding box center [1337, 374] width 110 height 23
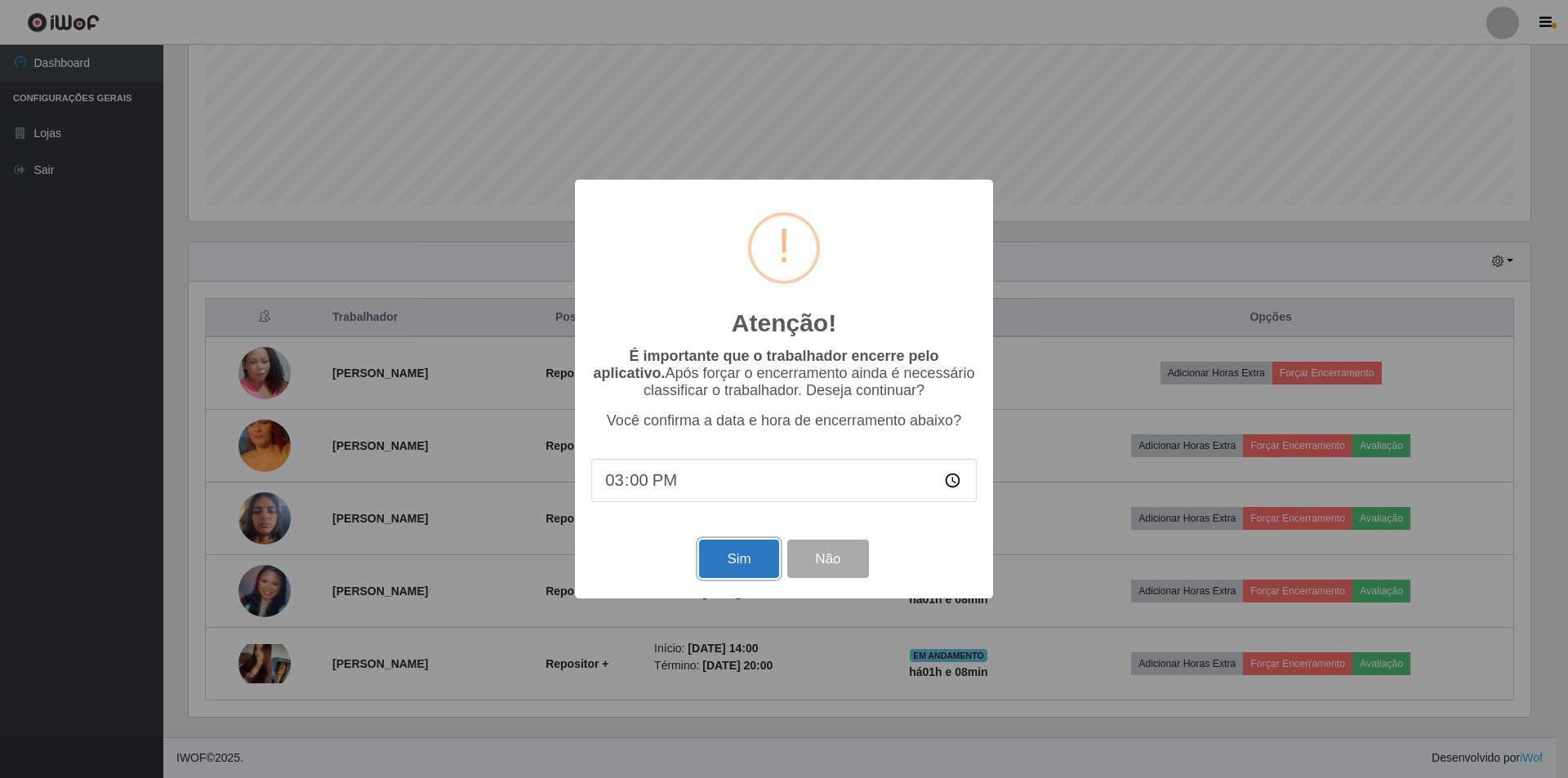
click at [725, 564] on button "Sim" at bounding box center [739, 558] width 79 height 38
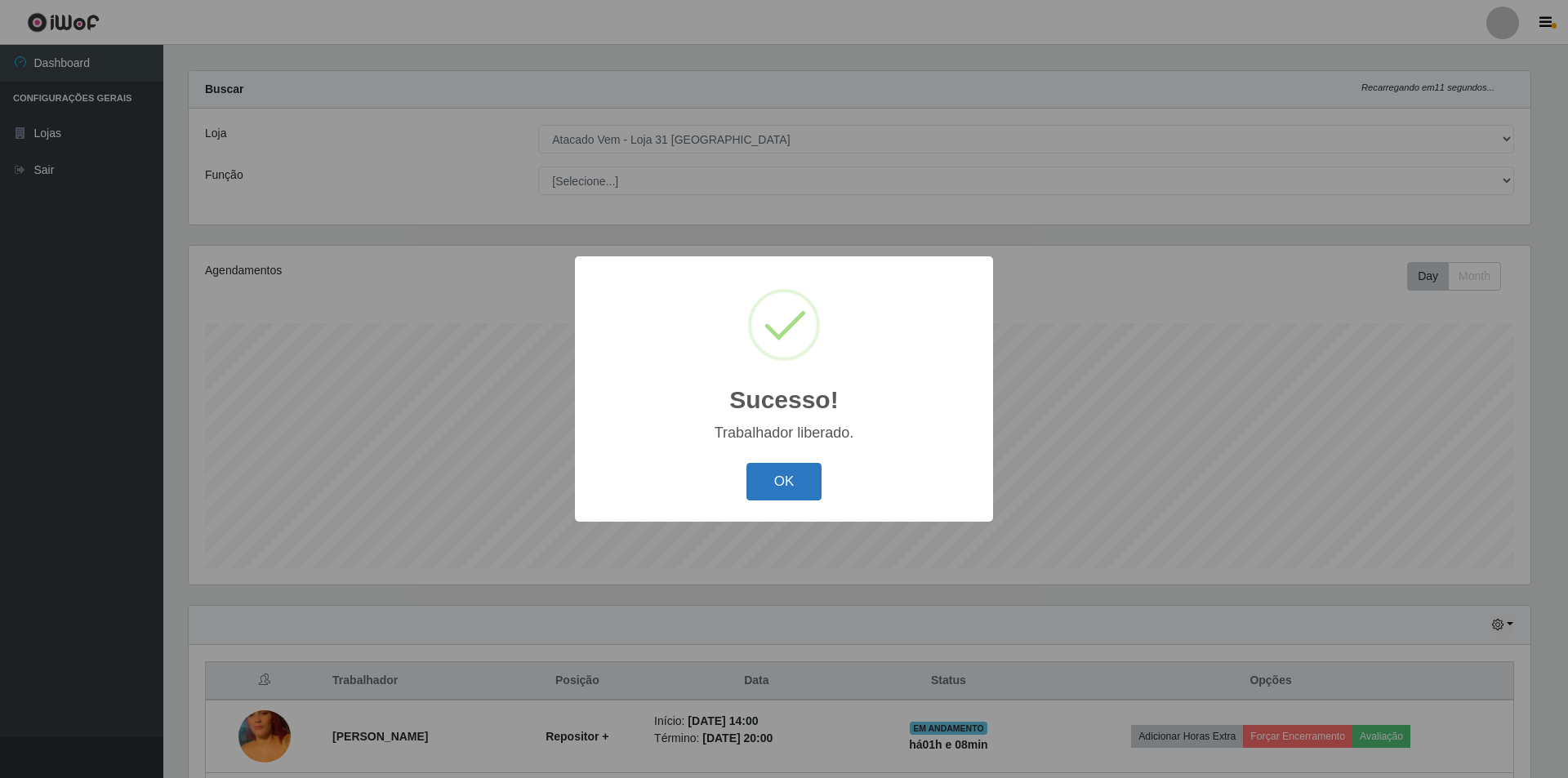
click at [769, 487] on button "OK" at bounding box center [784, 482] width 76 height 38
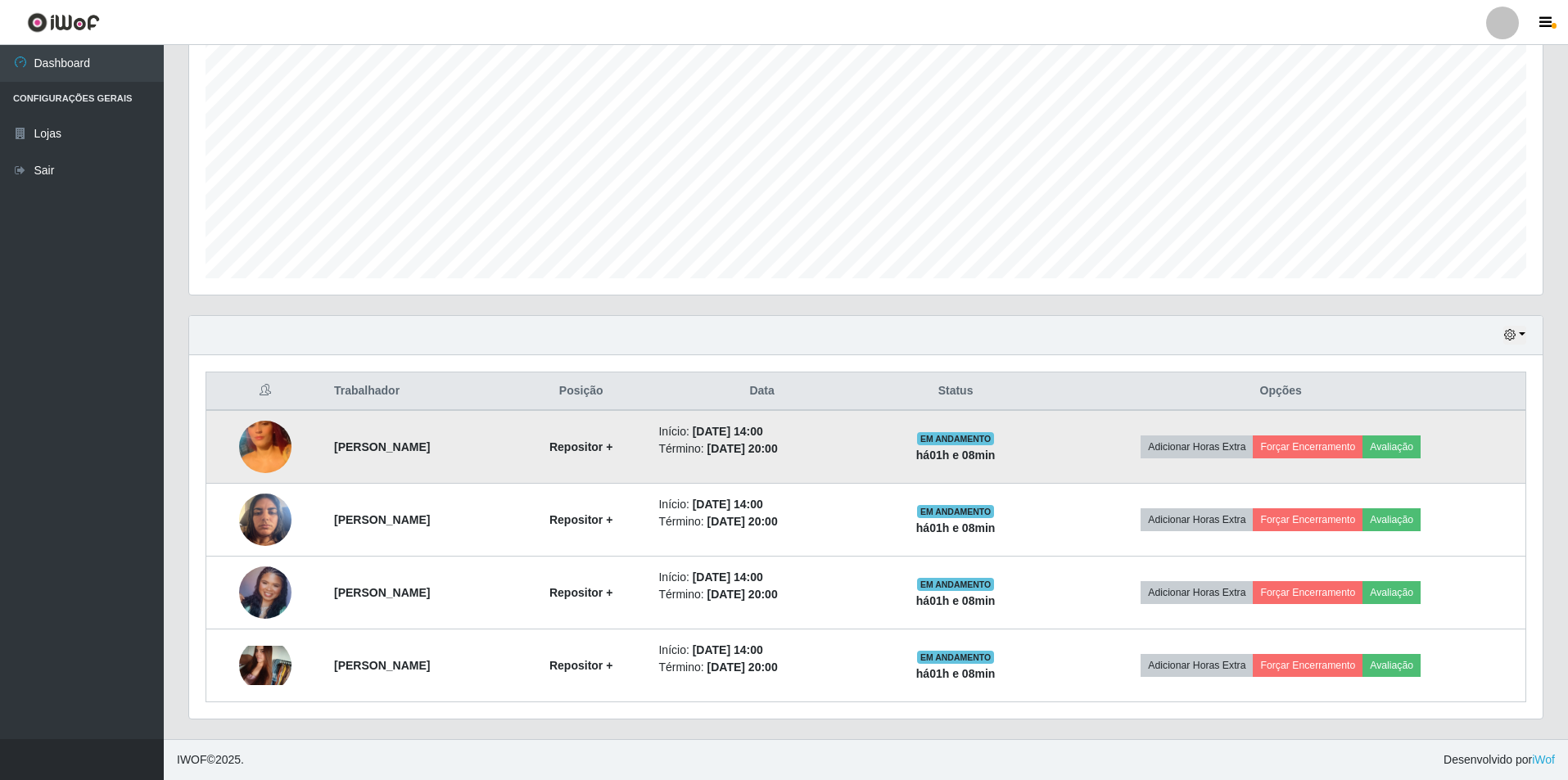
click at [272, 441] on img at bounding box center [265, 446] width 52 height 93
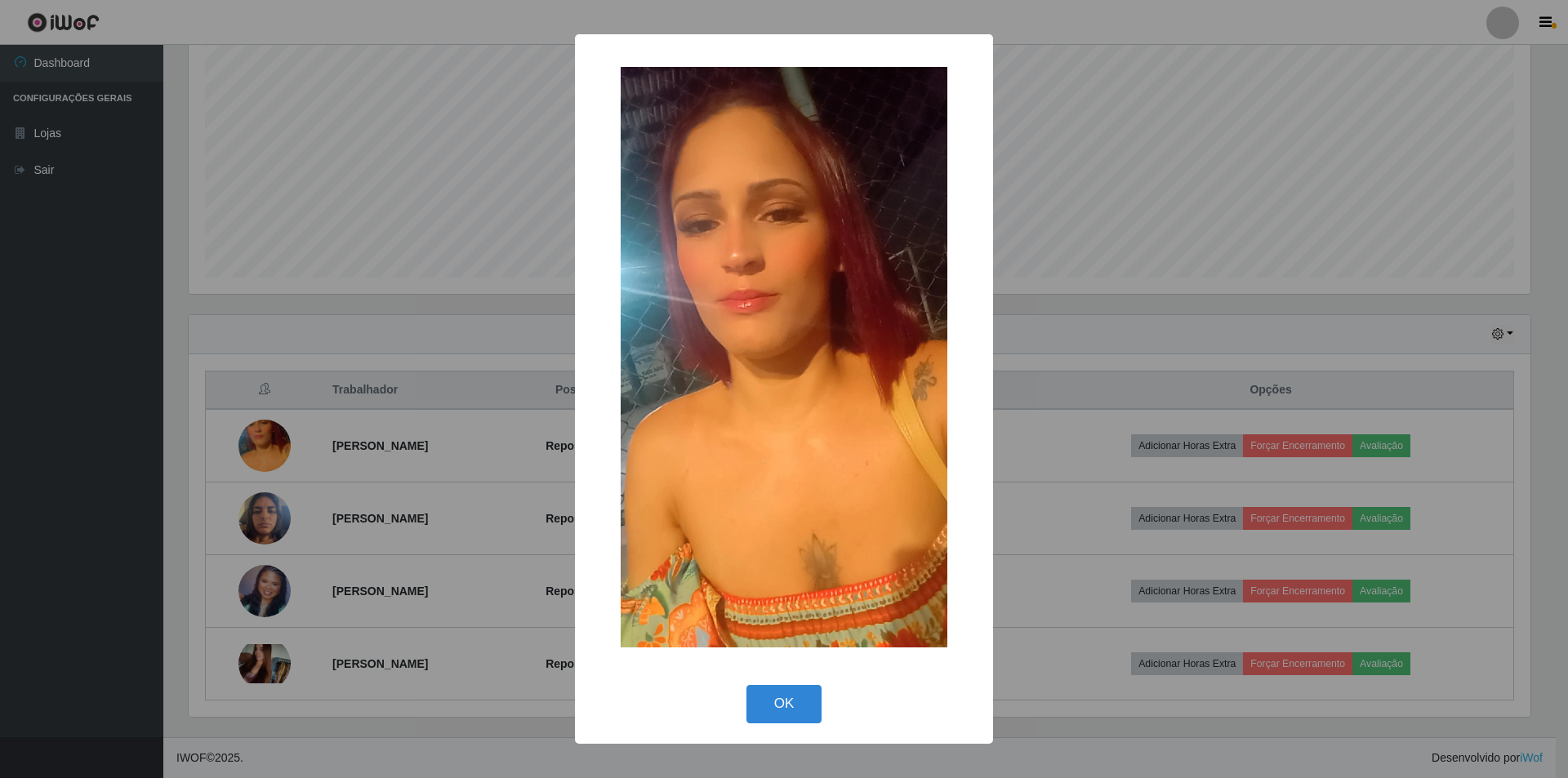
click at [385, 479] on div "× OK Cancel" at bounding box center [784, 389] width 1568 height 778
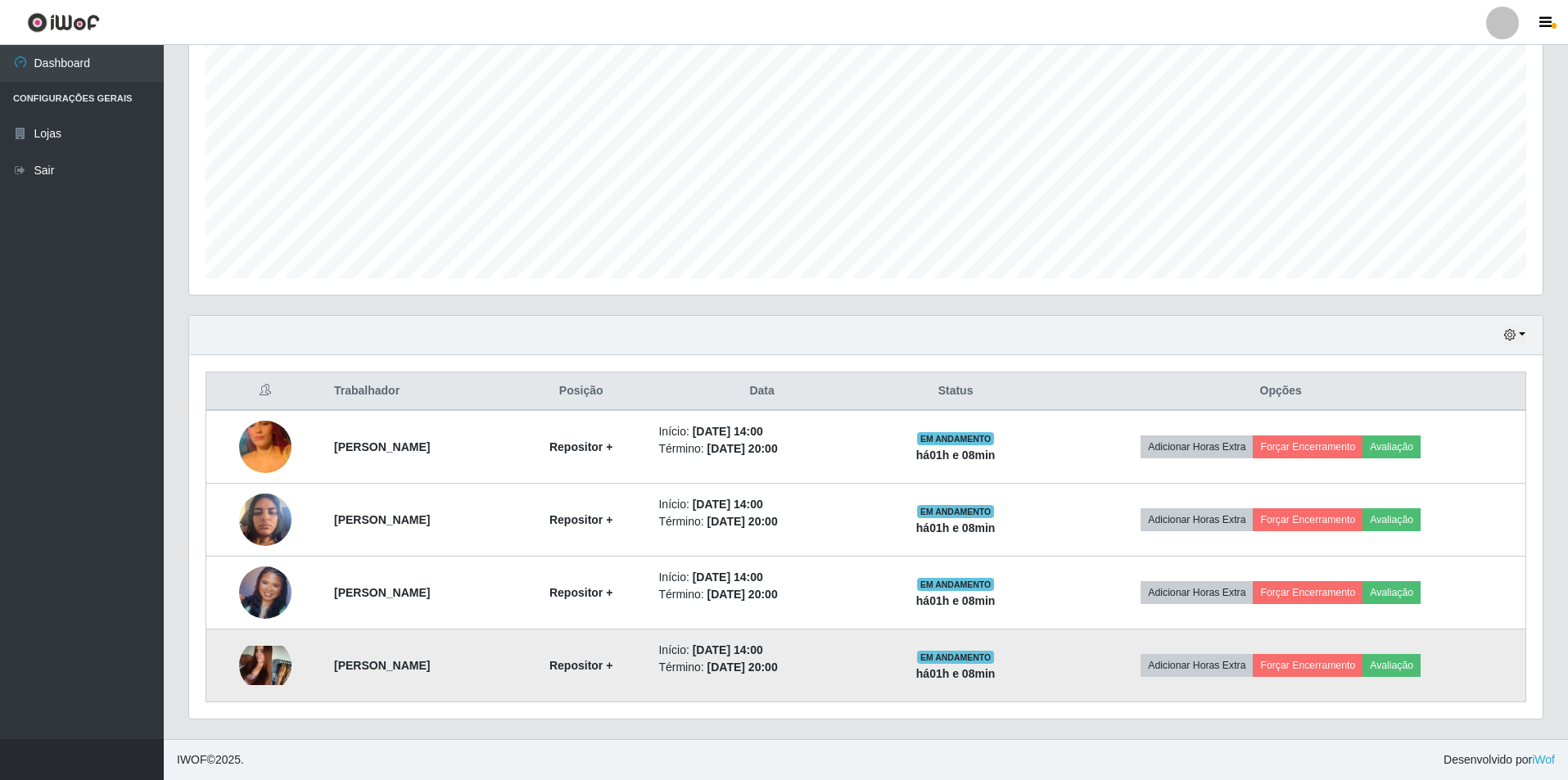
click at [265, 663] on img at bounding box center [265, 665] width 52 height 39
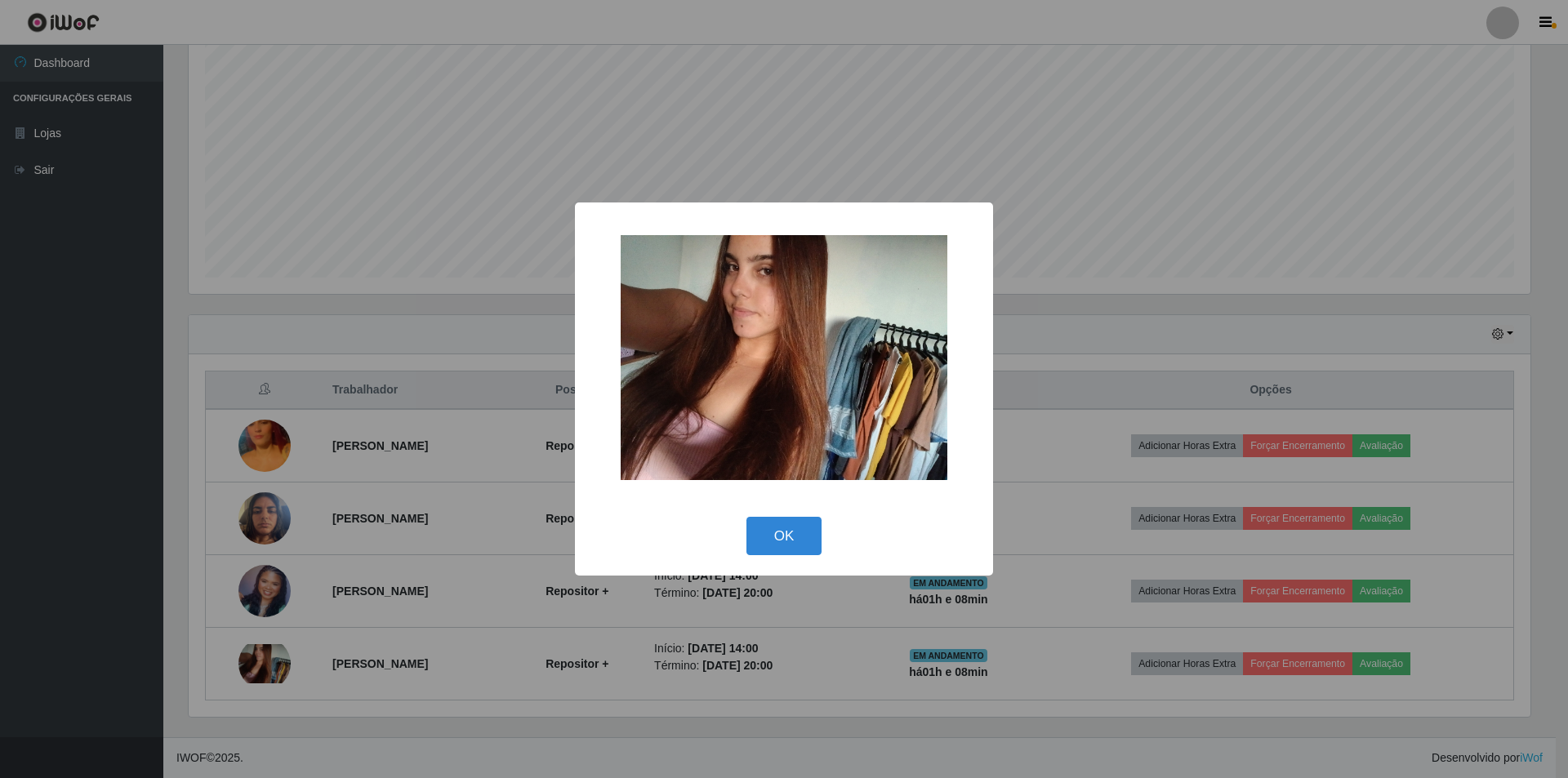
click at [260, 591] on div "× OK Cancel" at bounding box center [784, 389] width 1568 height 778
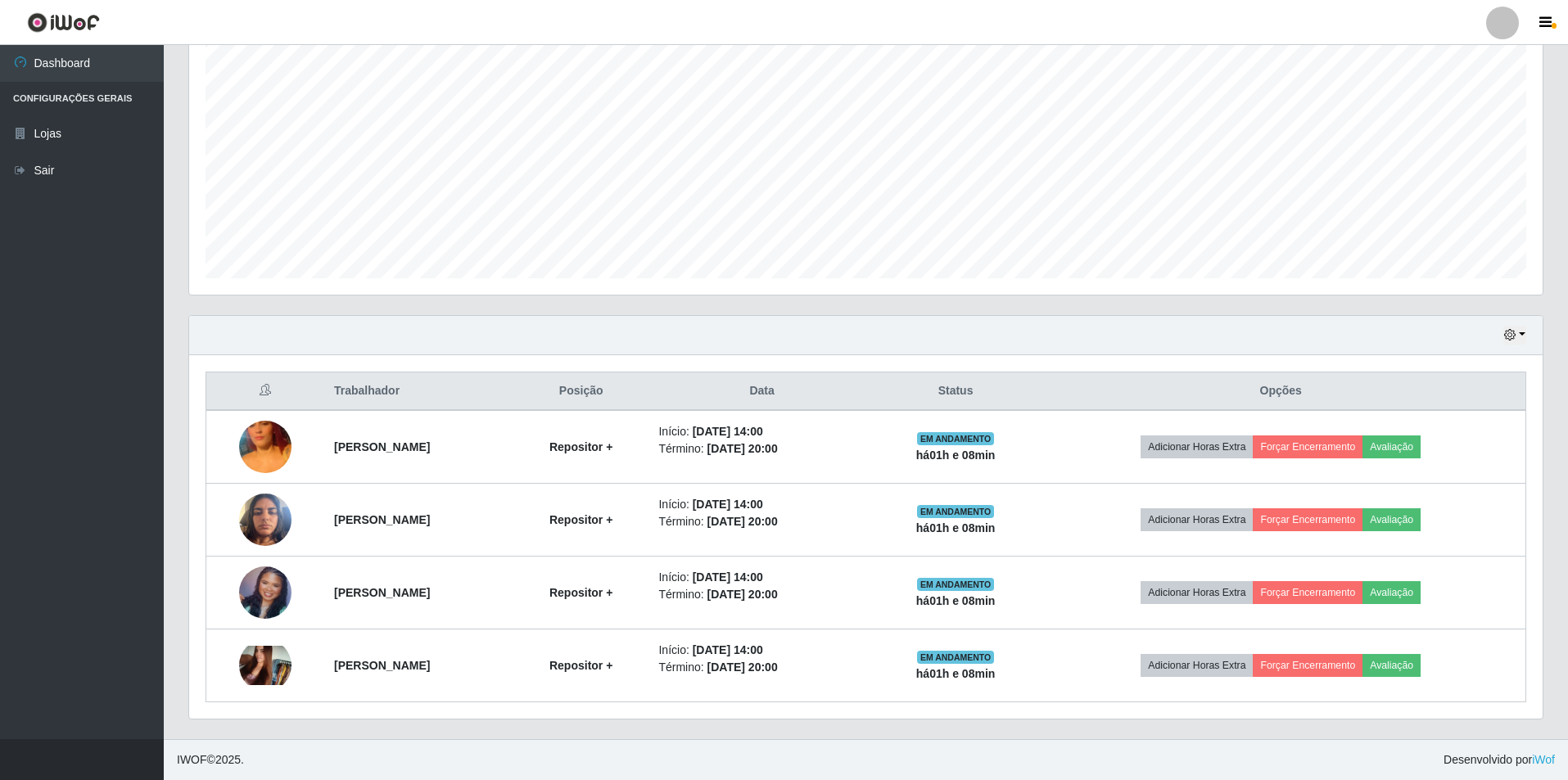
click at [261, 593] on img at bounding box center [265, 592] width 52 height 52
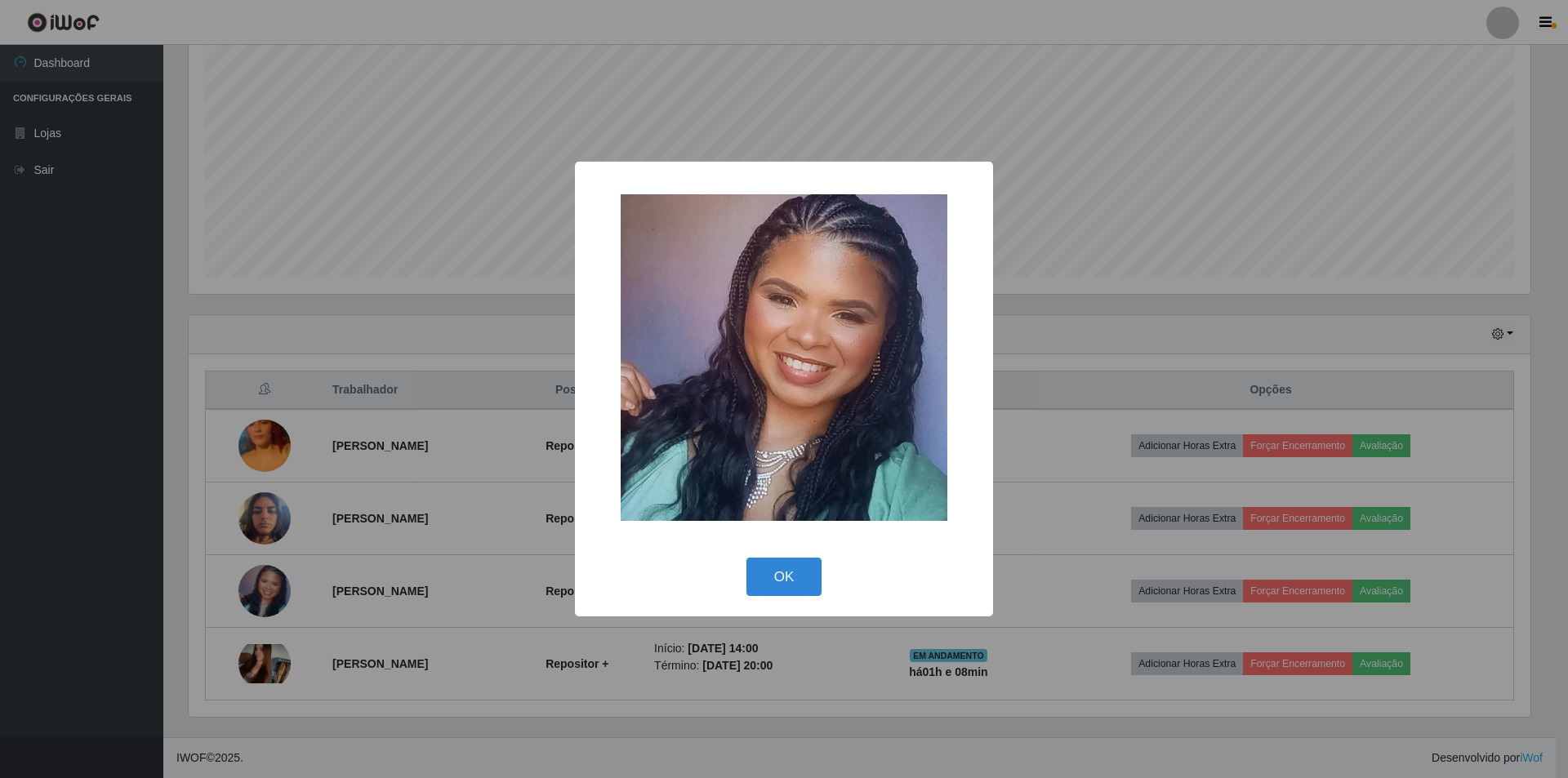
click at [272, 512] on div "× OK Cancel" at bounding box center [784, 389] width 1568 height 778
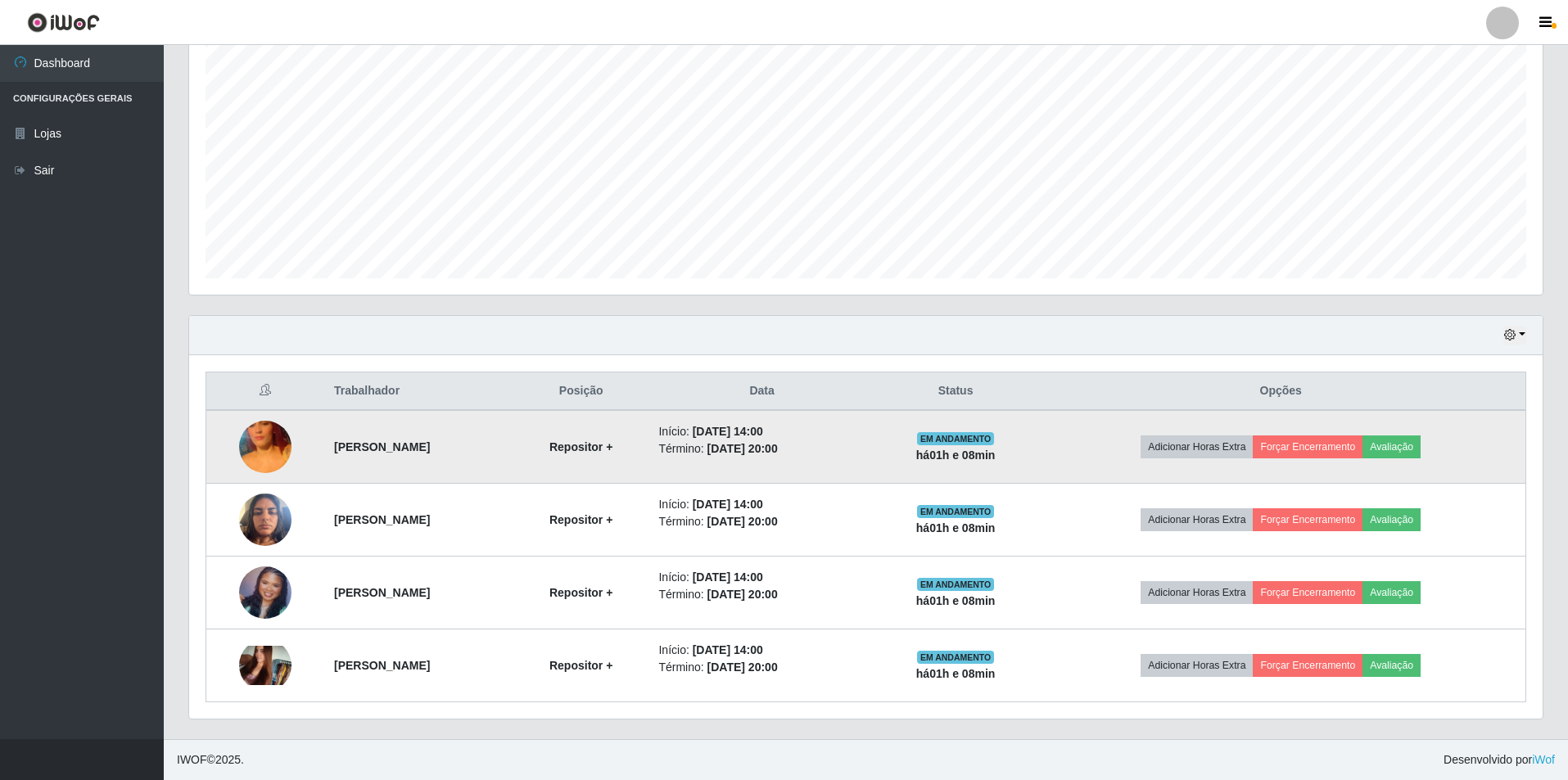
click at [261, 449] on img at bounding box center [265, 446] width 52 height 93
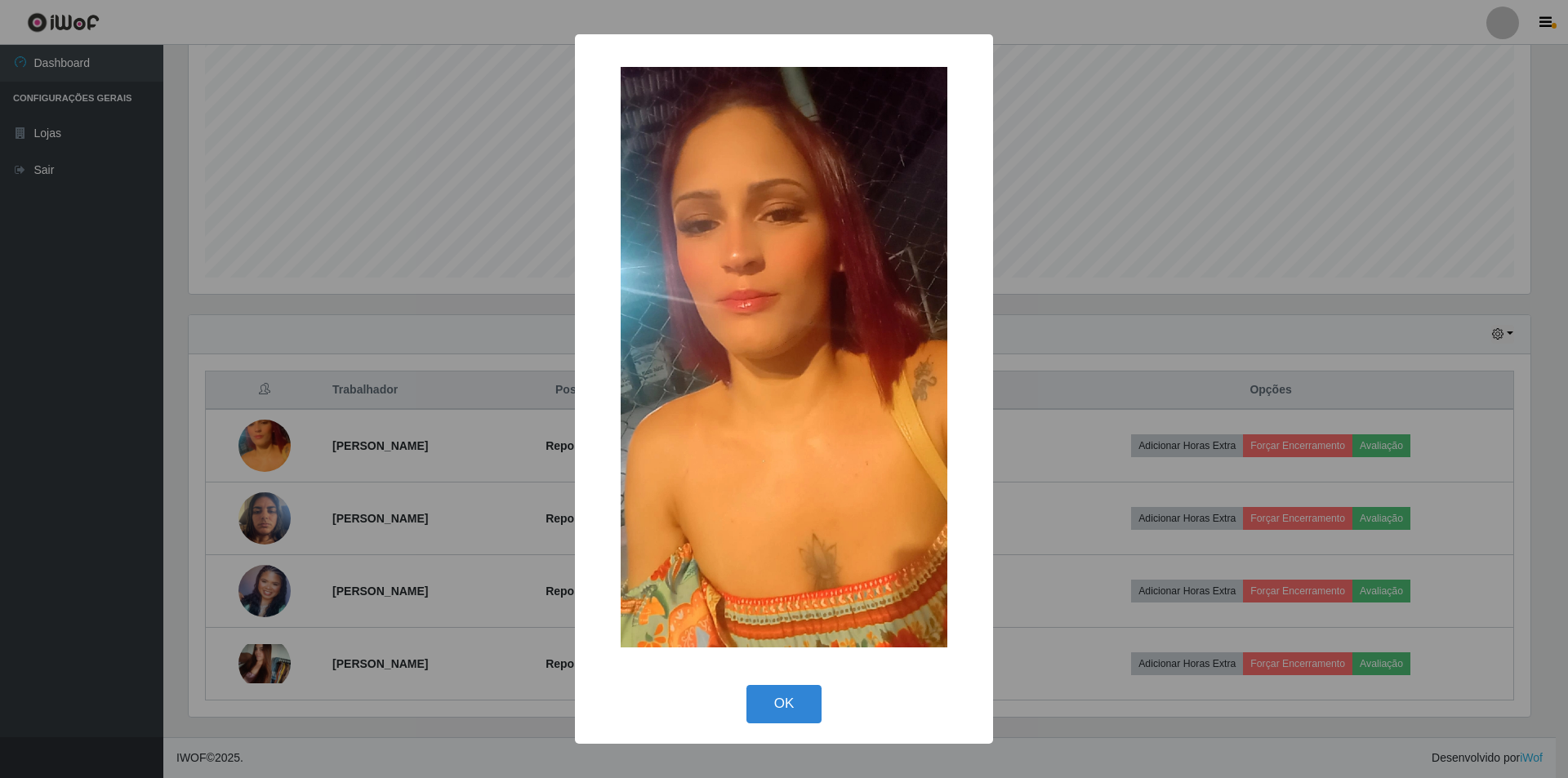
click at [393, 455] on div "× OK Cancel" at bounding box center [784, 389] width 1568 height 778
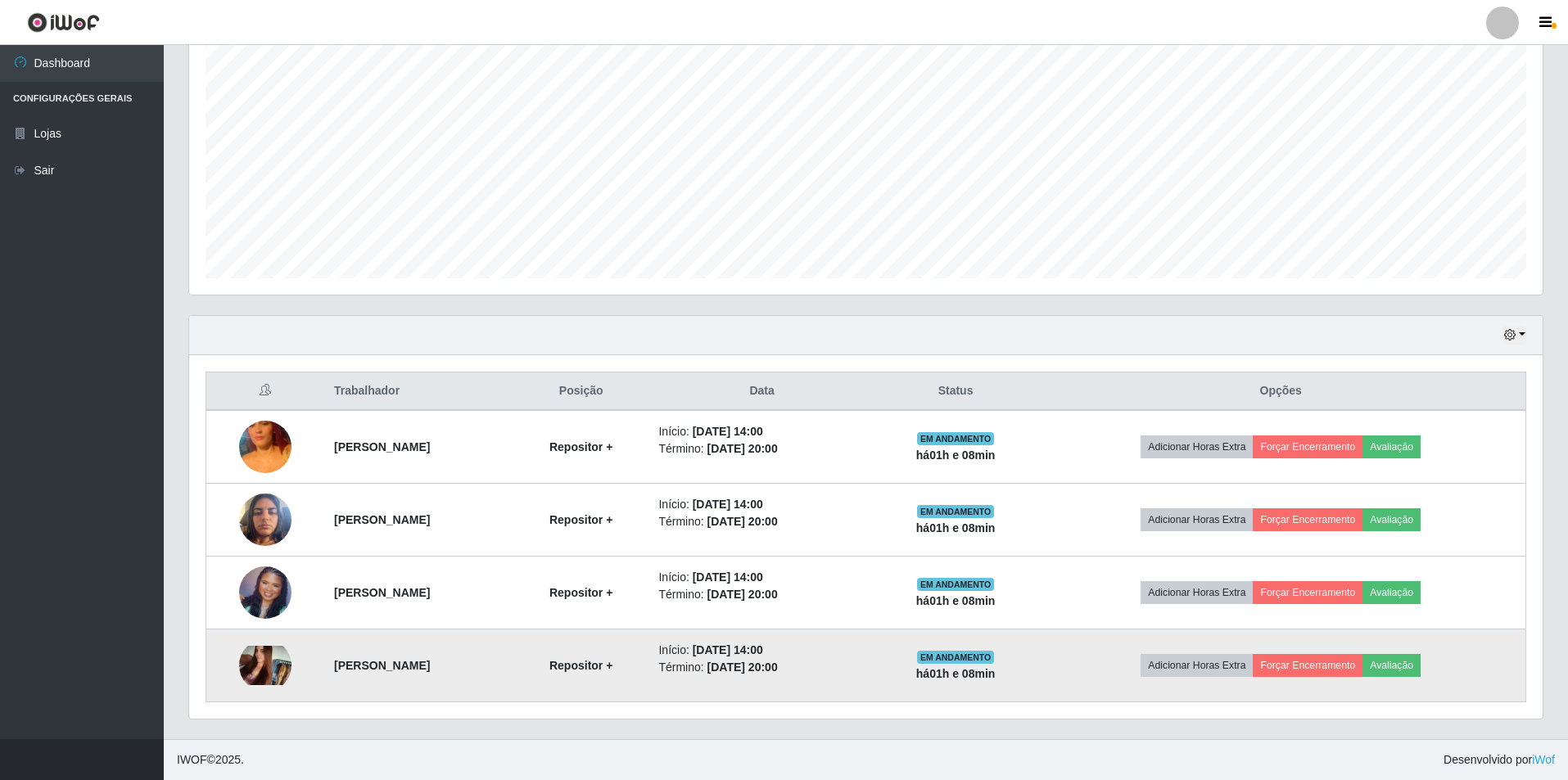
click at [263, 650] on img at bounding box center [265, 665] width 52 height 39
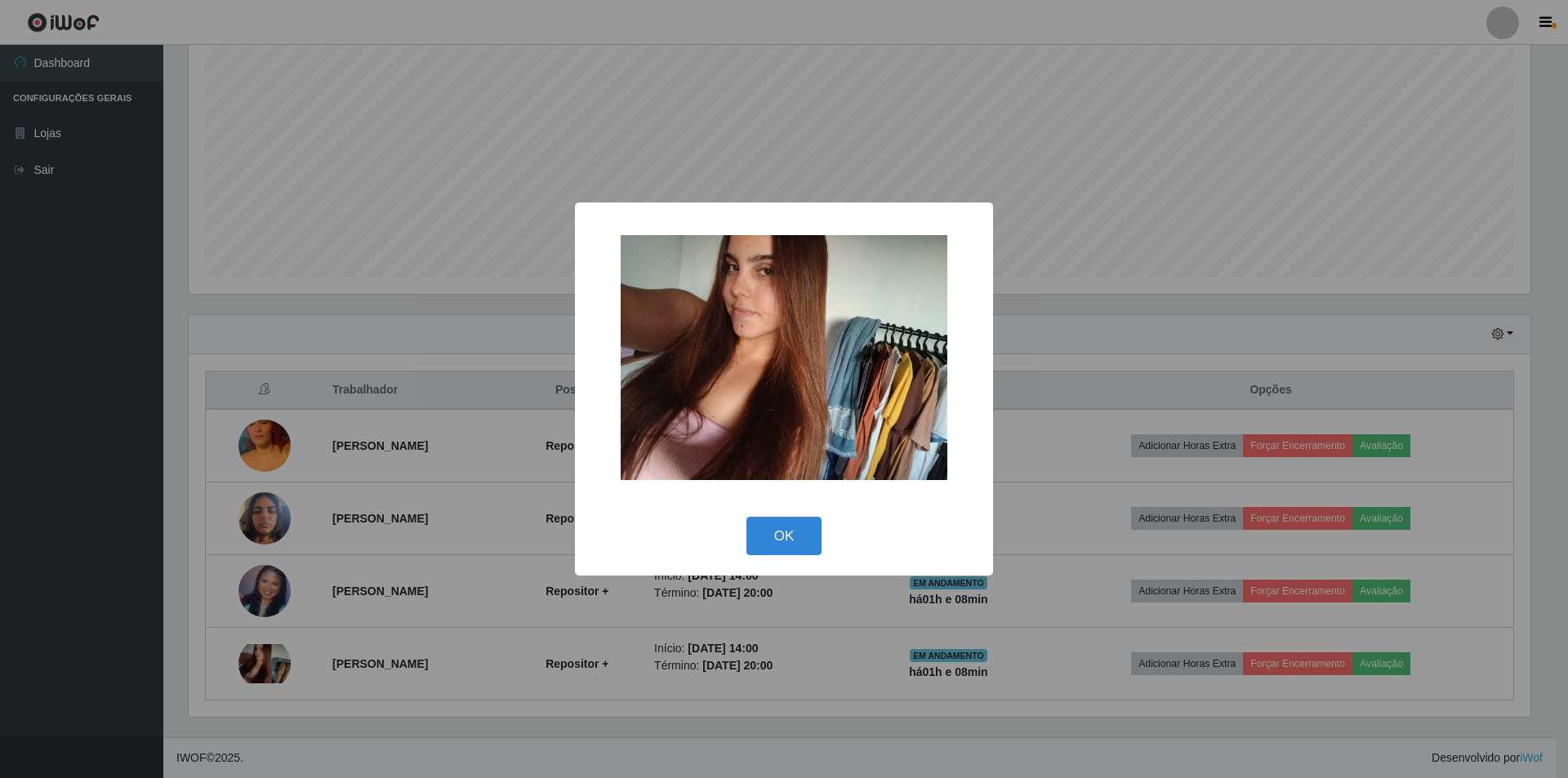
click at [469, 487] on div "× OK Cancel" at bounding box center [784, 389] width 1568 height 778
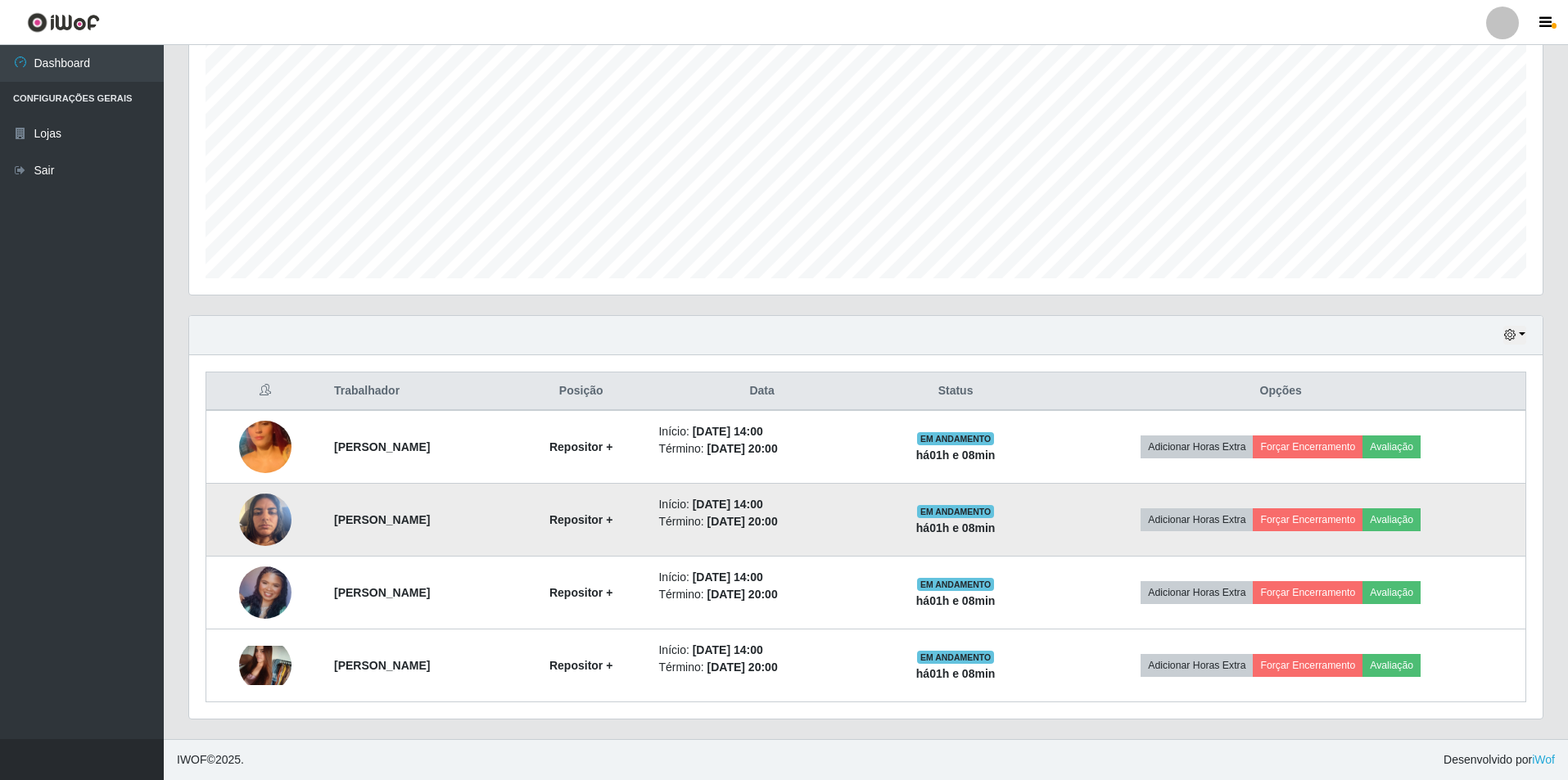
click at [257, 528] on img at bounding box center [265, 519] width 52 height 70
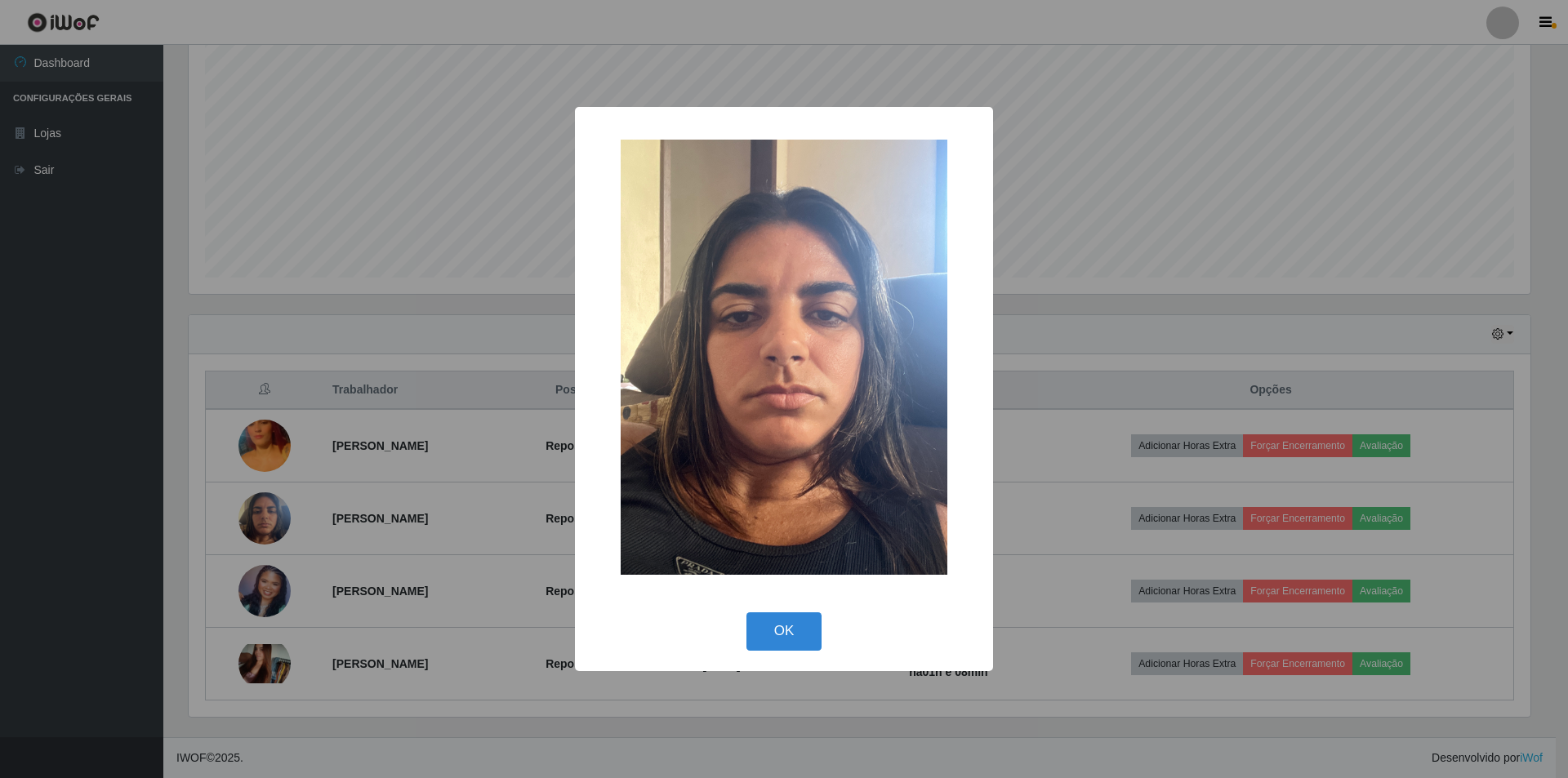
click at [411, 512] on div "× OK Cancel" at bounding box center [784, 389] width 1568 height 778
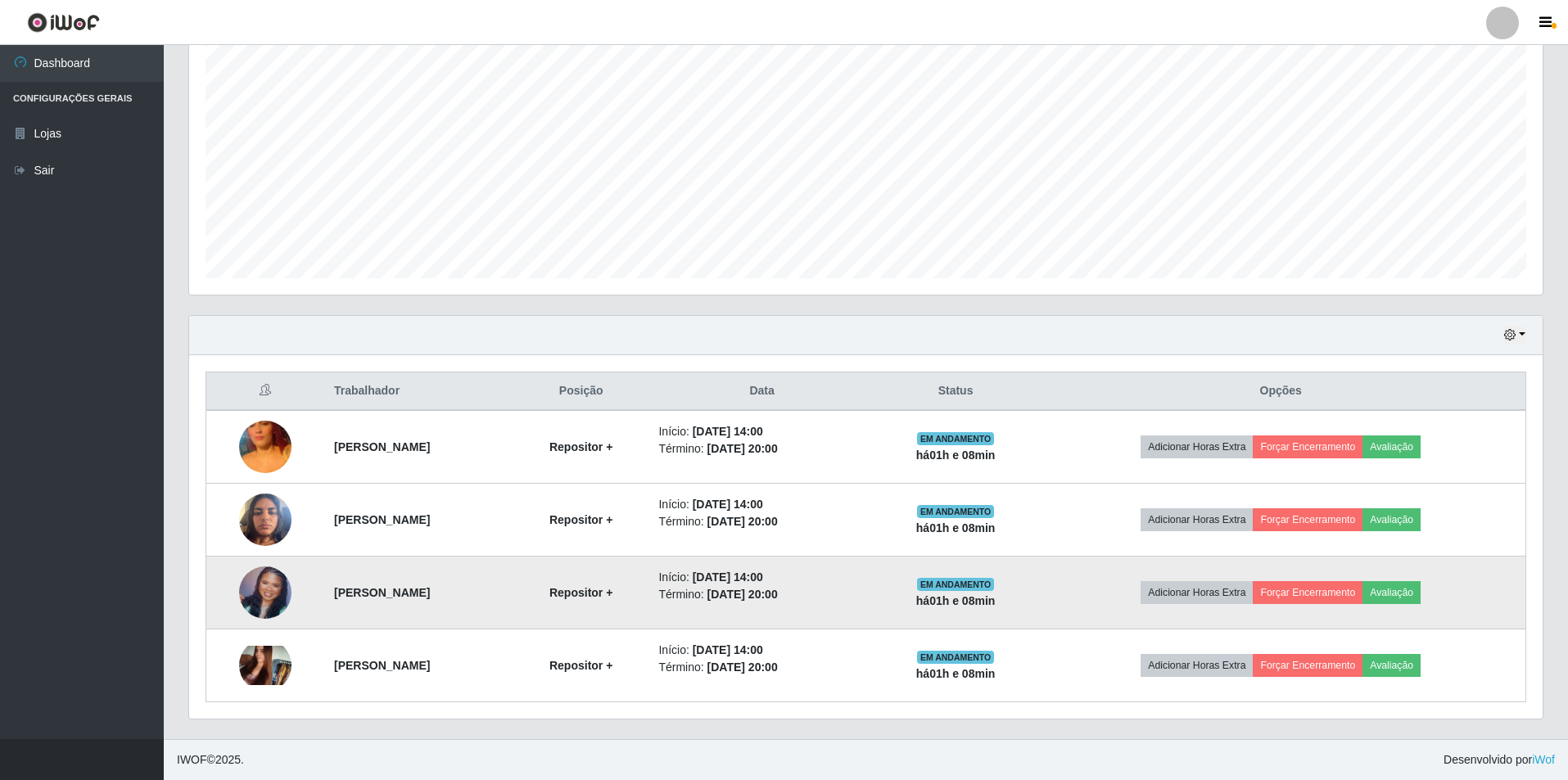
click at [259, 586] on img at bounding box center [265, 592] width 52 height 52
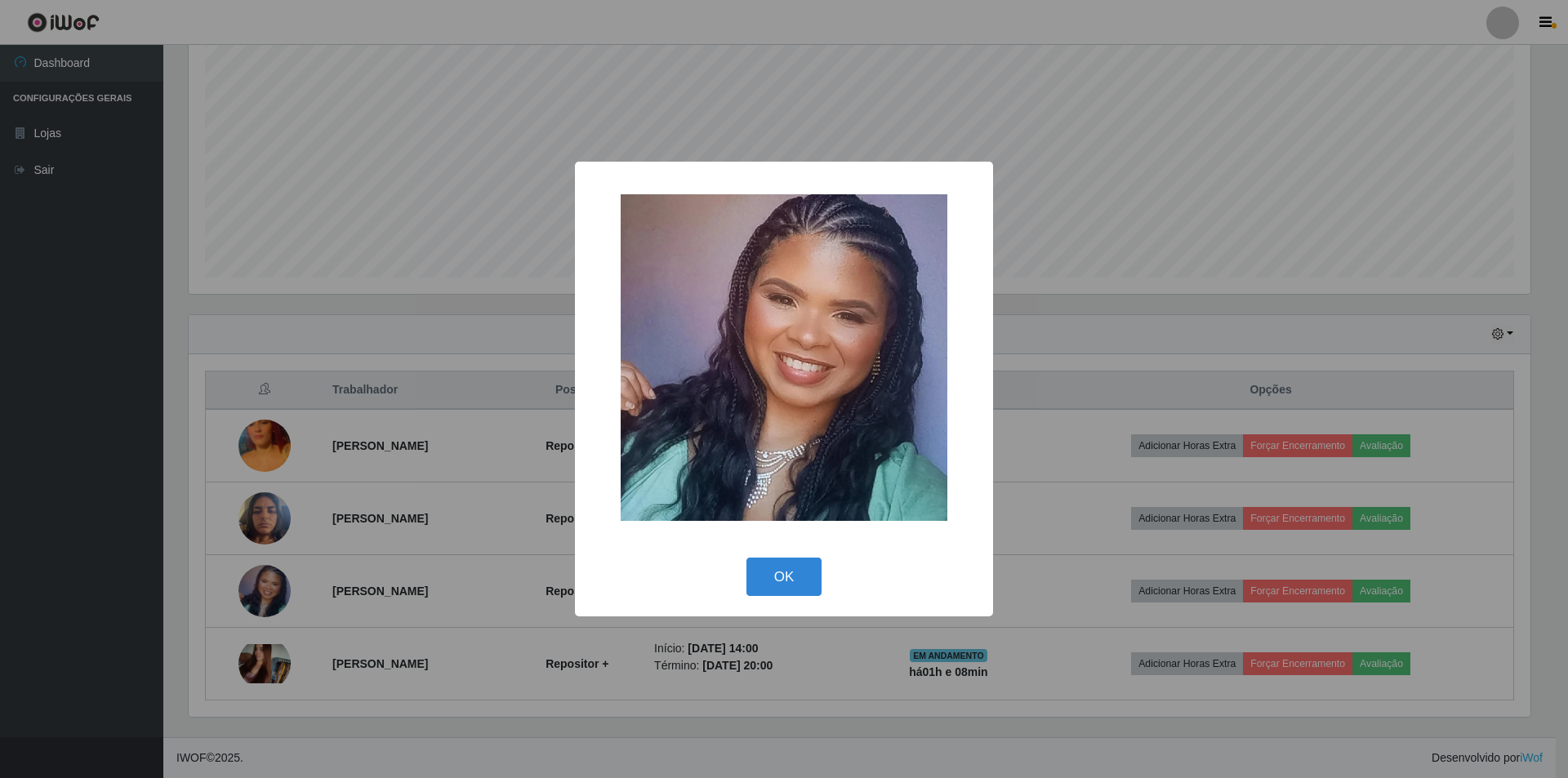
click at [436, 442] on div "× OK Cancel" at bounding box center [784, 389] width 1568 height 778
